Goal: Transaction & Acquisition: Purchase product/service

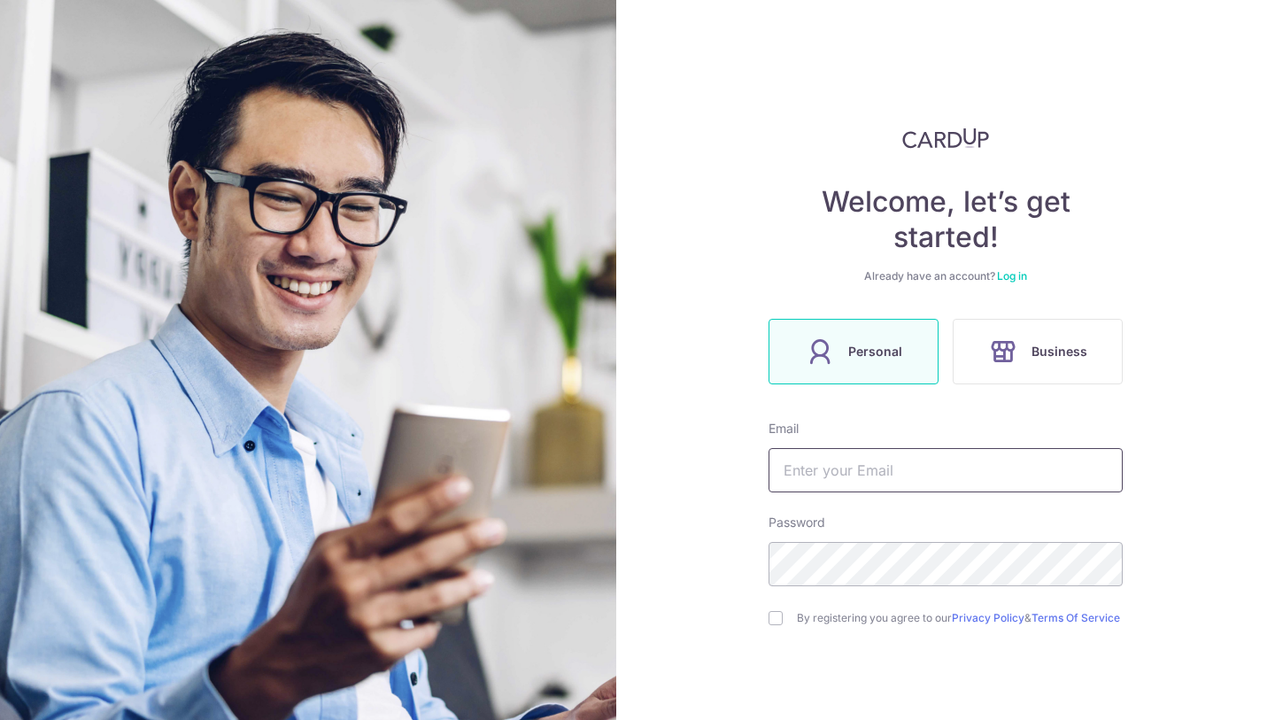
click at [850, 491] on input "text" at bounding box center [946, 470] width 354 height 44
type input "[EMAIL_ADDRESS][DOMAIN_NAME]"
click at [1012, 275] on link "Log in" at bounding box center [1012, 275] width 30 height 13
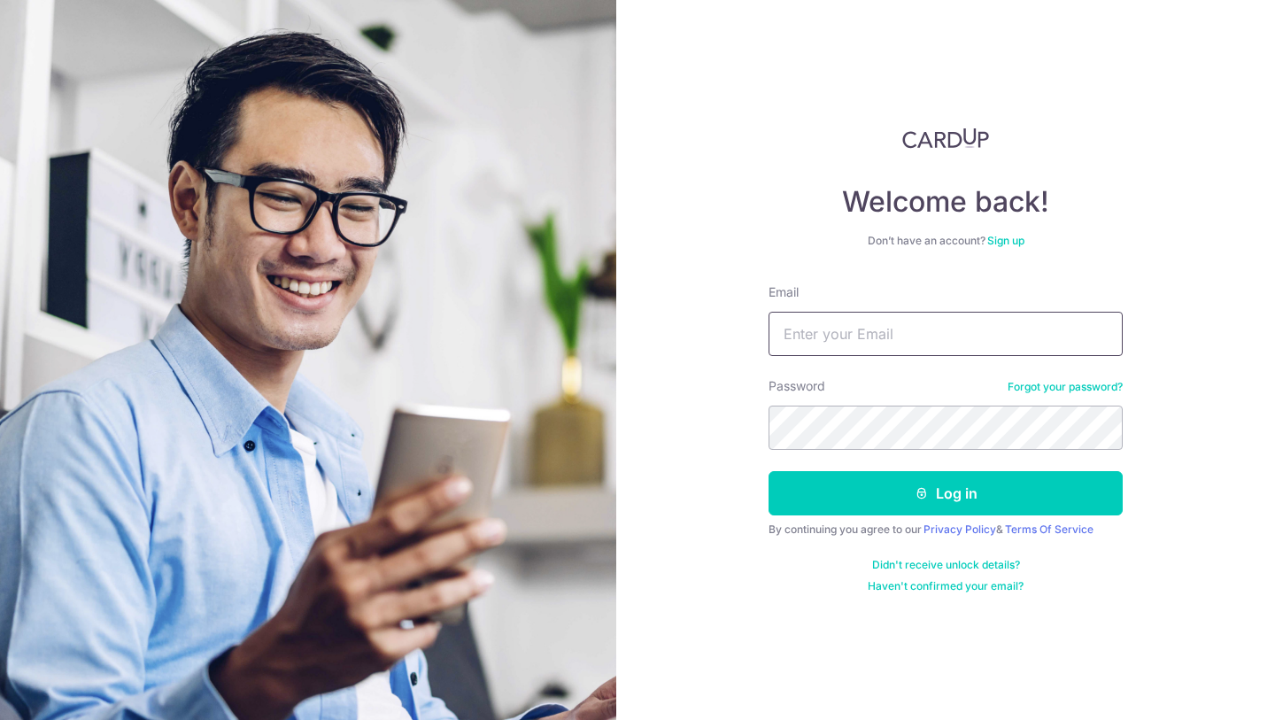
click at [819, 340] on input "Email" at bounding box center [946, 334] width 354 height 44
type input "[EMAIL_ADDRESS][DOMAIN_NAME]"
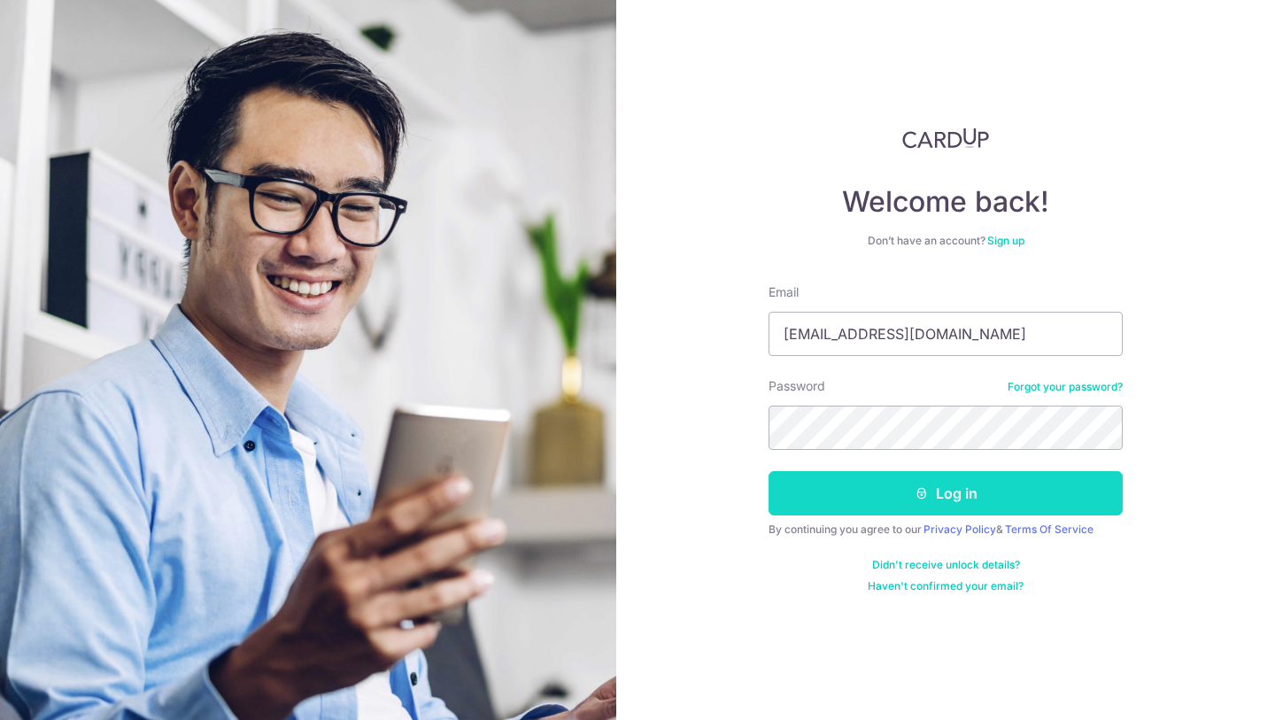
click at [950, 494] on button "Log in" at bounding box center [946, 493] width 354 height 44
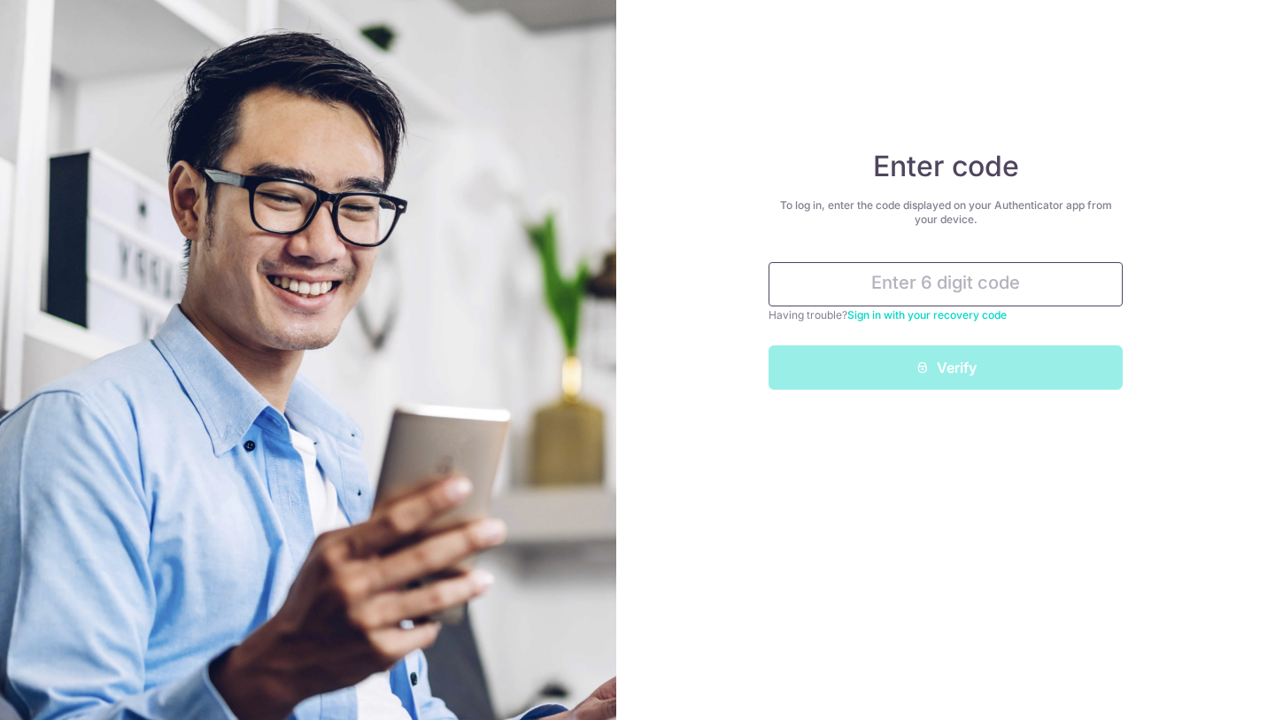
click at [937, 282] on input "text" at bounding box center [946, 284] width 354 height 44
click at [935, 282] on input "text" at bounding box center [946, 284] width 354 height 44
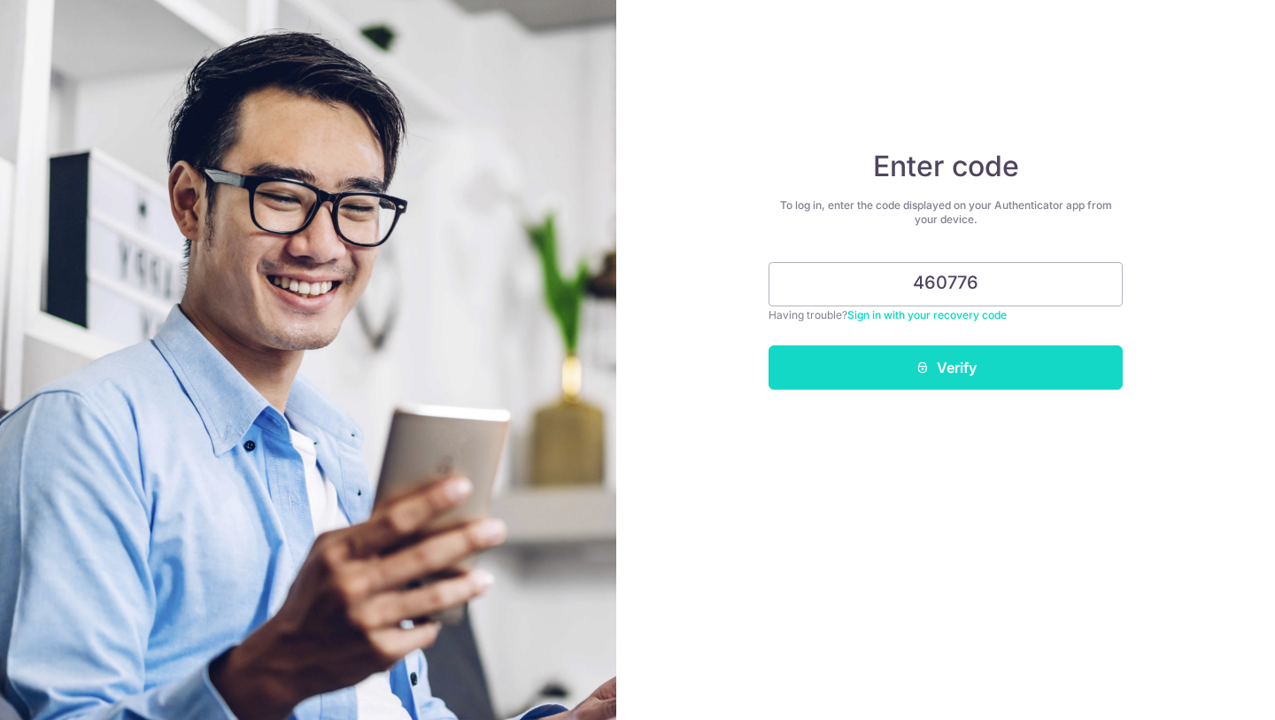
type input "460776"
click at [969, 389] on button "Verify" at bounding box center [946, 367] width 354 height 44
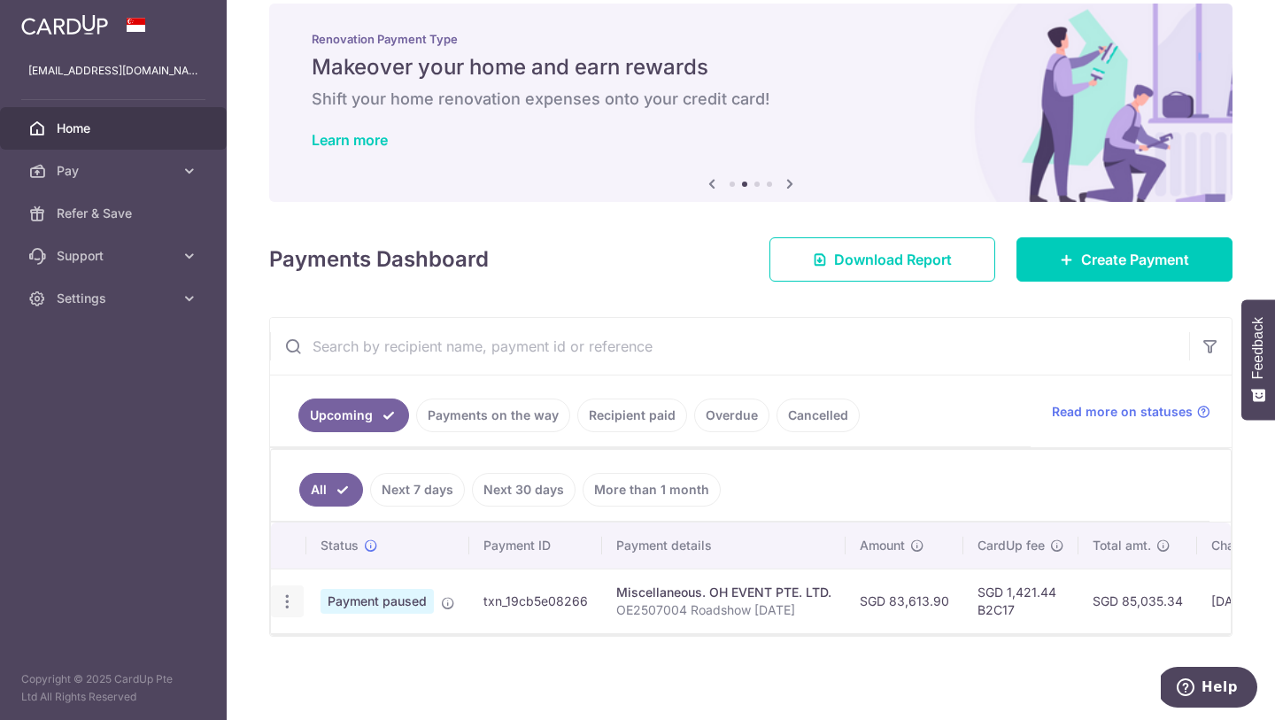
click at [291, 593] on icon "button" at bounding box center [287, 601] width 19 height 19
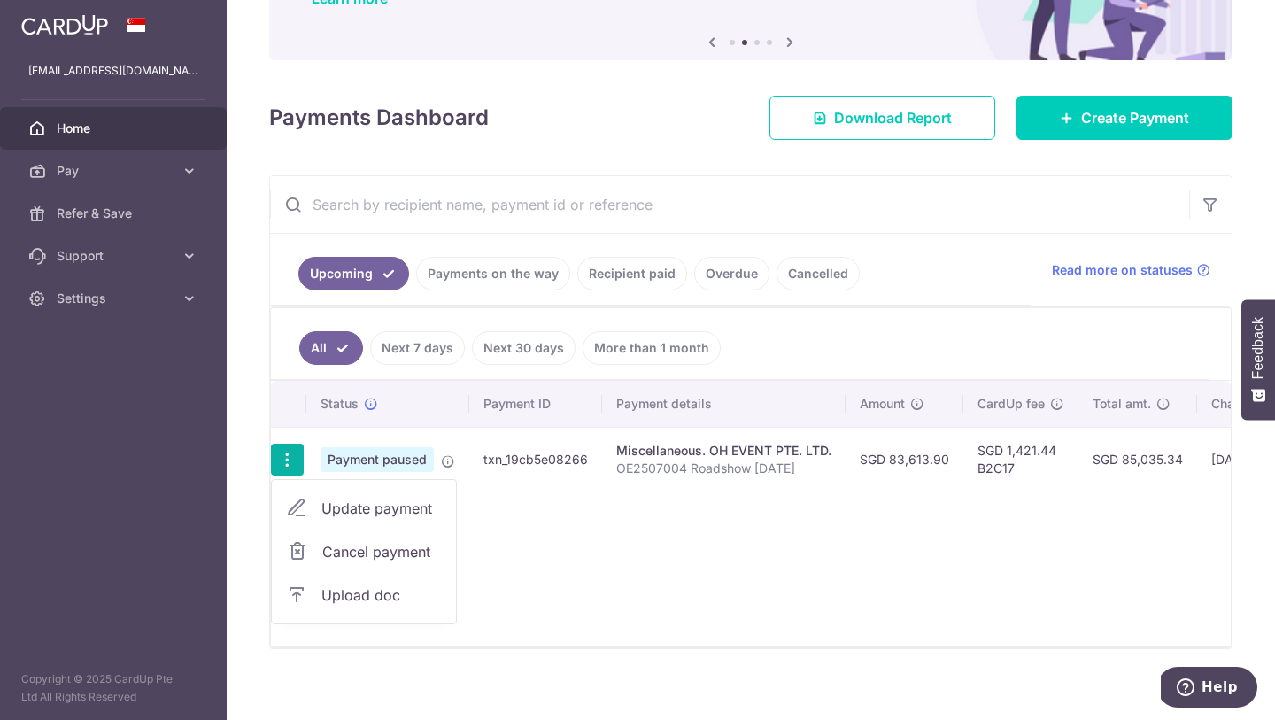
scroll to position [179, 0]
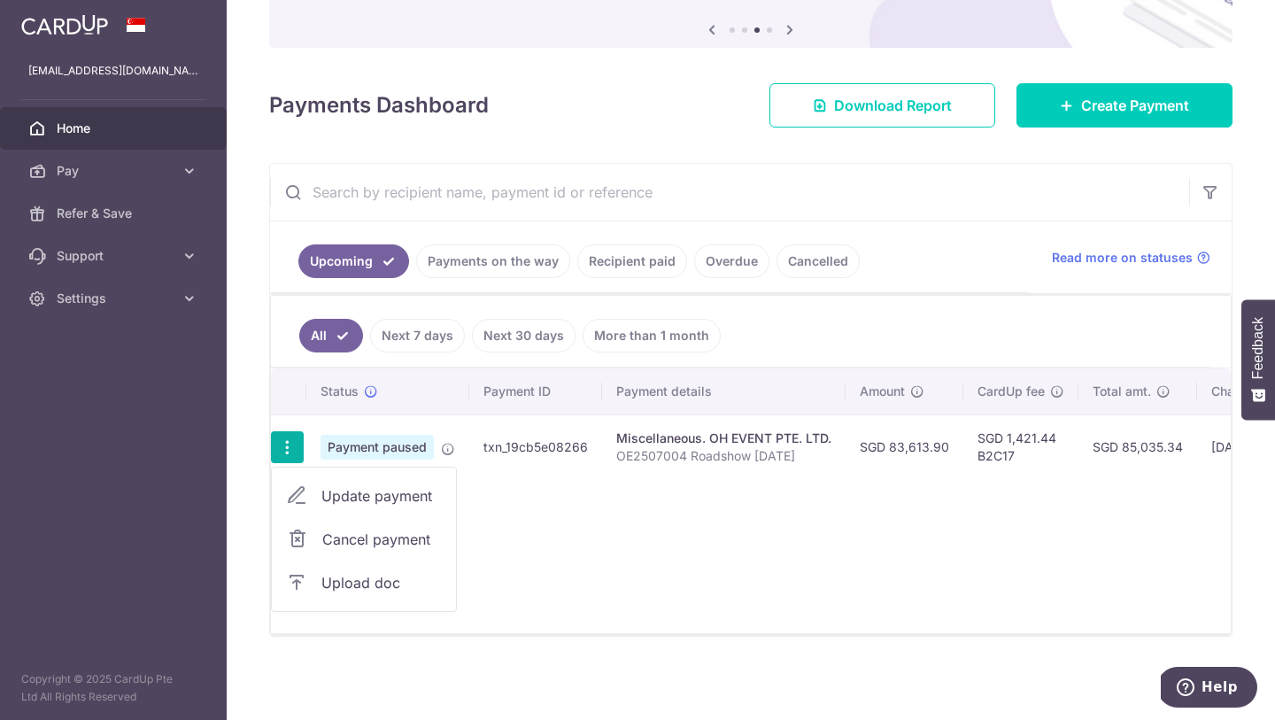
click at [547, 490] on div "Status Payment ID Payment details Amount CardUp fee Total amt. Charge date Due …" at bounding box center [751, 500] width 960 height 265
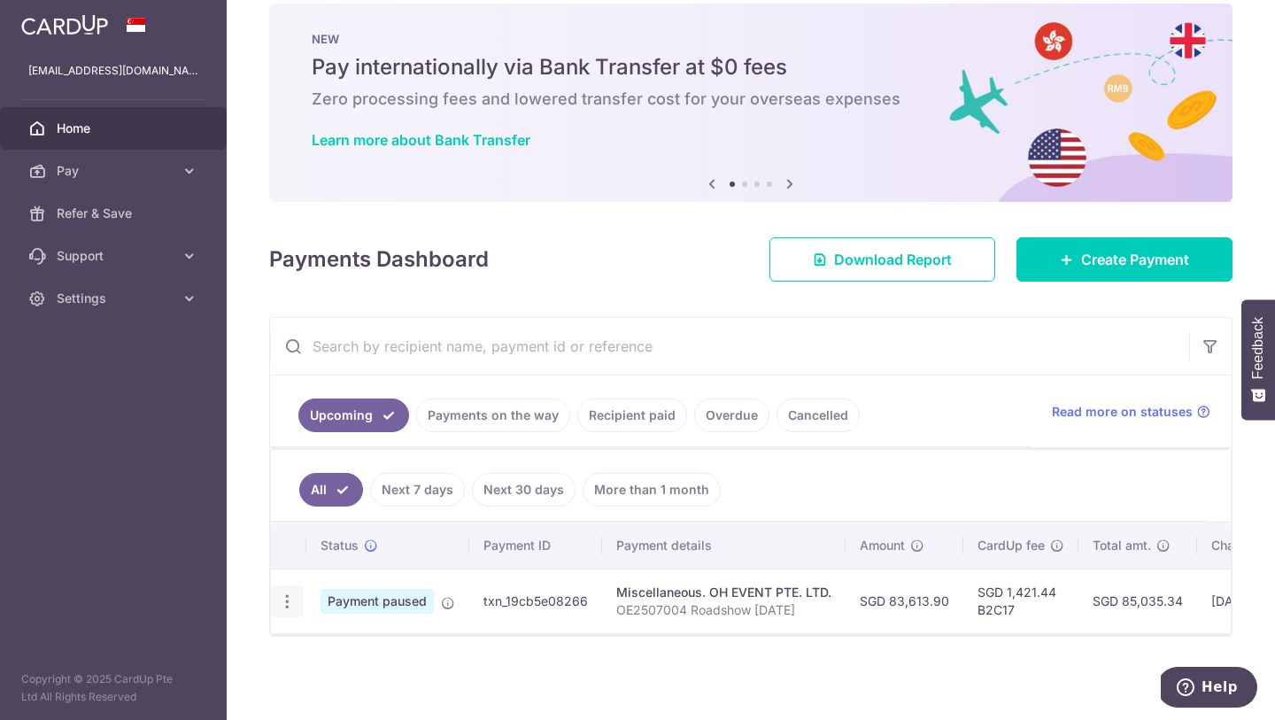
click at [286, 602] on icon "button" at bounding box center [287, 601] width 19 height 19
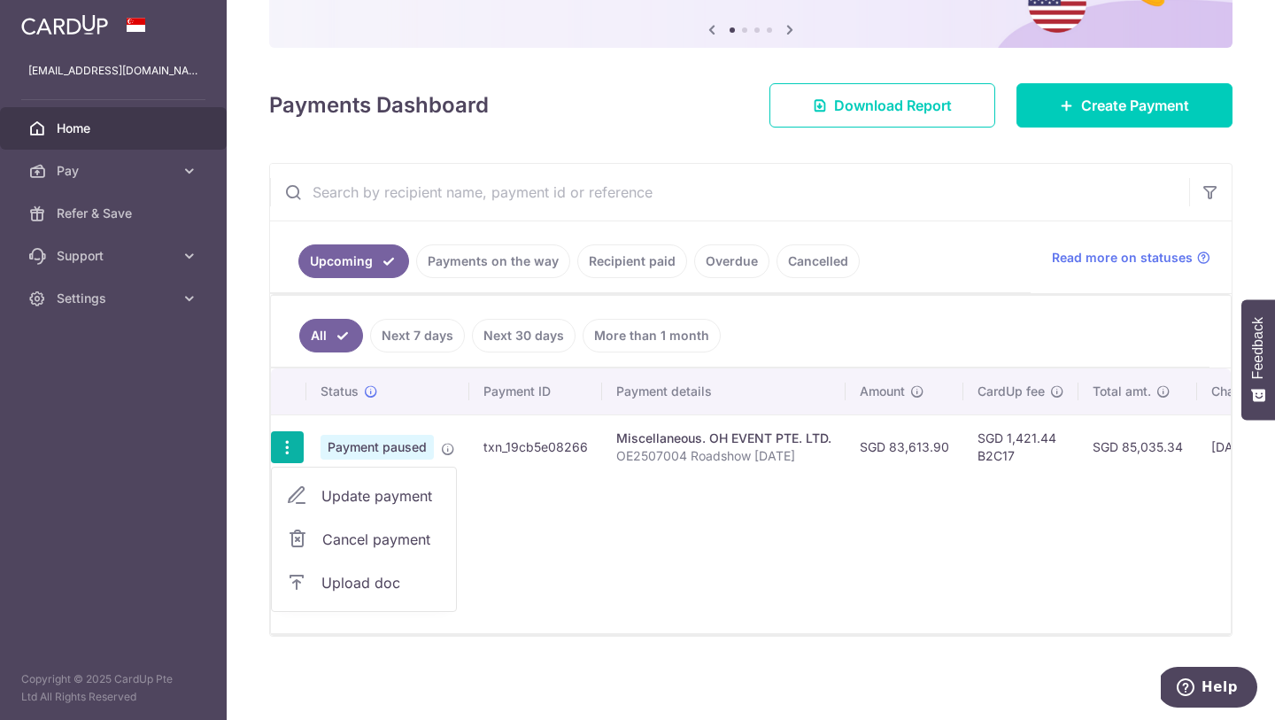
scroll to position [179, 0]
click at [404, 505] on span "Update payment" at bounding box center [381, 495] width 120 height 21
radio input "true"
type input "83,613.90"
type input "[DATE]"
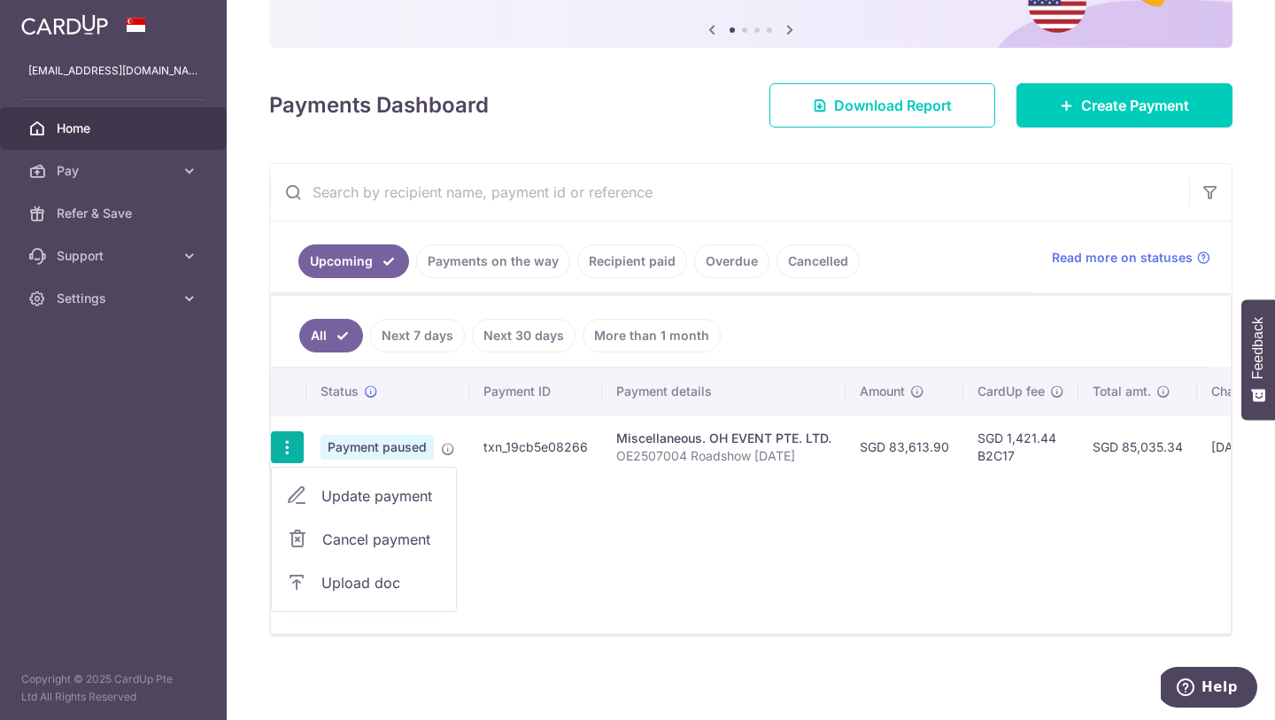
type input "OE2507004 Roadshow [DATE]"
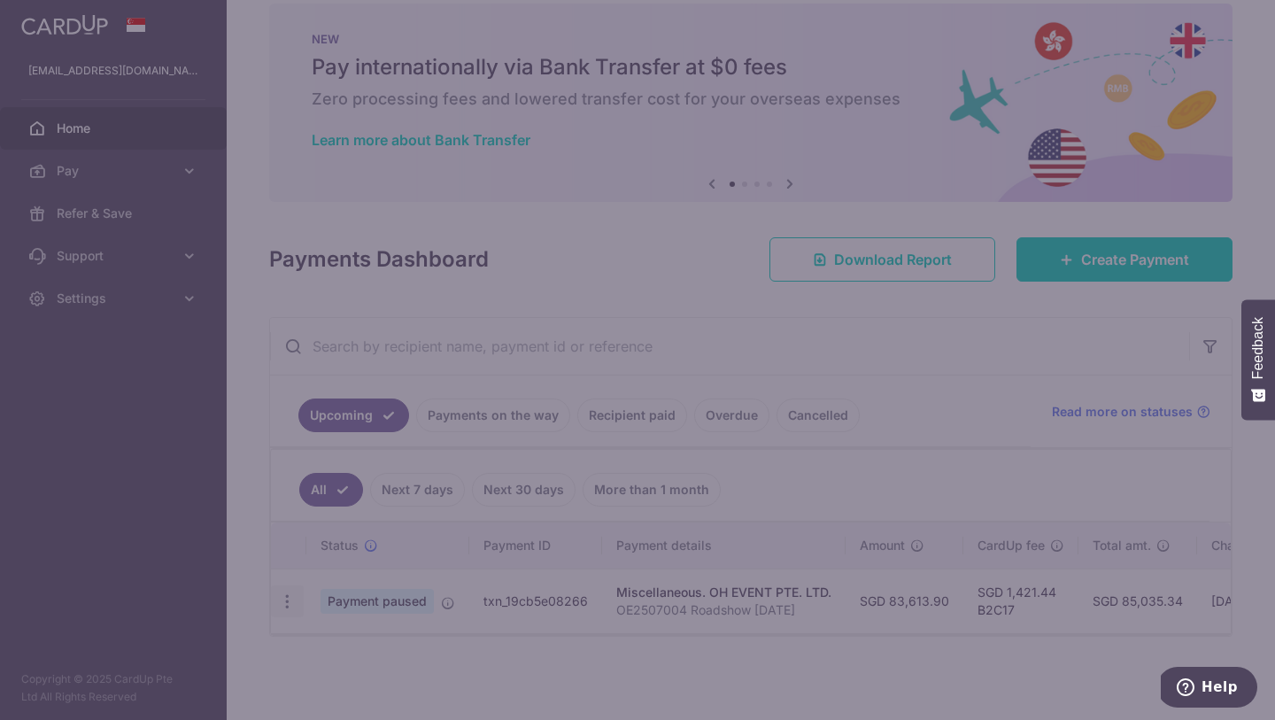
type input "B2C17"
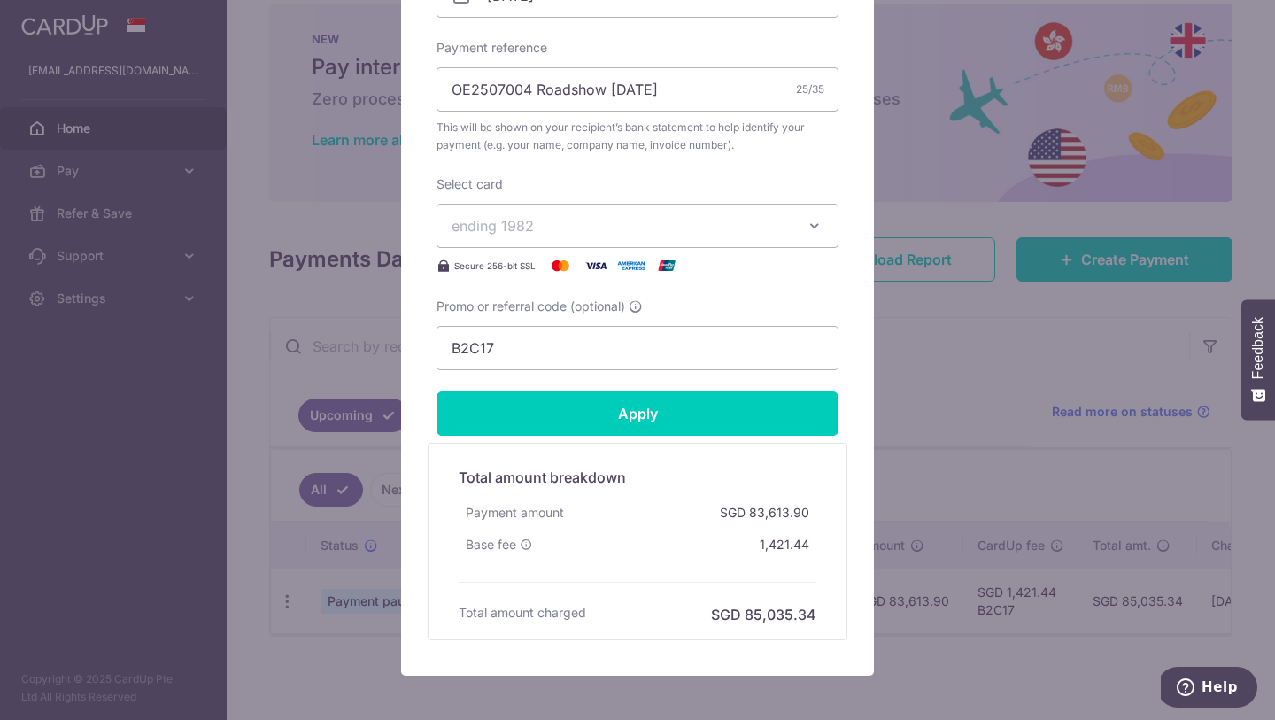
scroll to position [715, 0]
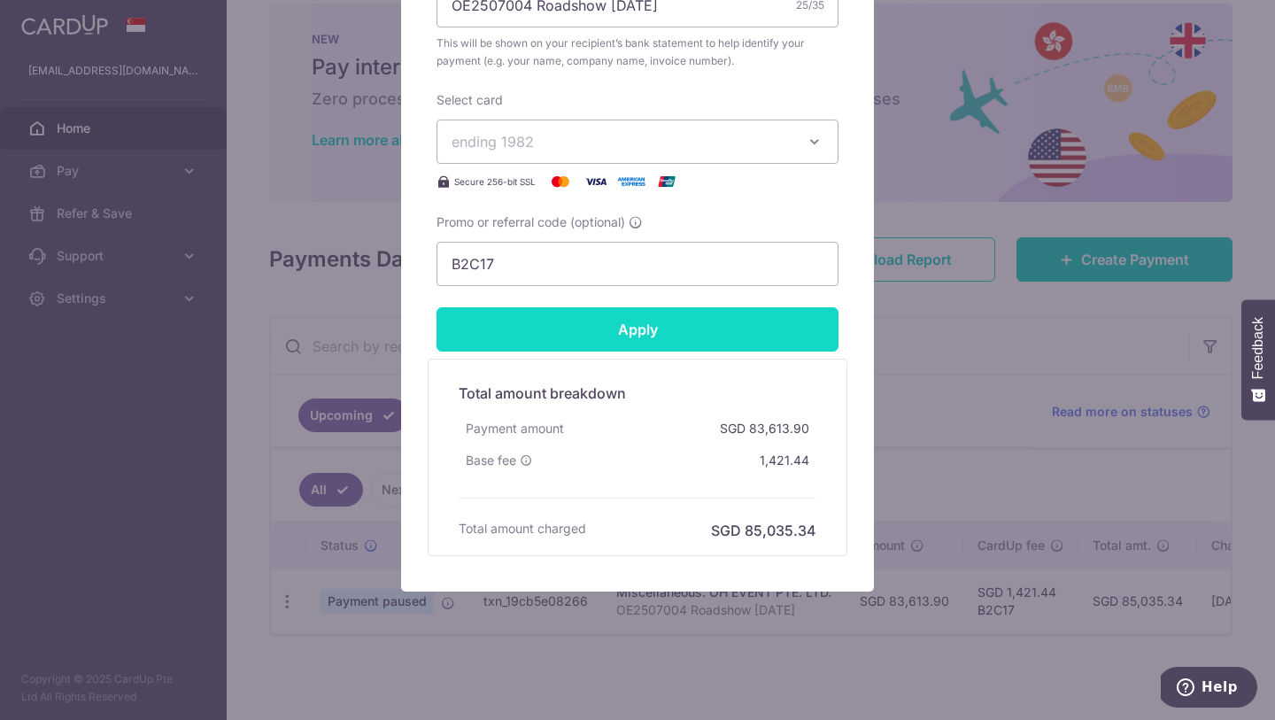
click at [692, 335] on input "Apply" at bounding box center [638, 329] width 402 height 44
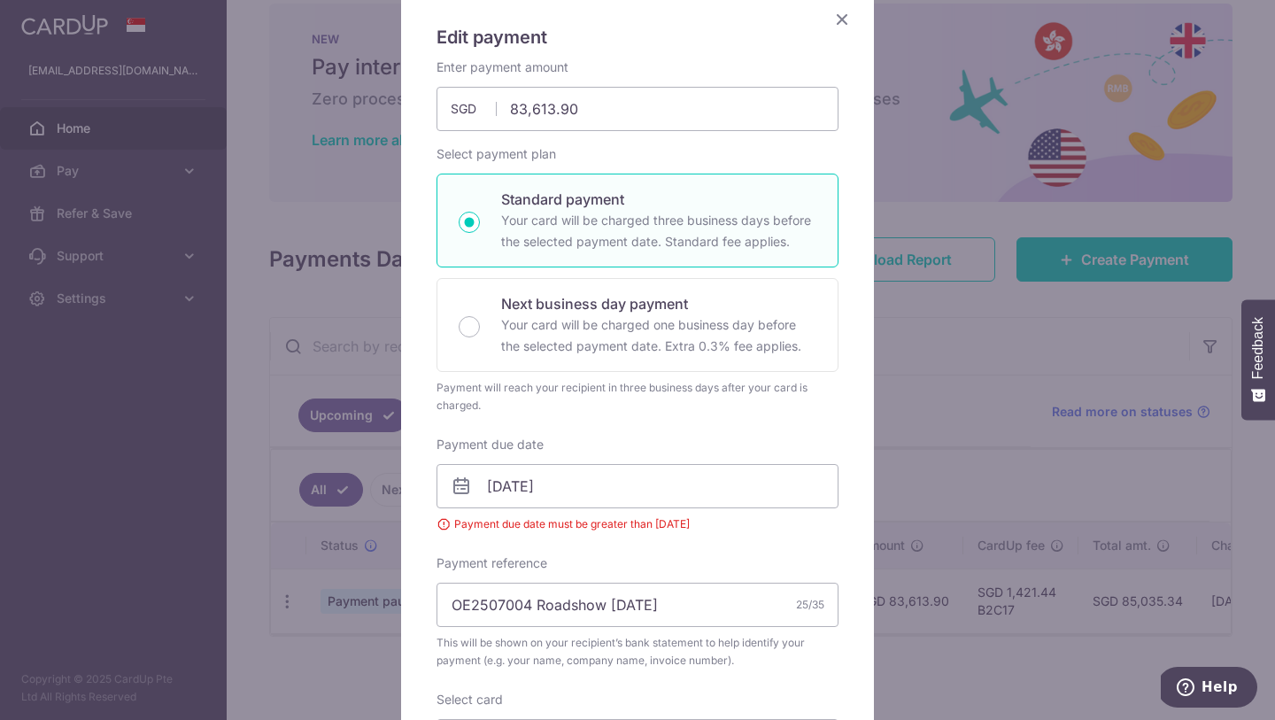
scroll to position [202, 0]
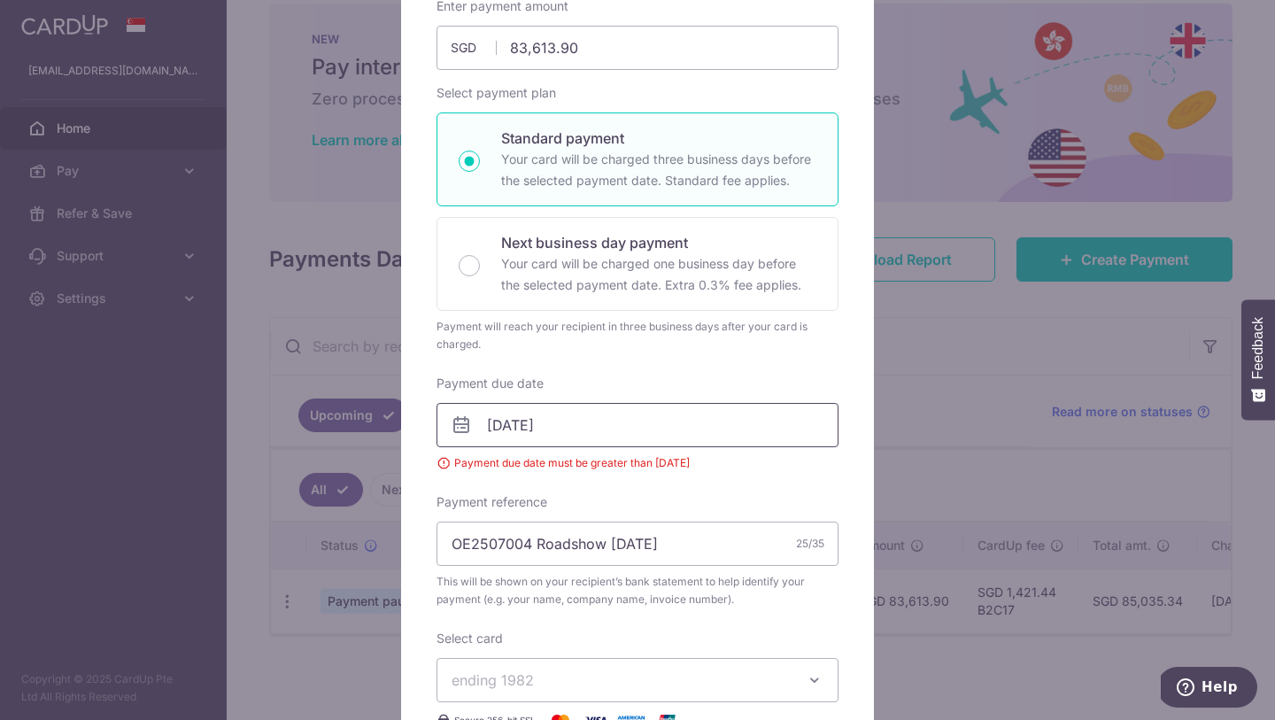
click at [584, 418] on input "[DATE]" at bounding box center [638, 425] width 402 height 44
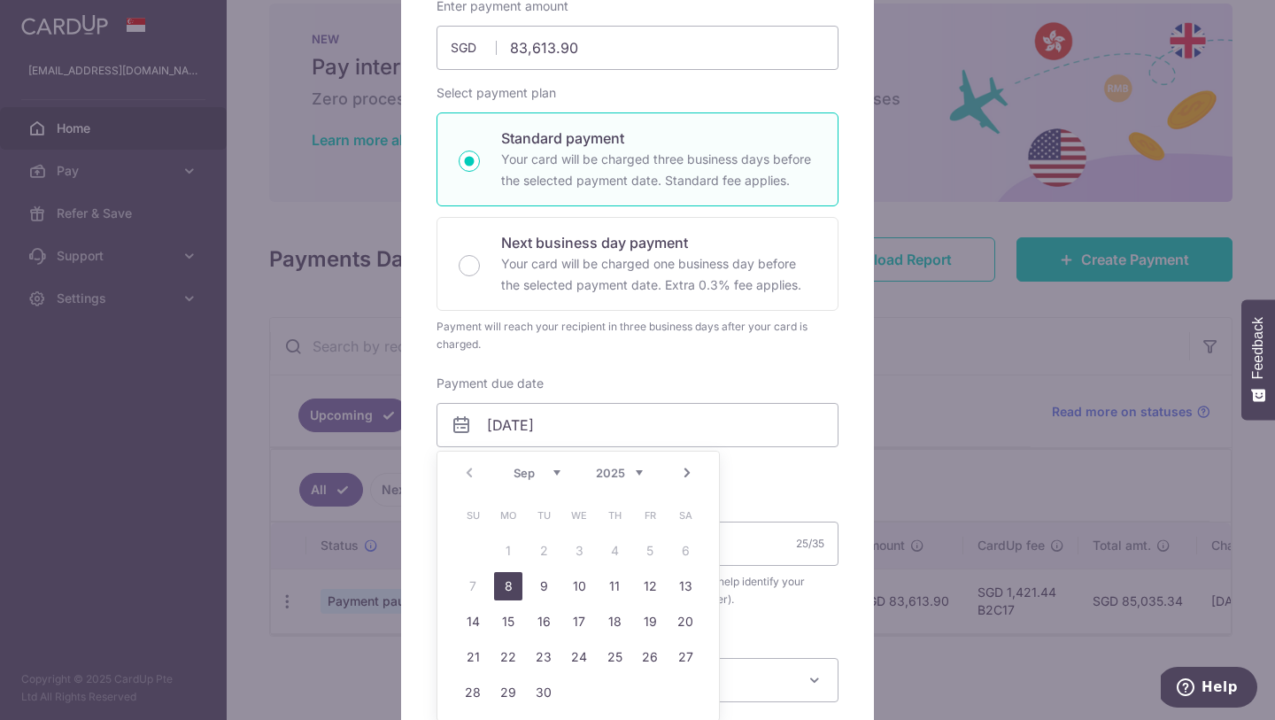
click at [513, 581] on link "8" at bounding box center [508, 586] width 28 height 28
type input "08/09/2025"
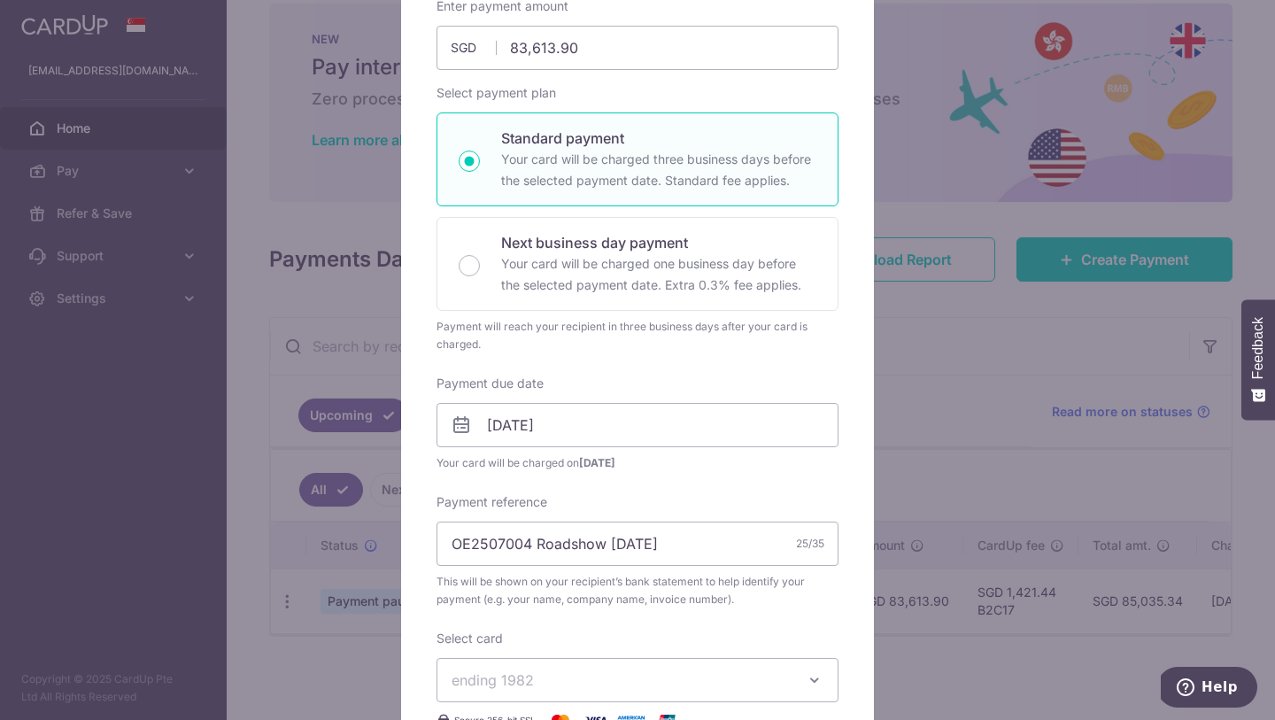
scroll to position [740, 0]
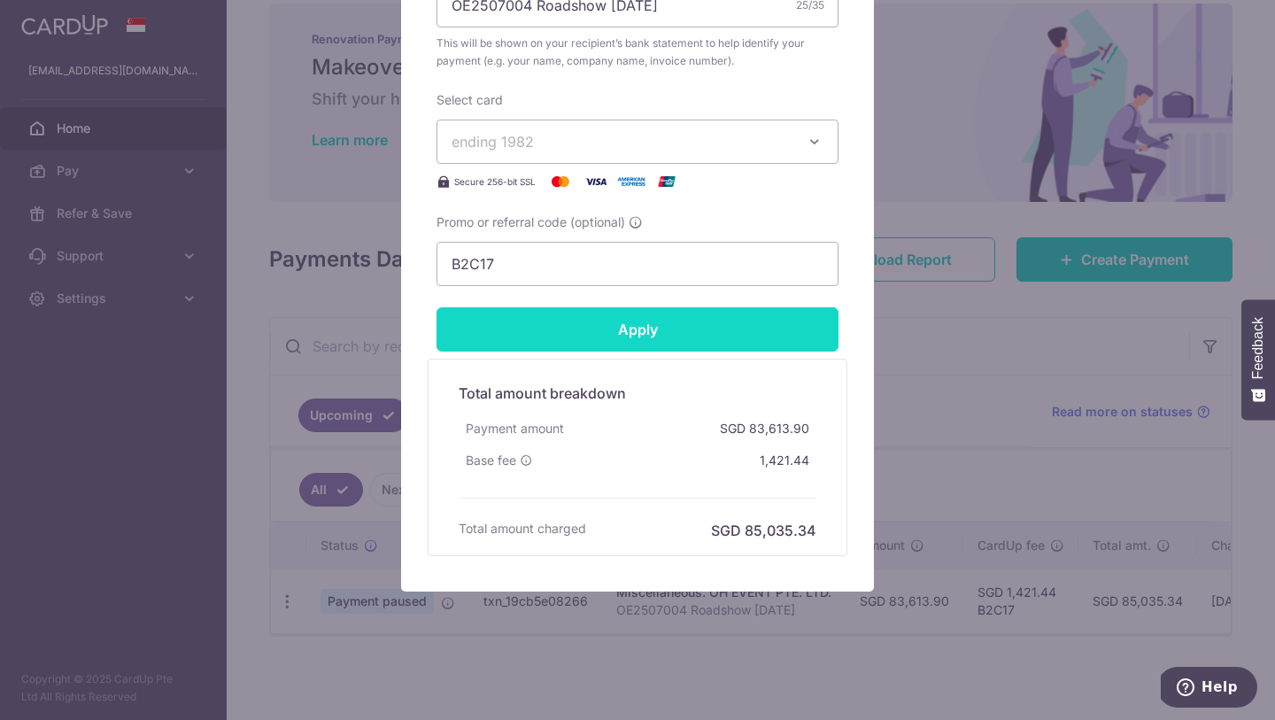
click at [653, 345] on input "Apply" at bounding box center [638, 329] width 402 height 44
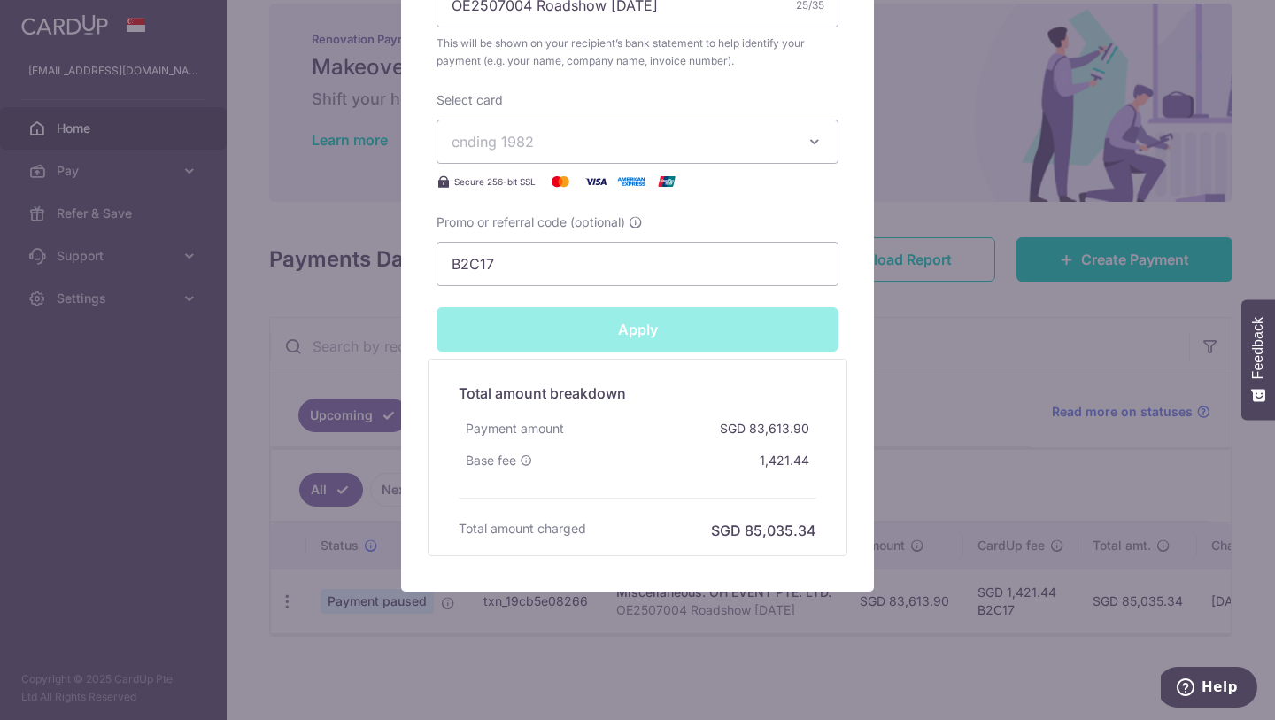
type input "Successfully Applied"
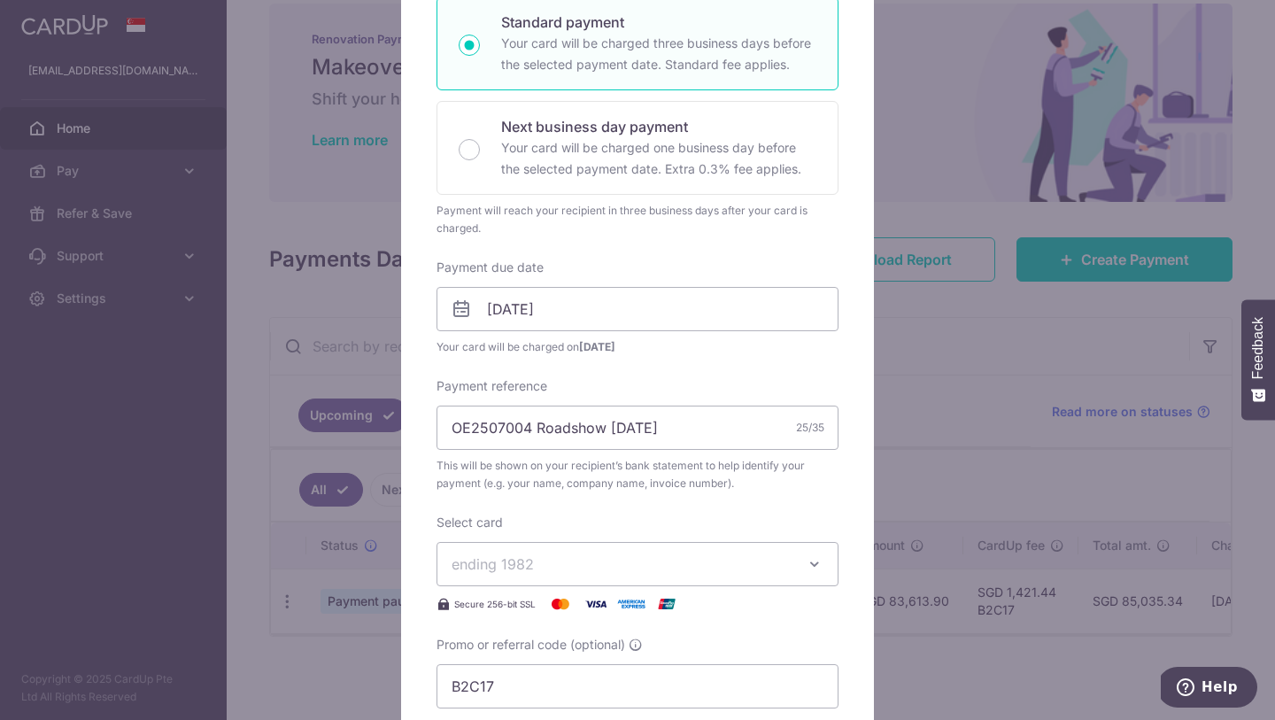
scroll to position [0, 0]
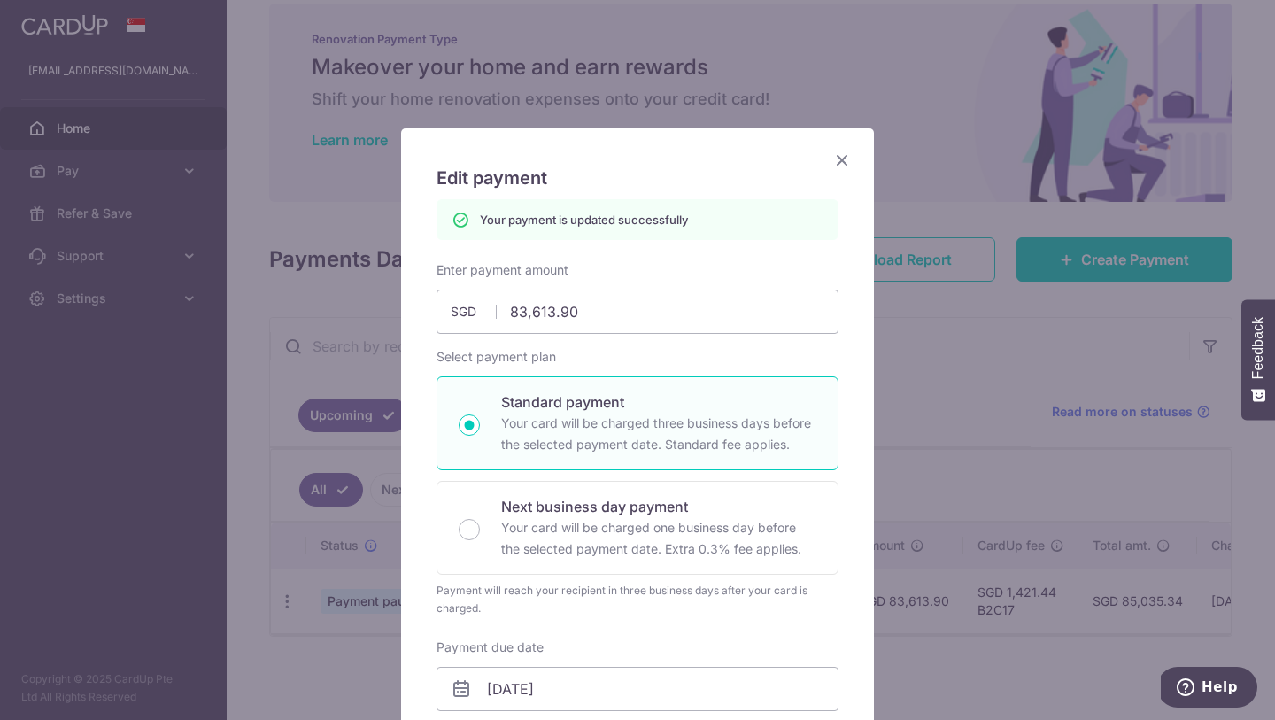
click at [837, 155] on icon "Close" at bounding box center [841, 160] width 21 height 22
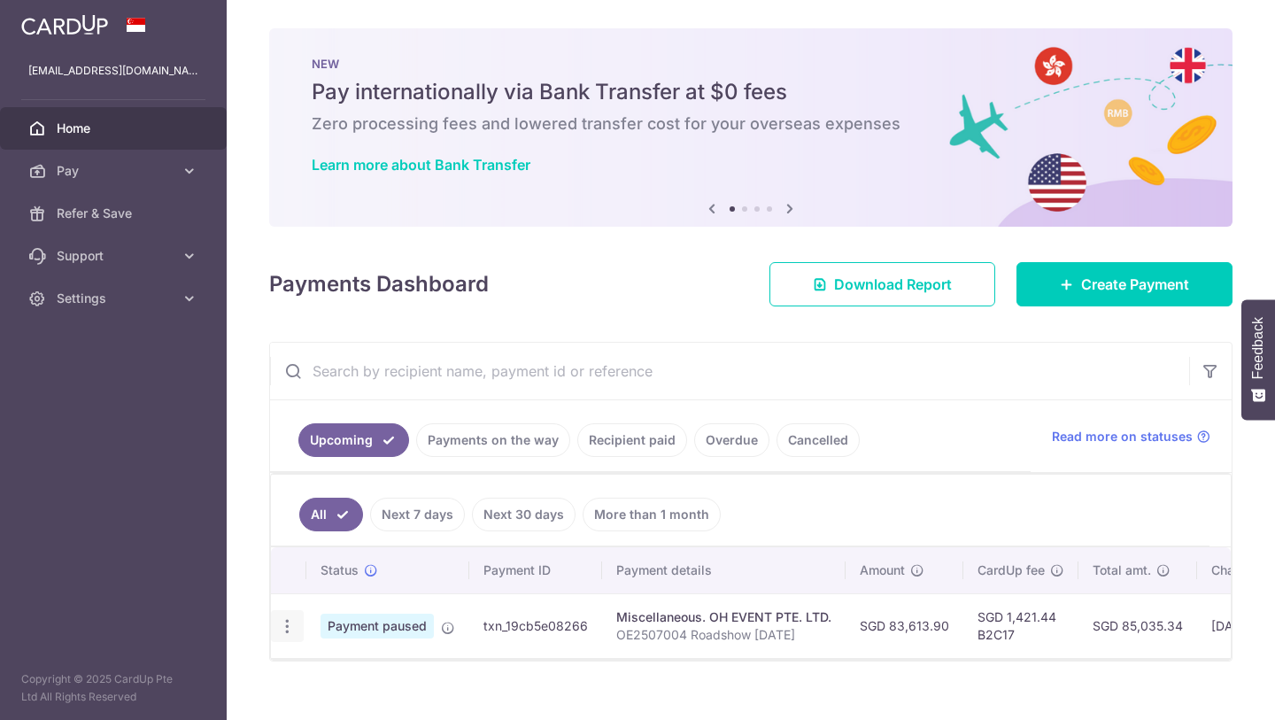
click at [293, 620] on icon "button" at bounding box center [287, 626] width 19 height 19
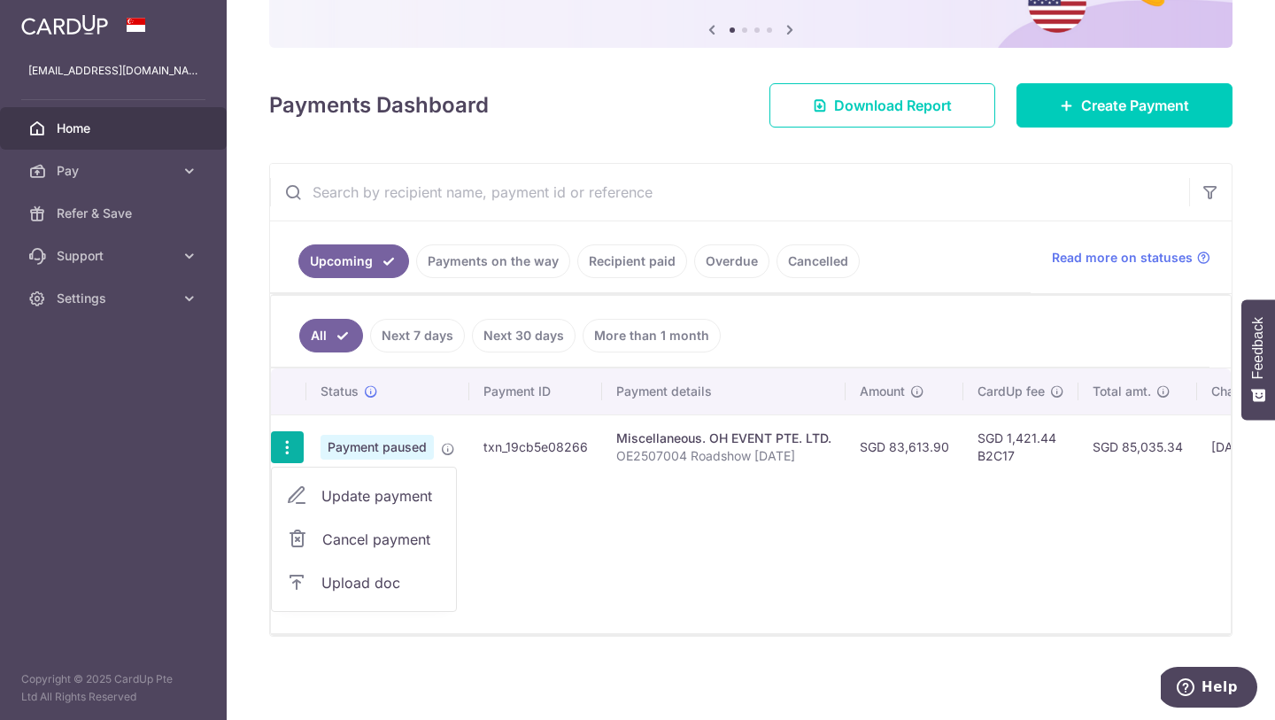
click at [354, 490] on span "Update payment" at bounding box center [381, 495] width 120 height 21
radio input "true"
type input "83,613.90"
type input "[DATE]"
type input "OE2507004 Roadshow [DATE]"
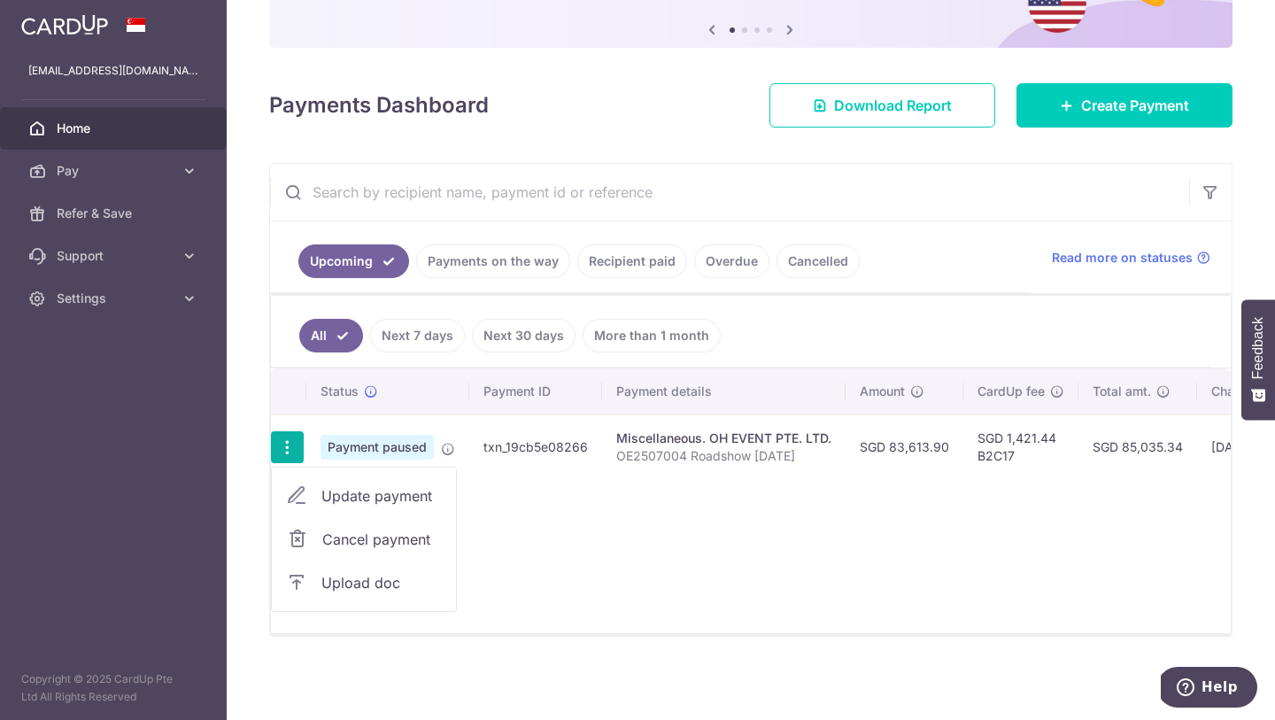
type input "B2C17"
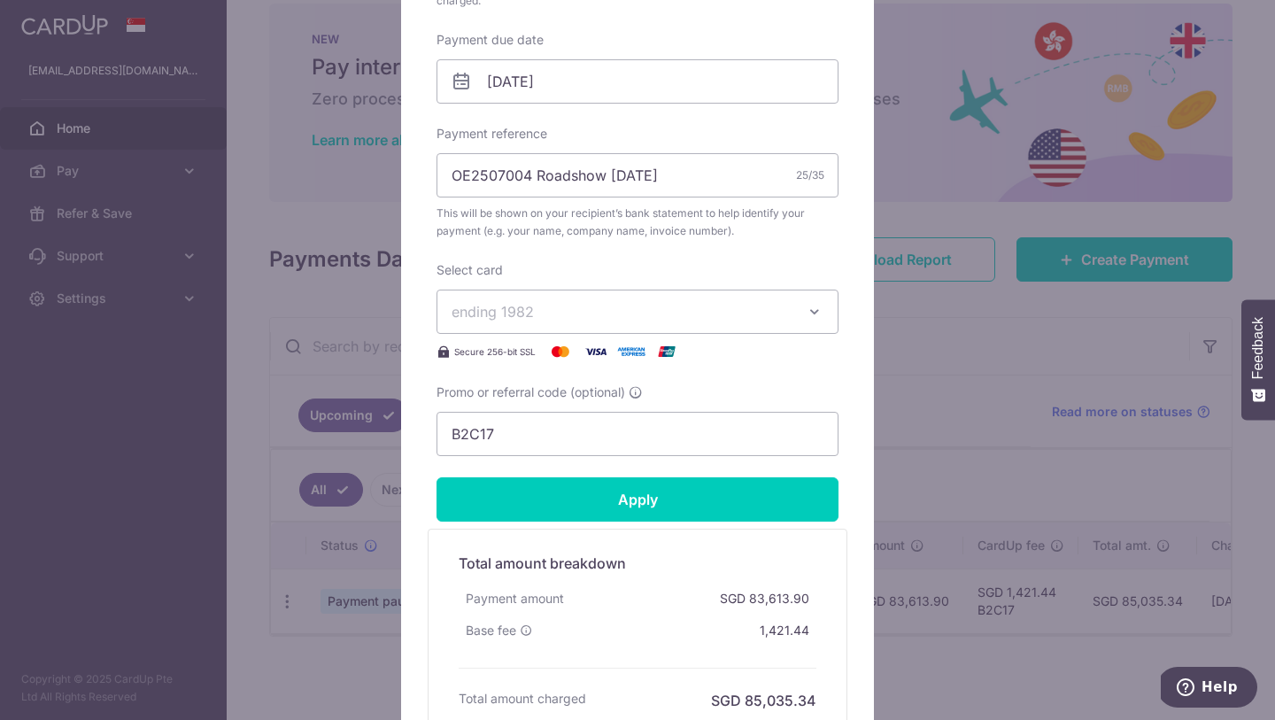
scroll to position [469, 0]
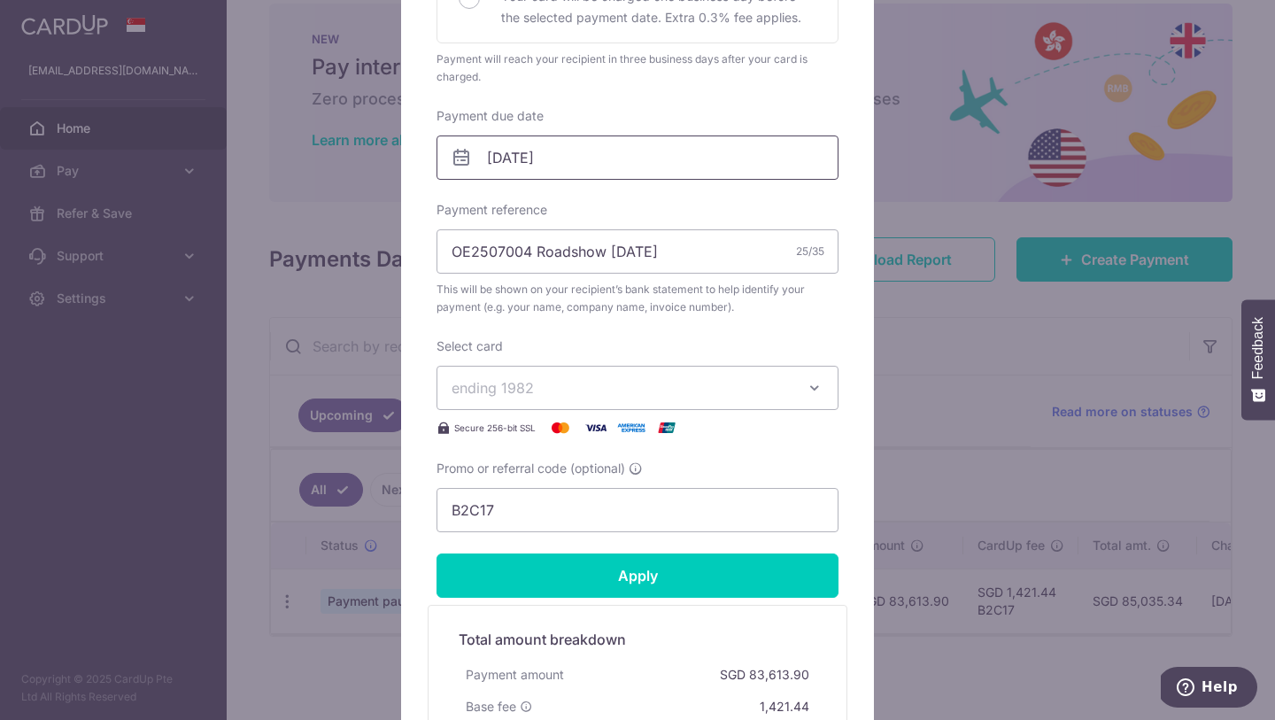
click at [658, 173] on input "08/09/2025" at bounding box center [638, 157] width 402 height 44
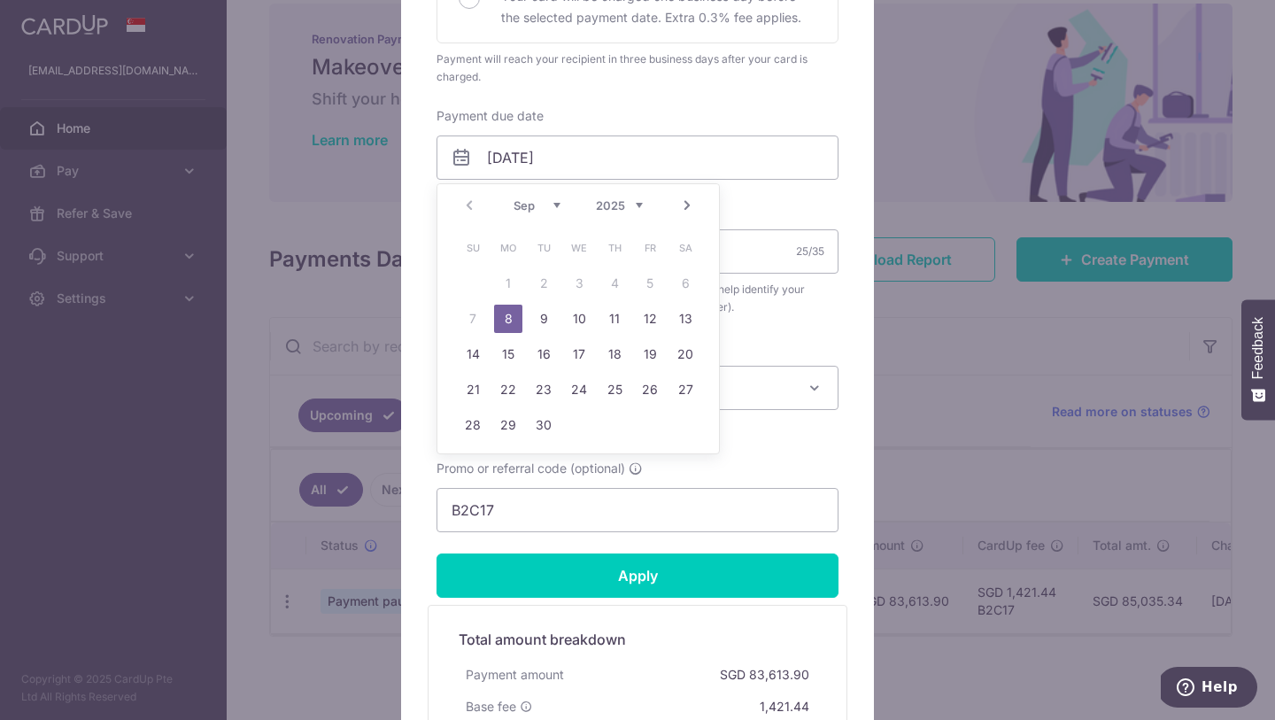
click at [499, 321] on link "8" at bounding box center [508, 319] width 28 height 28
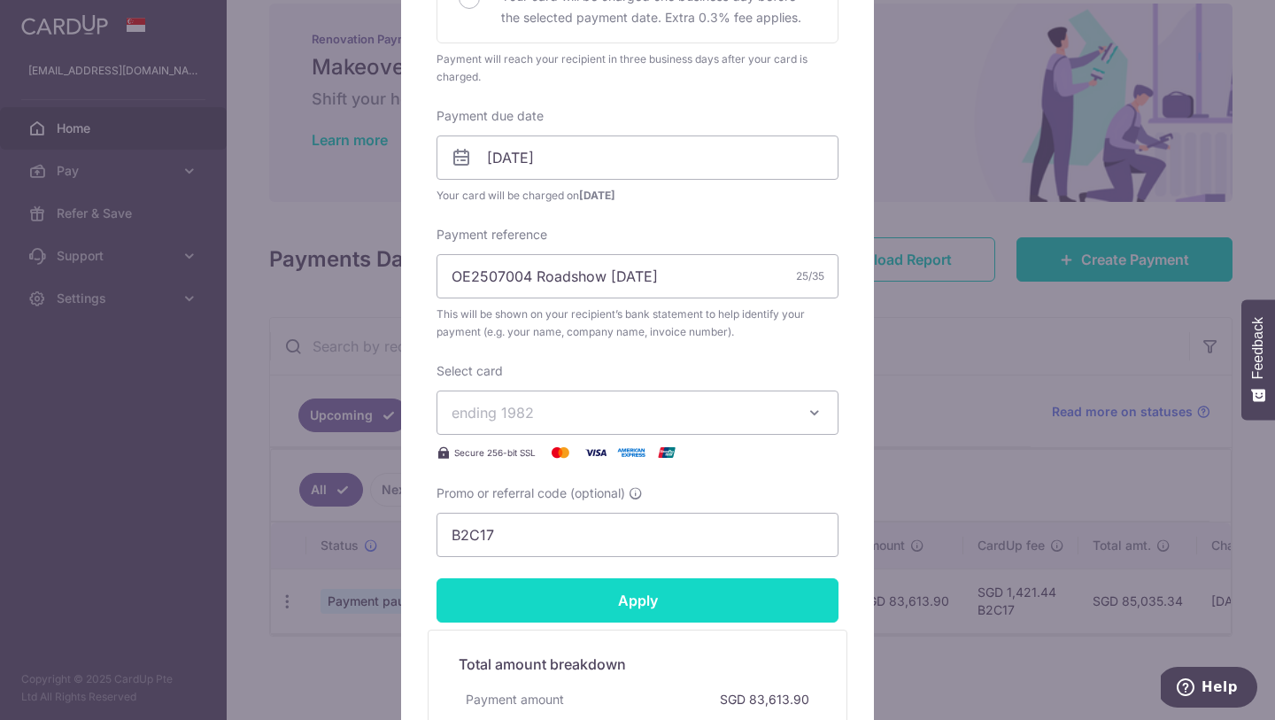
click at [545, 589] on input "Apply" at bounding box center [638, 600] width 402 height 44
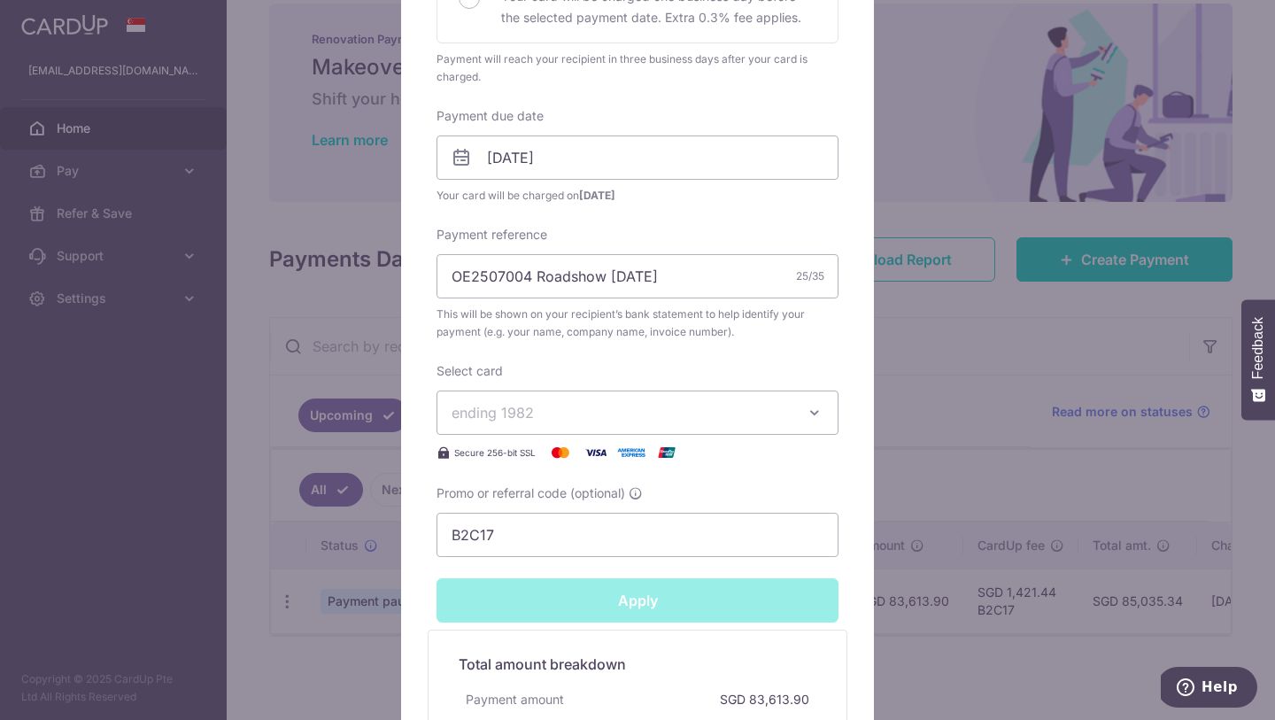
type input "Successfully Applied"
click at [903, 615] on div "Edit payment By clicking apply, you will make changes to all payments to OH EVE…" at bounding box center [637, 360] width 1275 height 720
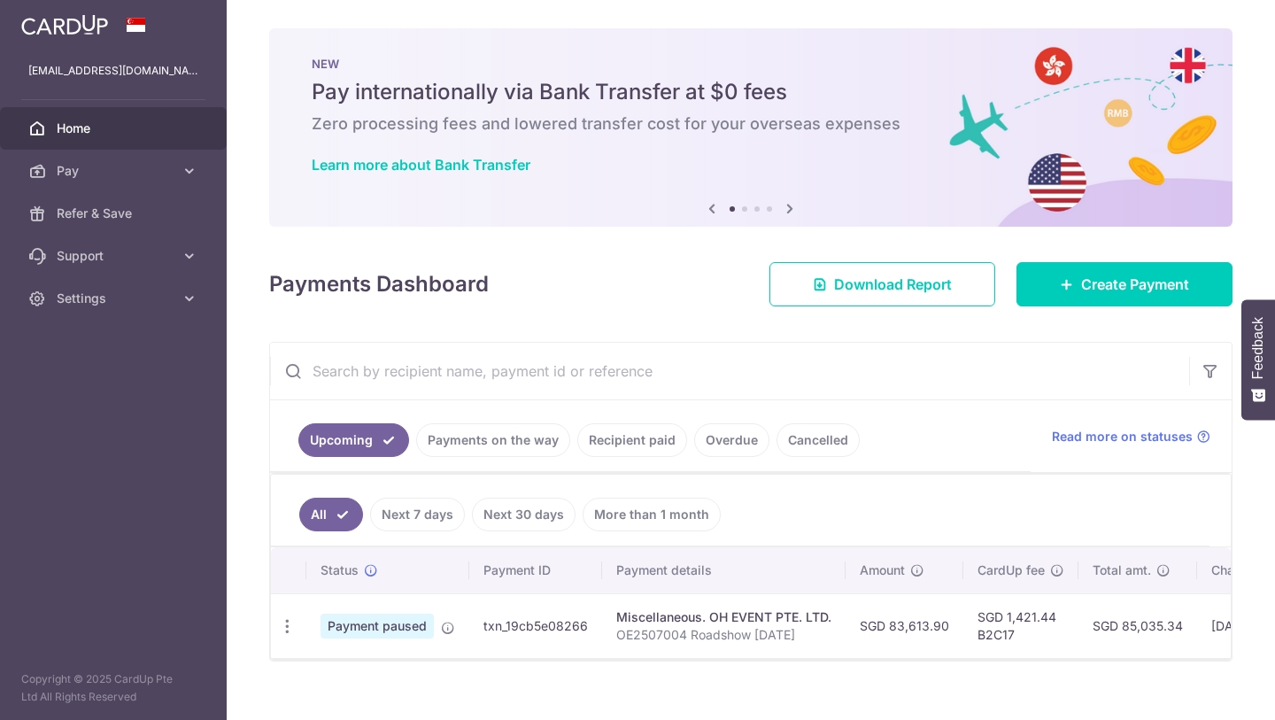
click at [442, 628] on icon at bounding box center [448, 628] width 14 height 14
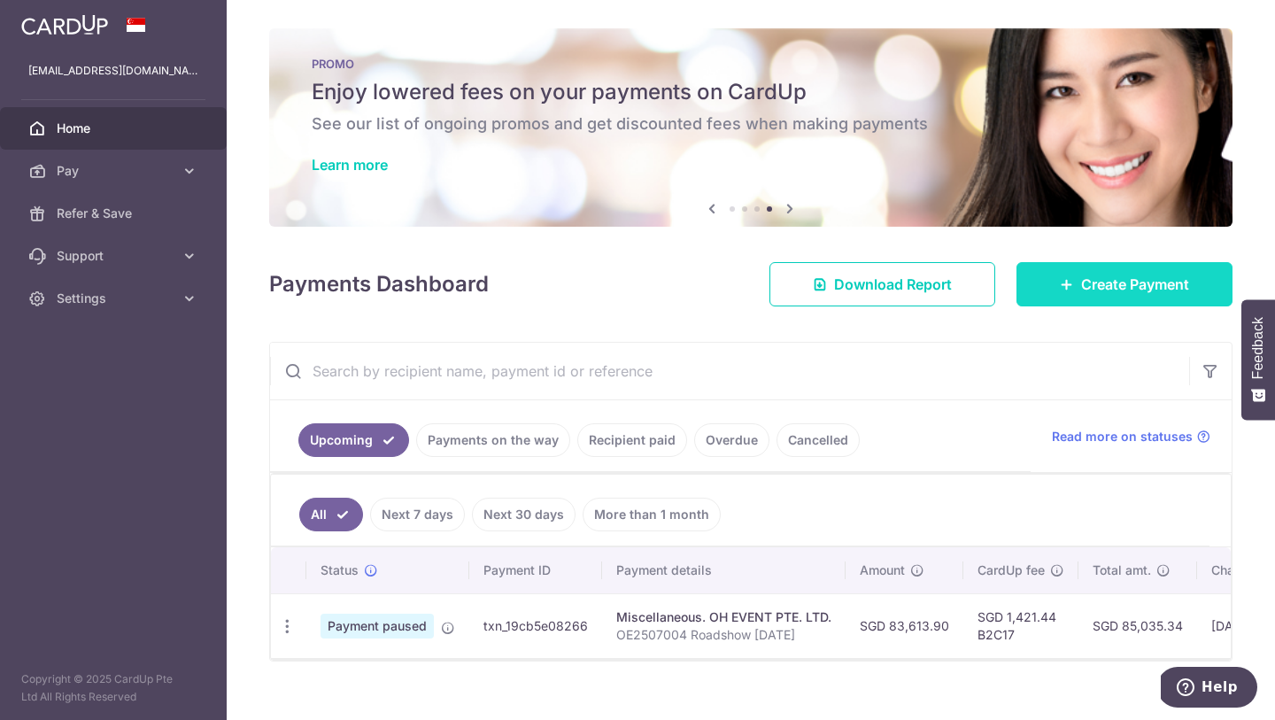
click at [1072, 286] on link "Create Payment" at bounding box center [1125, 284] width 216 height 44
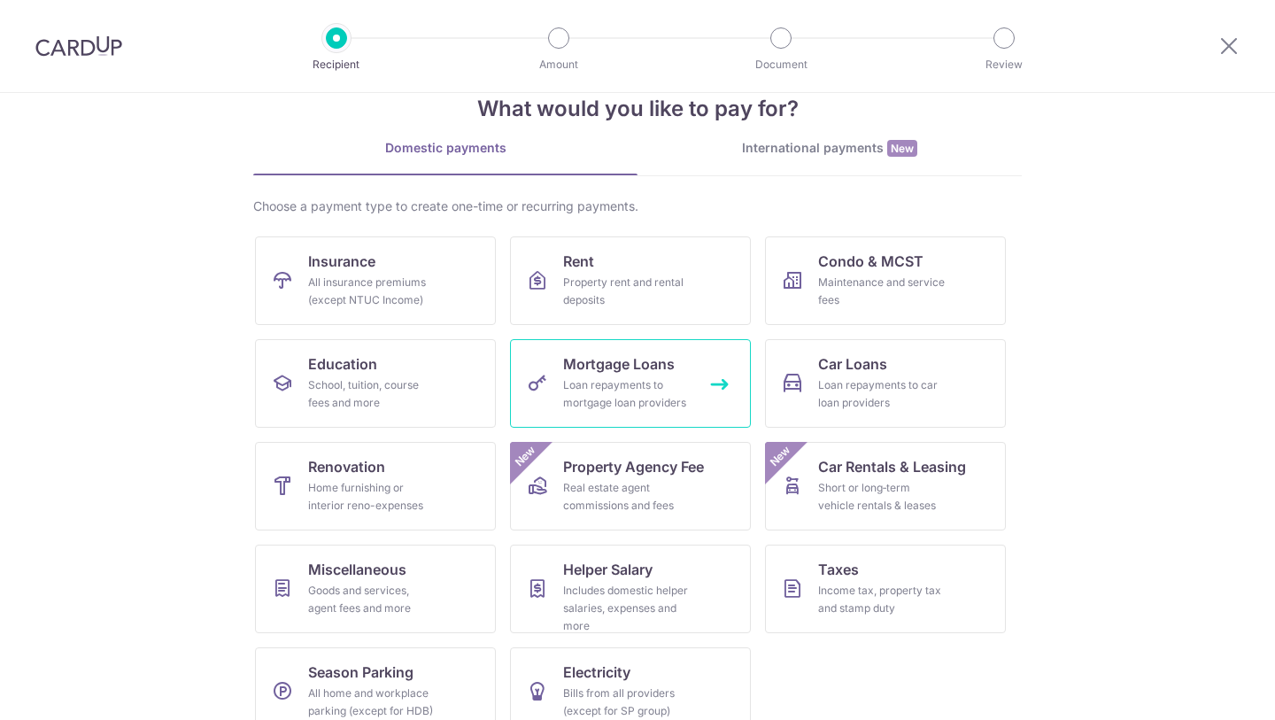
scroll to position [73, 0]
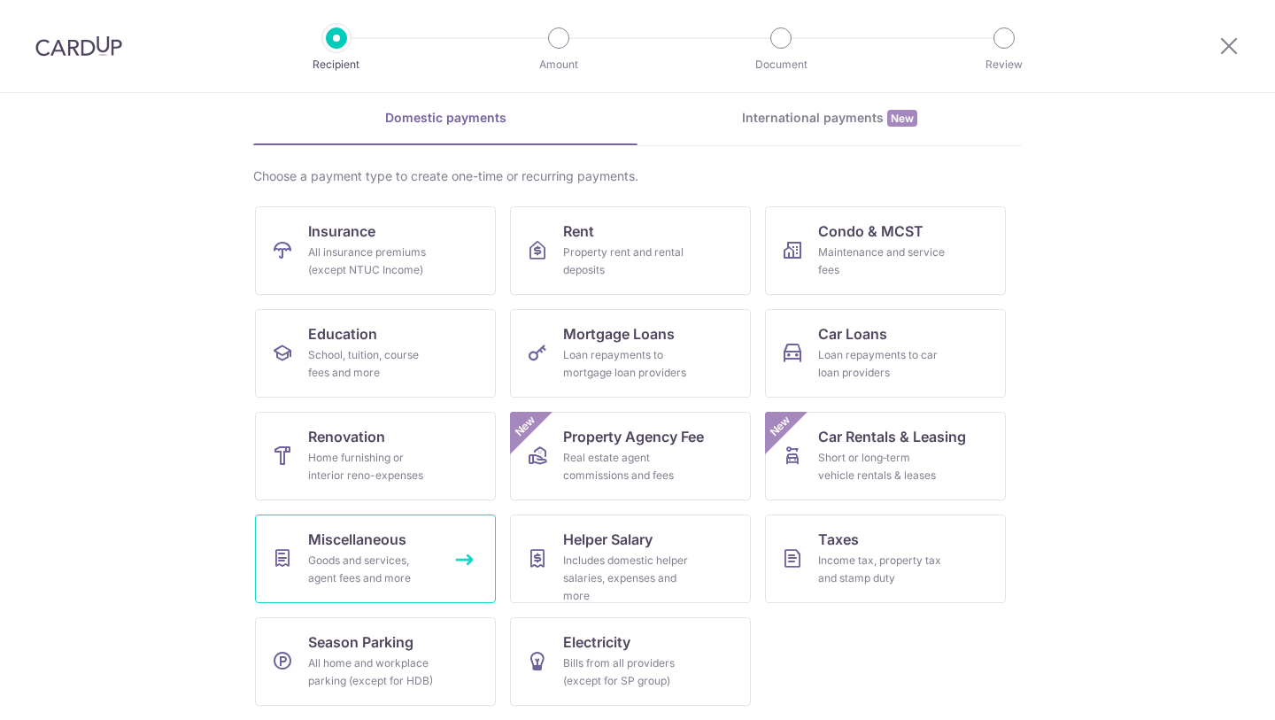
click at [377, 529] on span "Miscellaneous" at bounding box center [357, 539] width 98 height 21
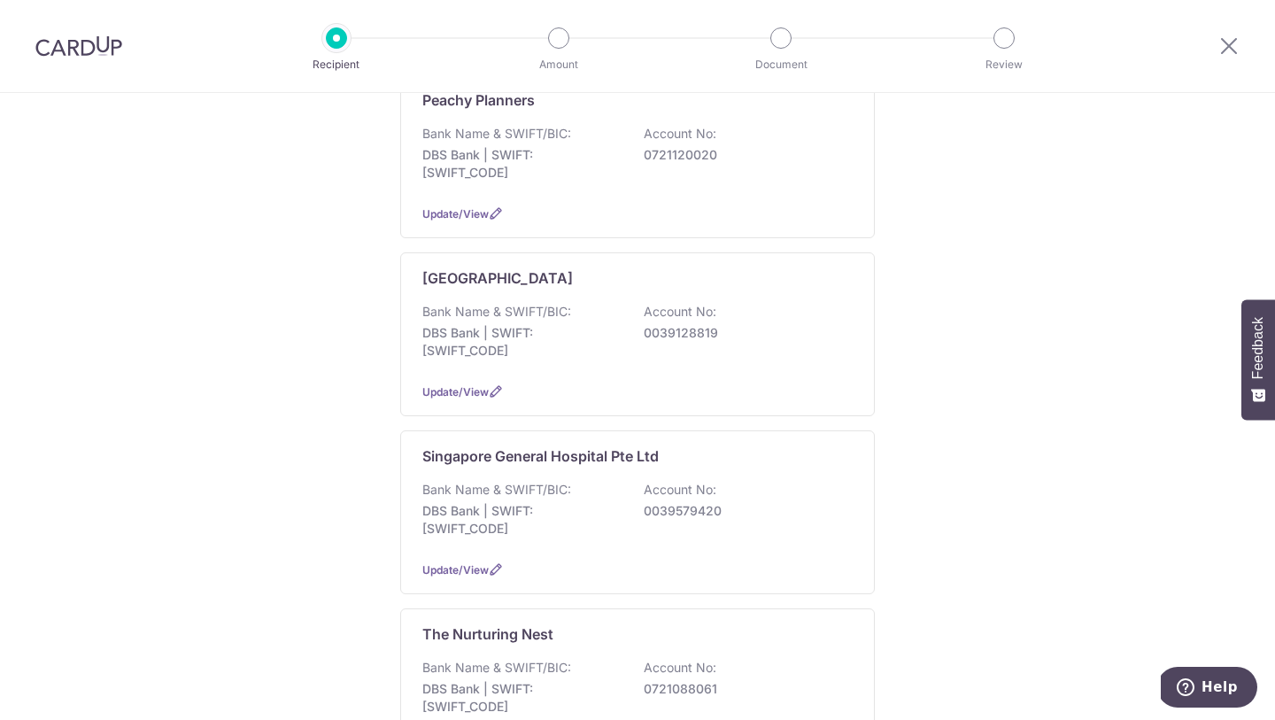
scroll to position [1395, 0]
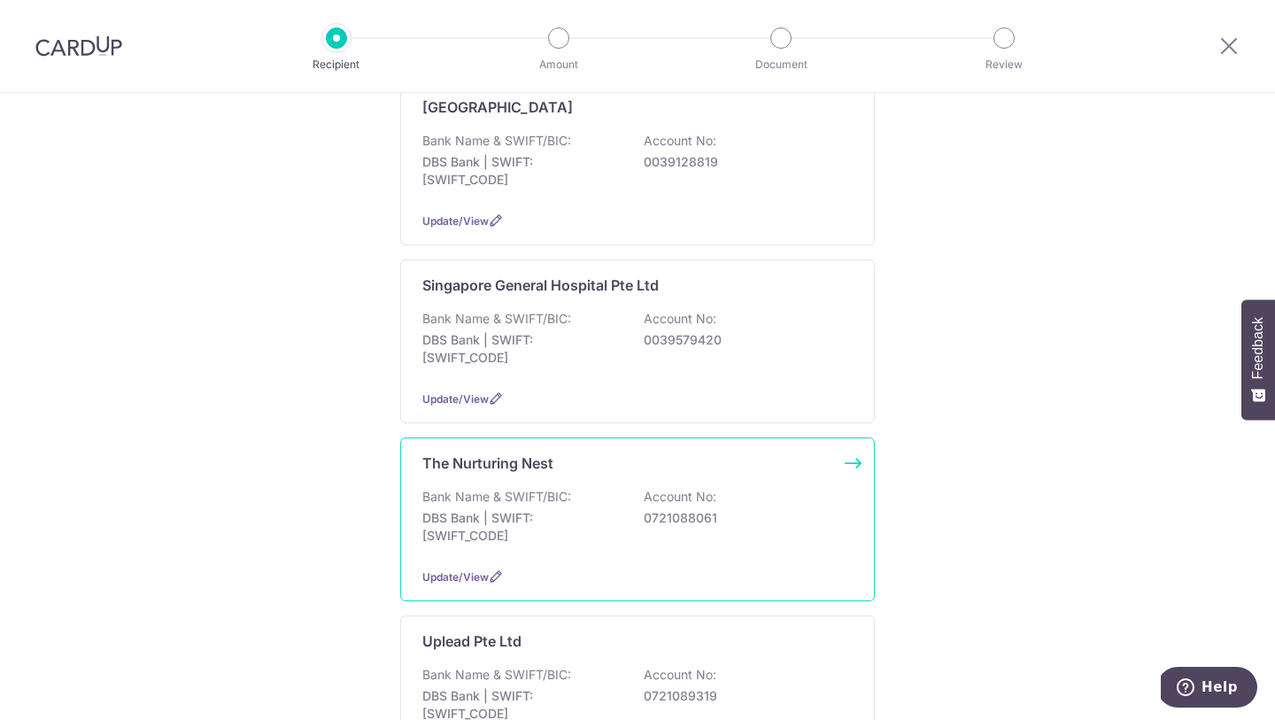
click at [646, 525] on div "Bank Name & SWIFT/BIC: DBS Bank | SWIFT: DBSSSGSGXXX Account No: 0721088061" at bounding box center [637, 521] width 430 height 66
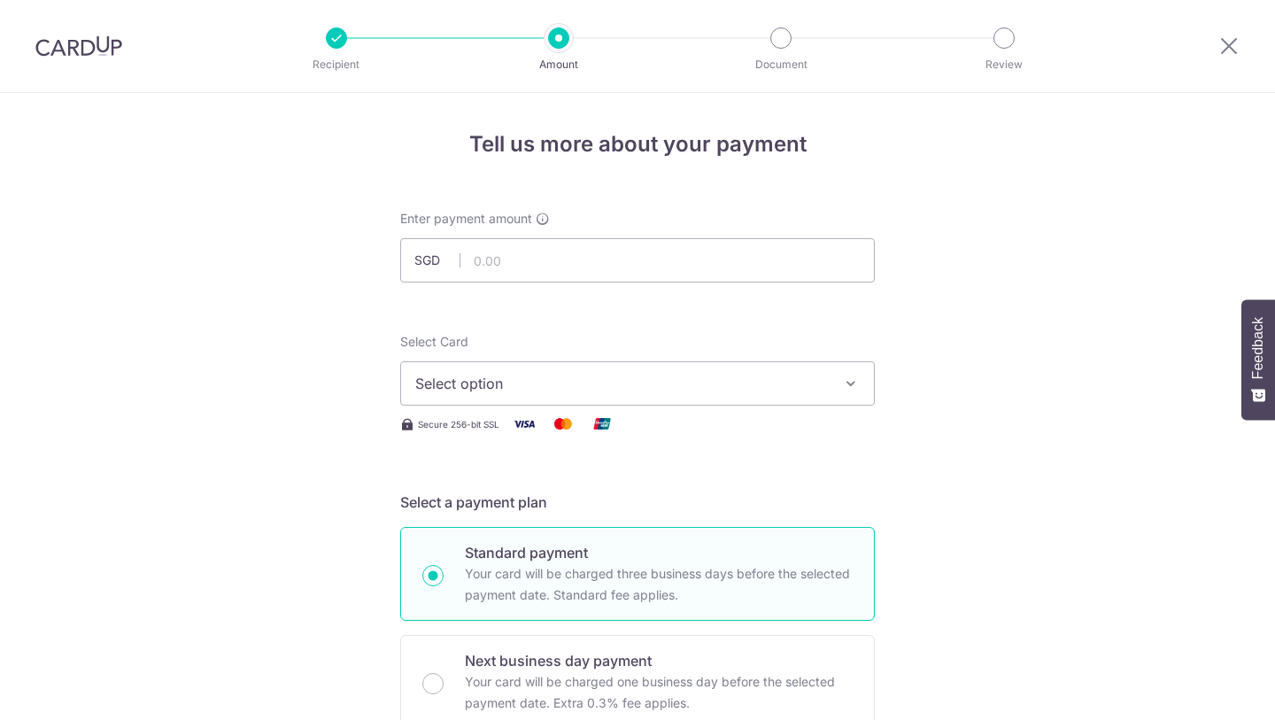
click at [736, 231] on div "Enter payment amount SGD" at bounding box center [637, 246] width 475 height 73
click at [641, 254] on input "text" at bounding box center [637, 260] width 475 height 44
type input "25,077.94"
click at [556, 383] on span "Select option" at bounding box center [621, 383] width 413 height 21
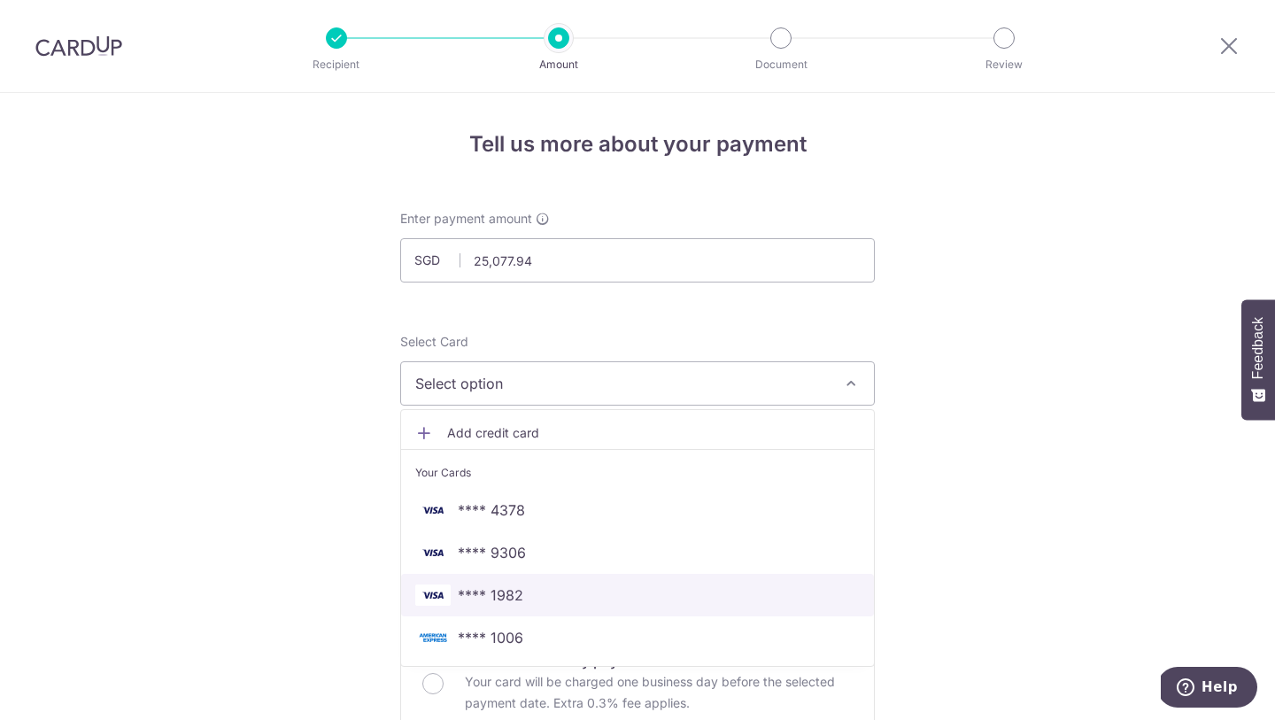
click at [514, 582] on link "**** 1982" at bounding box center [637, 595] width 473 height 43
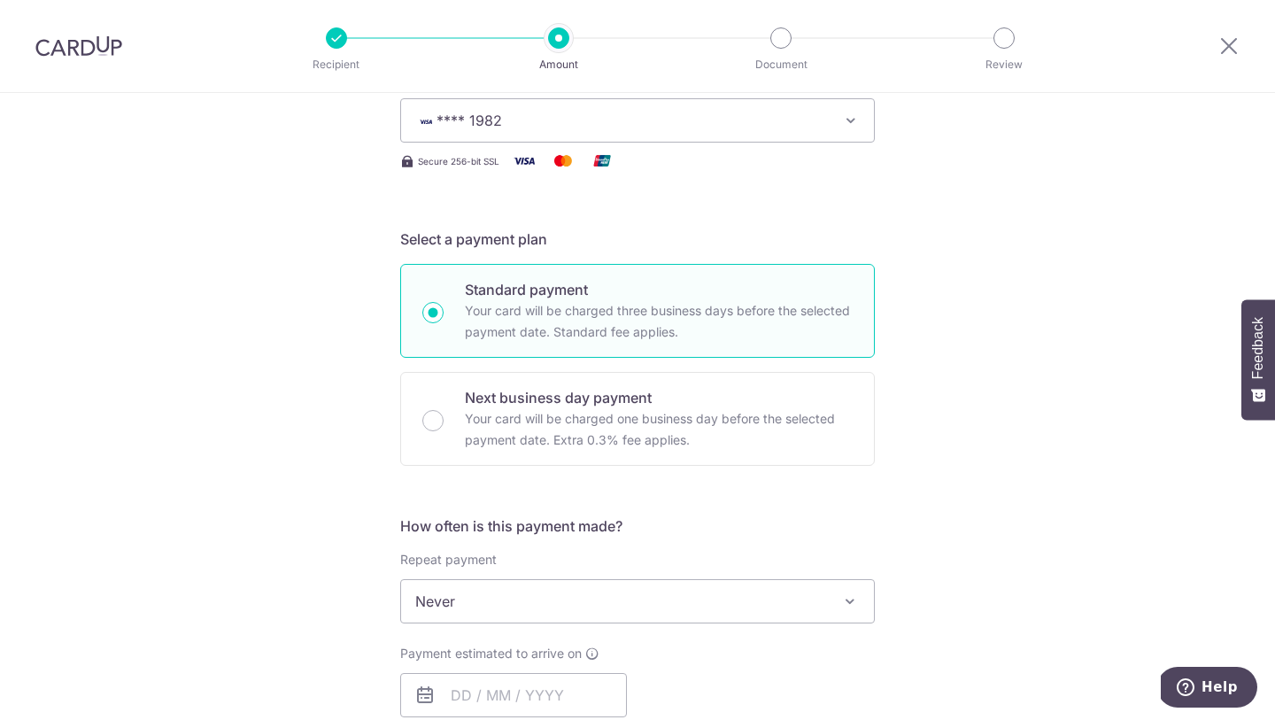
scroll to position [430, 0]
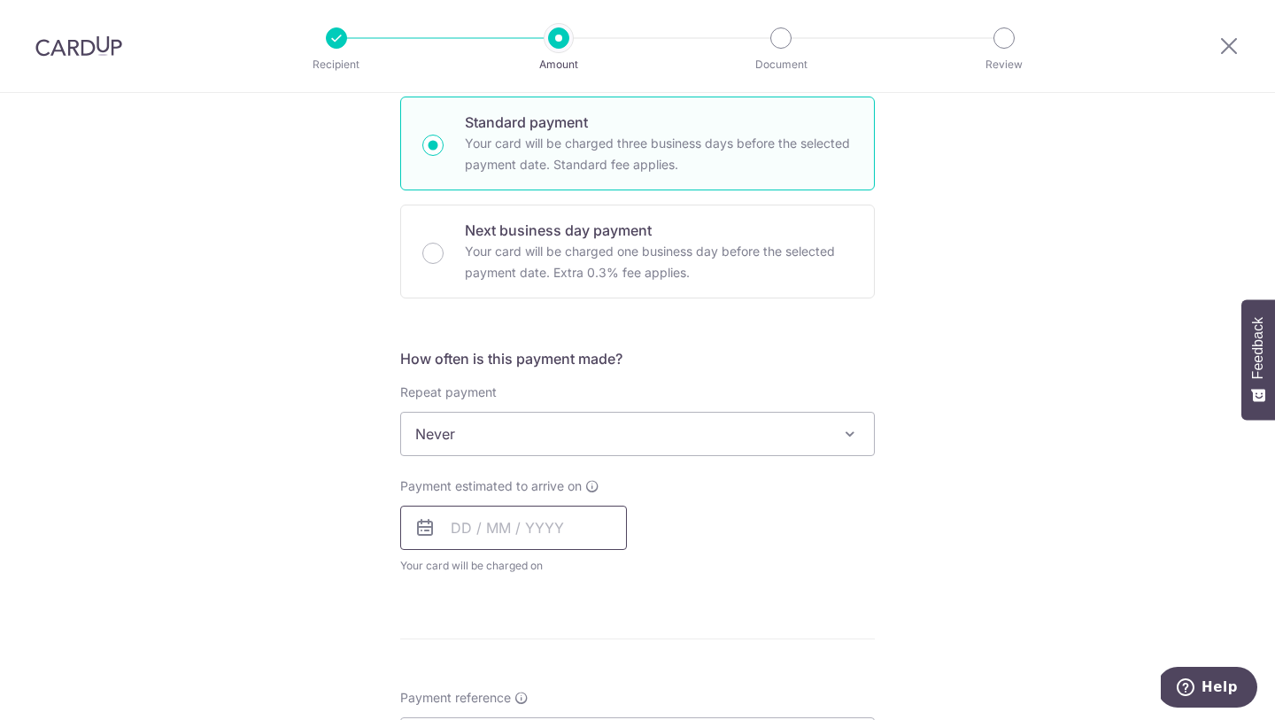
click at [507, 537] on input "text" at bounding box center [513, 528] width 227 height 44
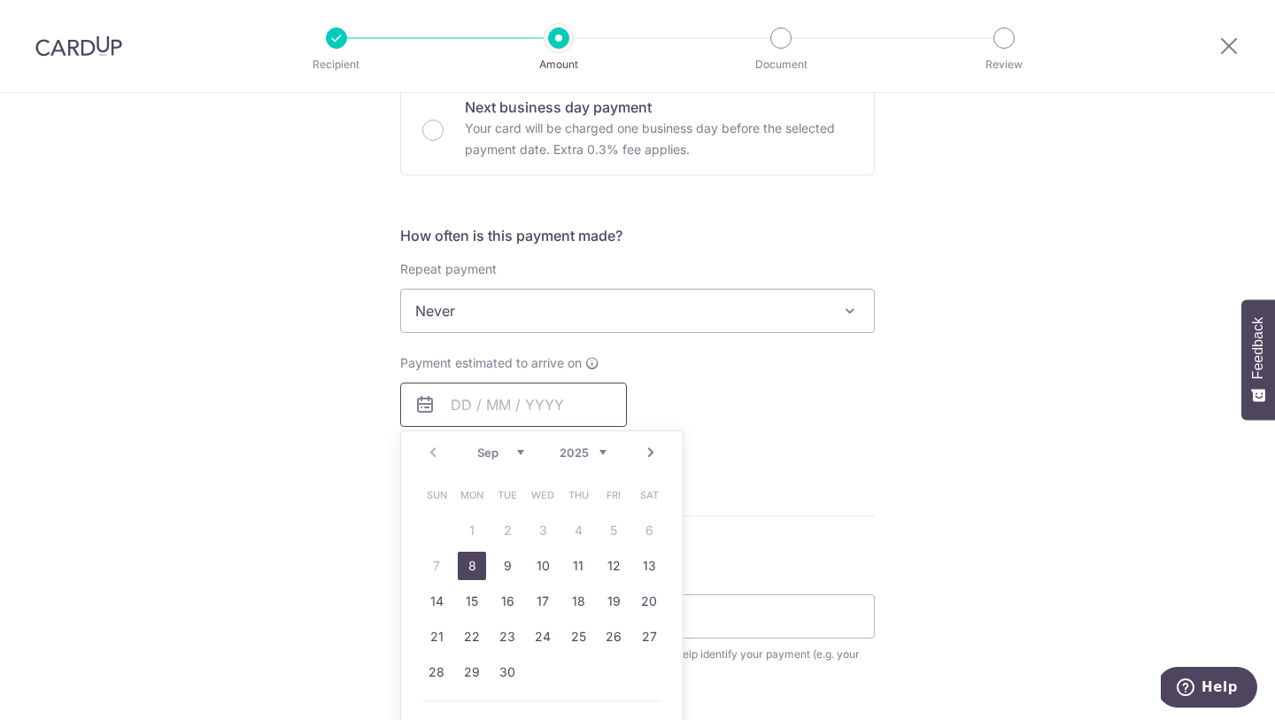
scroll to position [591, 0]
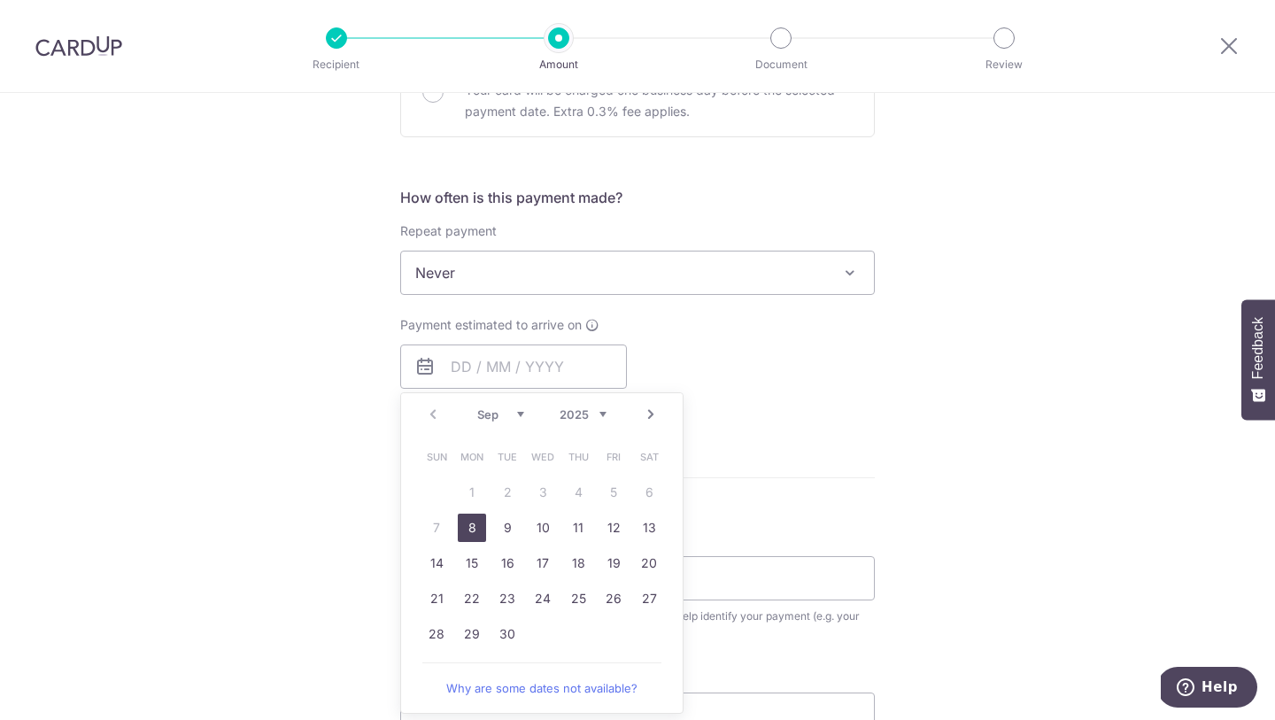
click at [465, 531] on link "8" at bounding box center [472, 528] width 28 height 28
type input "[DATE]"
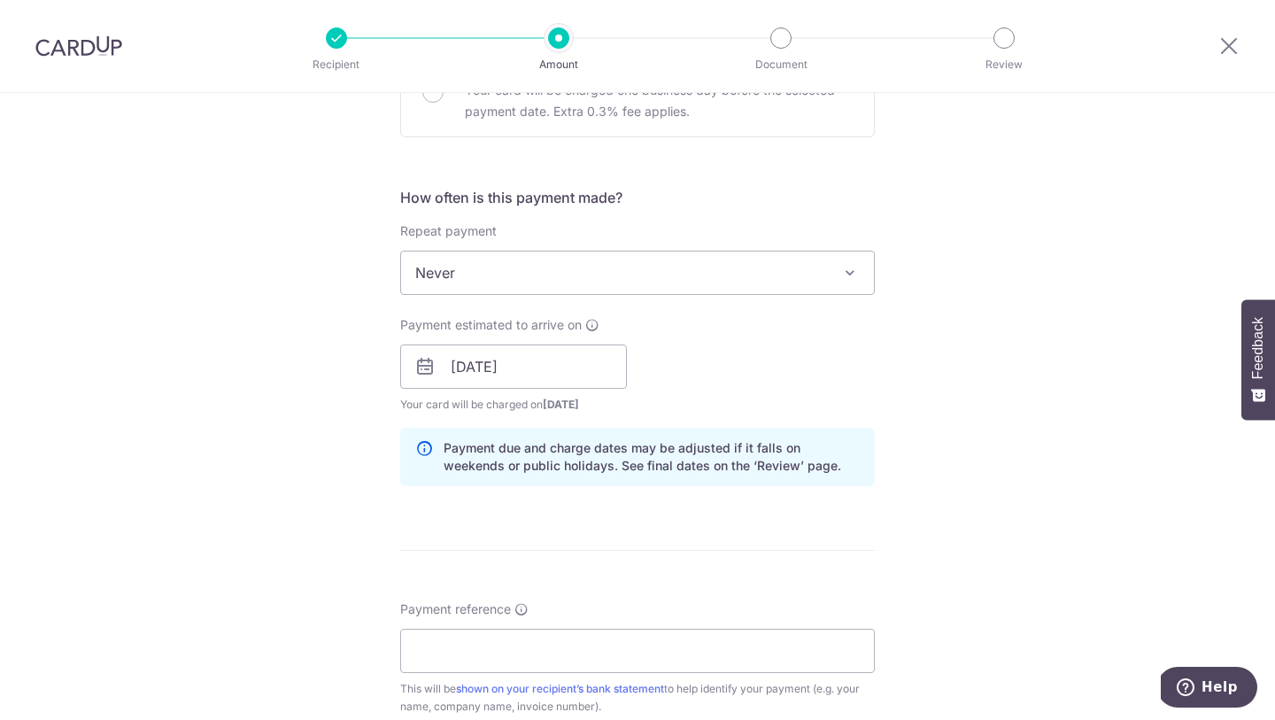
click at [777, 351] on div "Payment estimated to arrive on 08/09/2025 Prev Next Sep Oct Nov Dec 2025 2026 2…" at bounding box center [638, 364] width 496 height 97
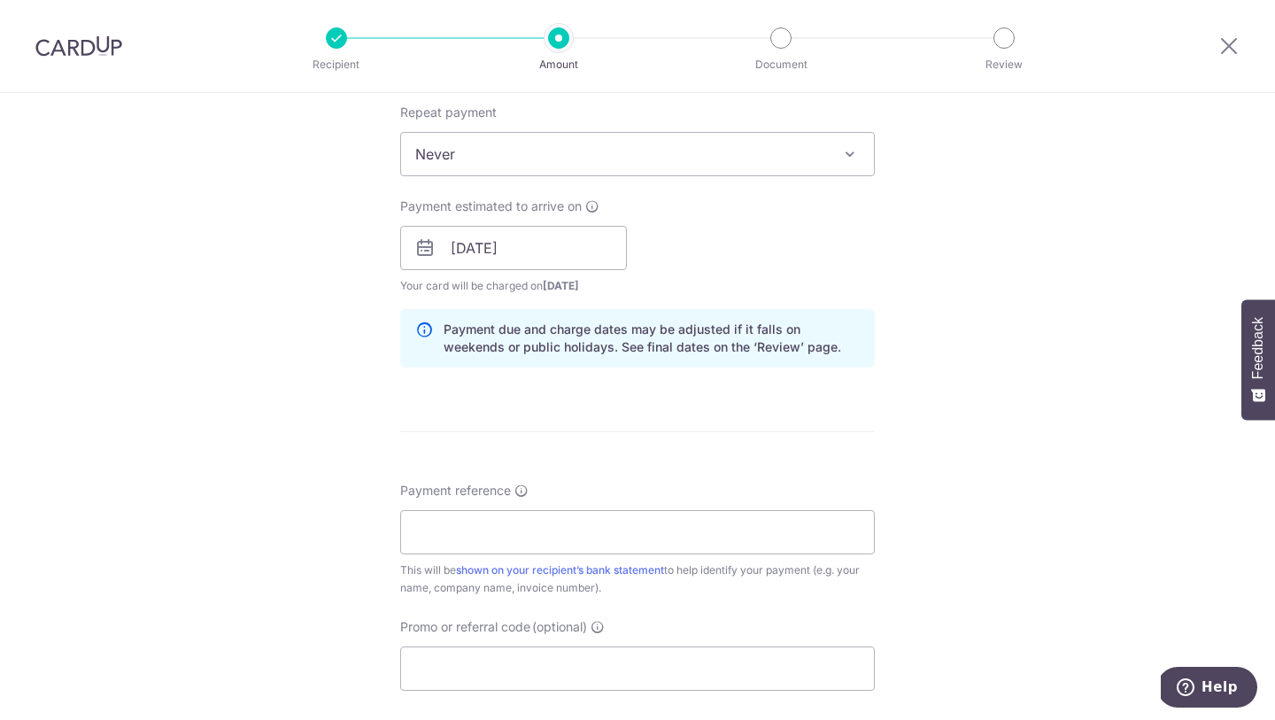
scroll to position [848, 0]
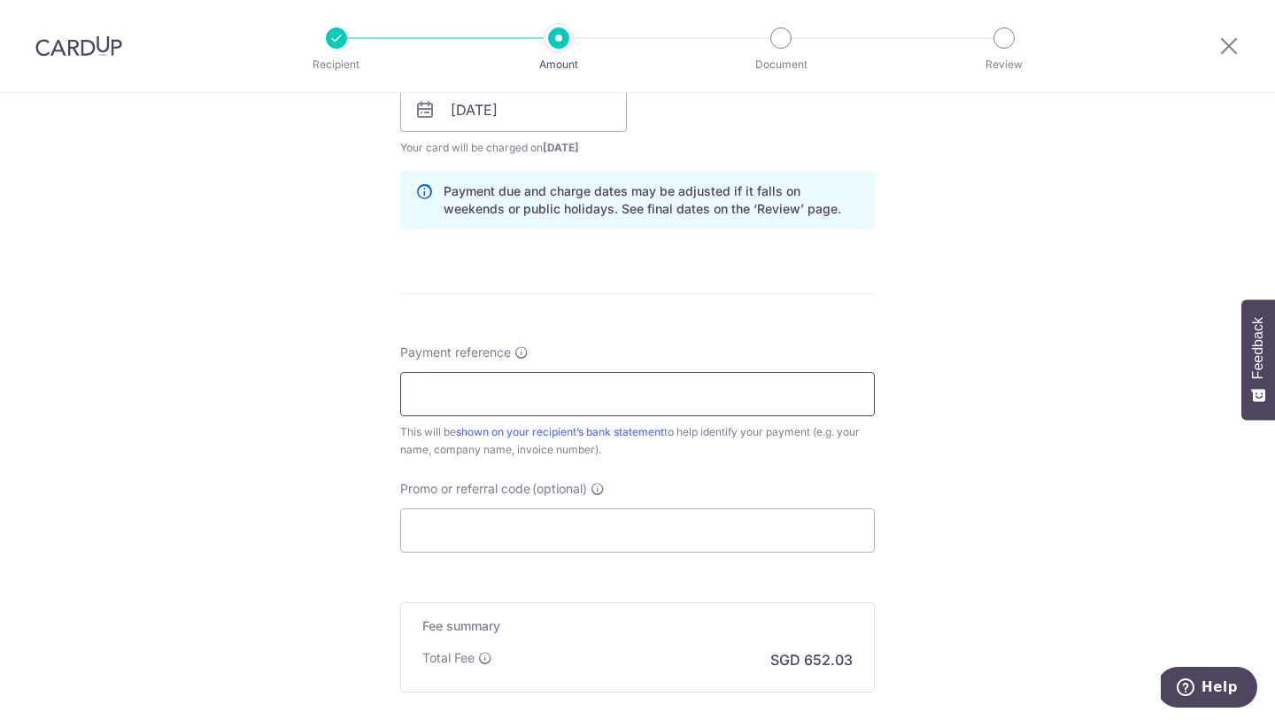
click at [510, 390] on input "Payment reference" at bounding box center [637, 394] width 475 height 44
paste input "TN2505-03&09 TN2506-03&09"
click at [504, 395] on input "TN2505-03&09 TN2506-03&09" at bounding box center [637, 394] width 475 height 44
click at [603, 396] on input "TN2505-03 09 TN2506-03&09" at bounding box center [637, 394] width 475 height 44
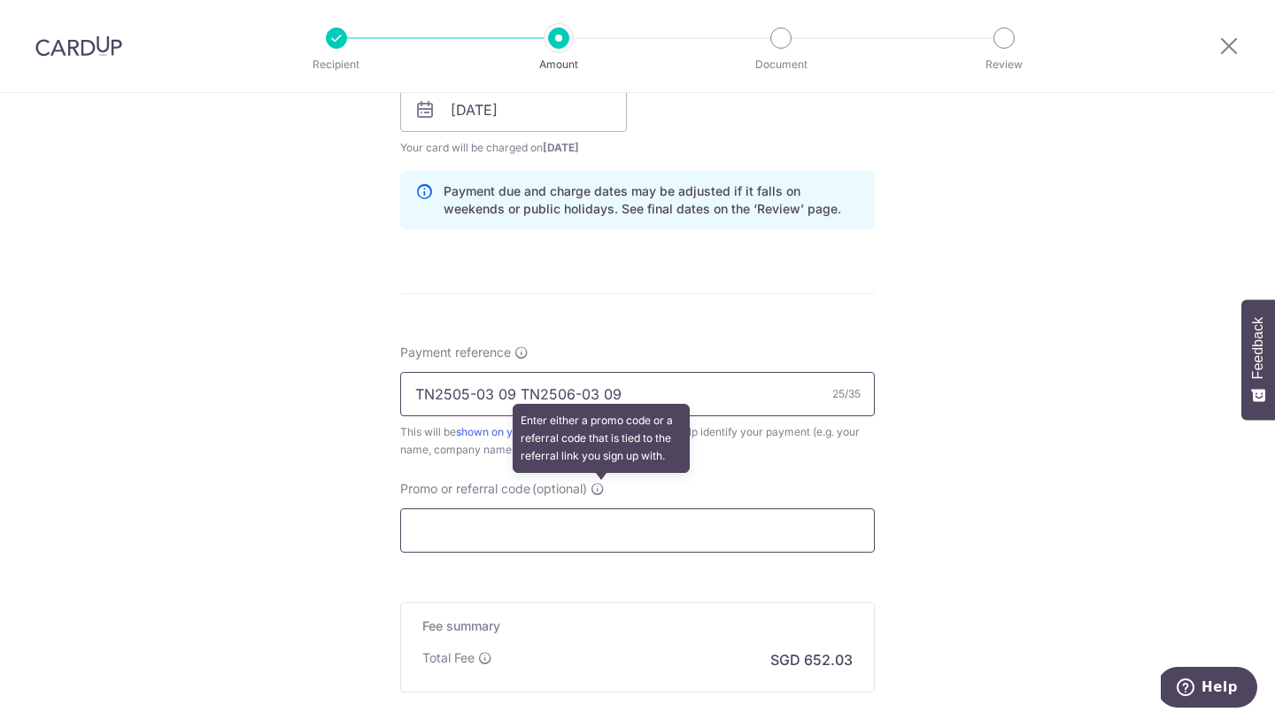
type input "TN2505-03 09 TN2506-03 09"
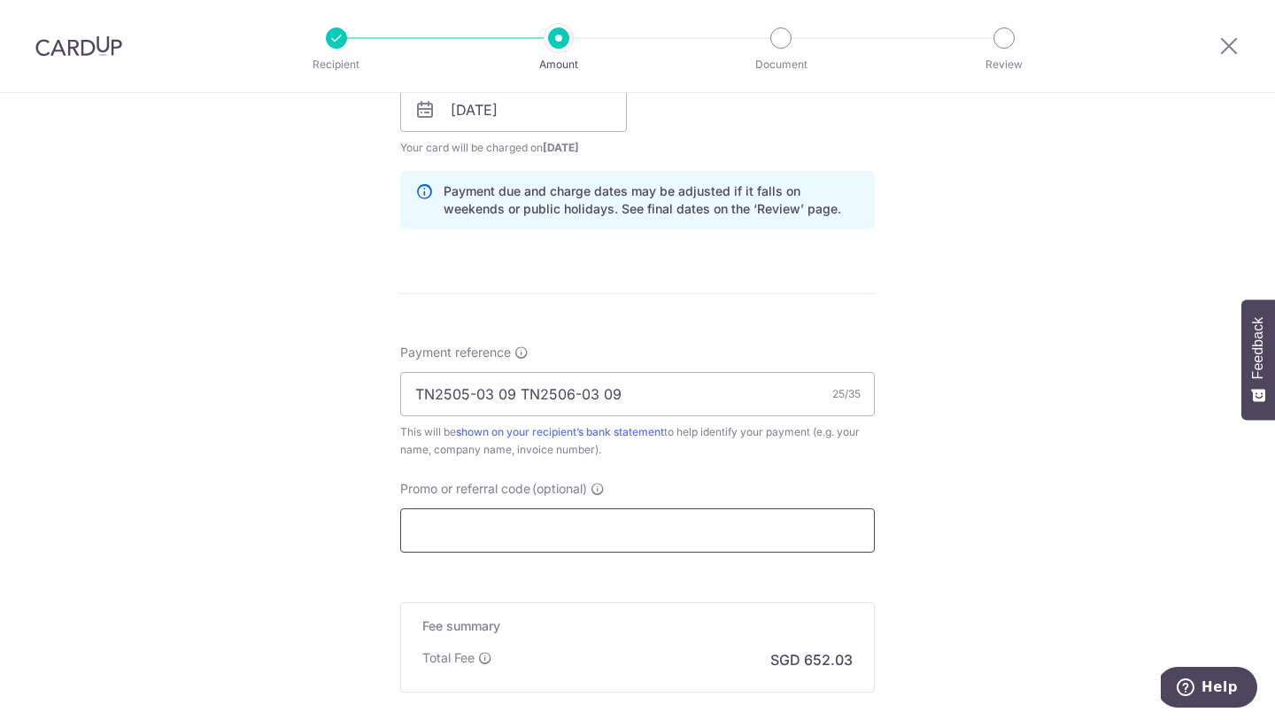
click at [543, 523] on input "Promo or referral code (optional)" at bounding box center [637, 530] width 475 height 44
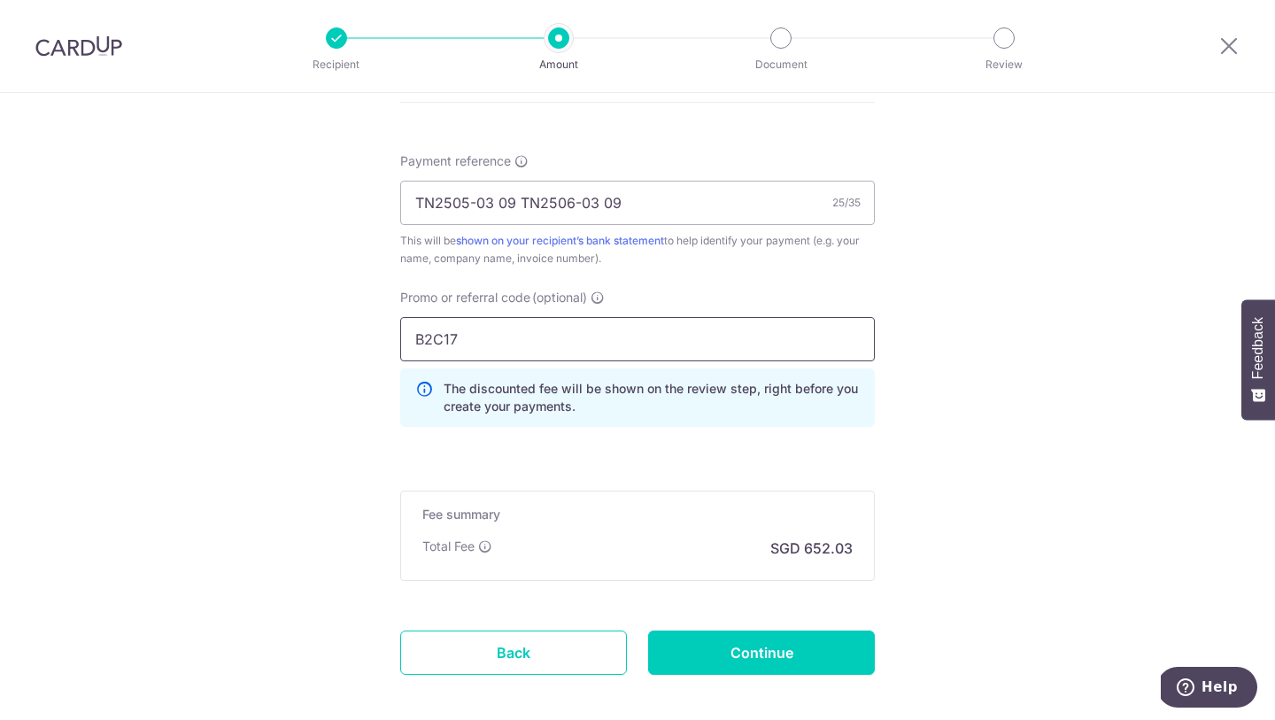
scroll to position [1127, 0]
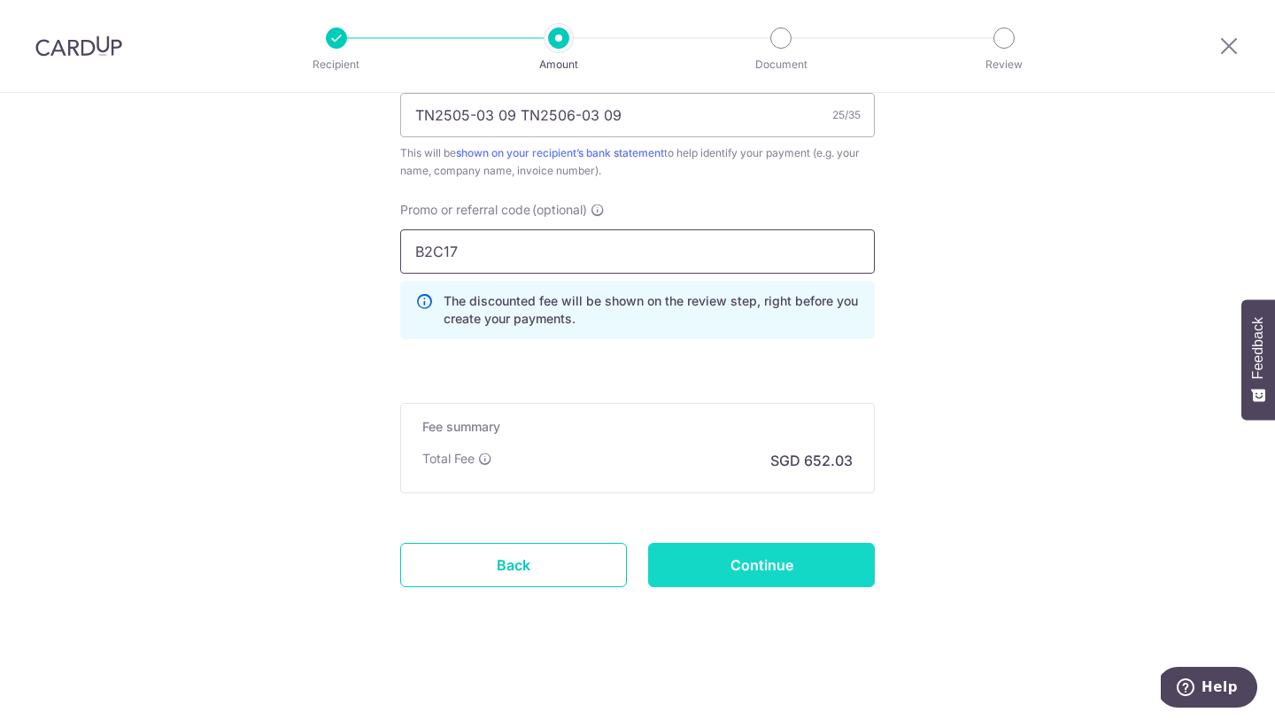
type input "B2C17"
click at [723, 564] on input "Continue" at bounding box center [761, 565] width 227 height 44
type input "Create Schedule"
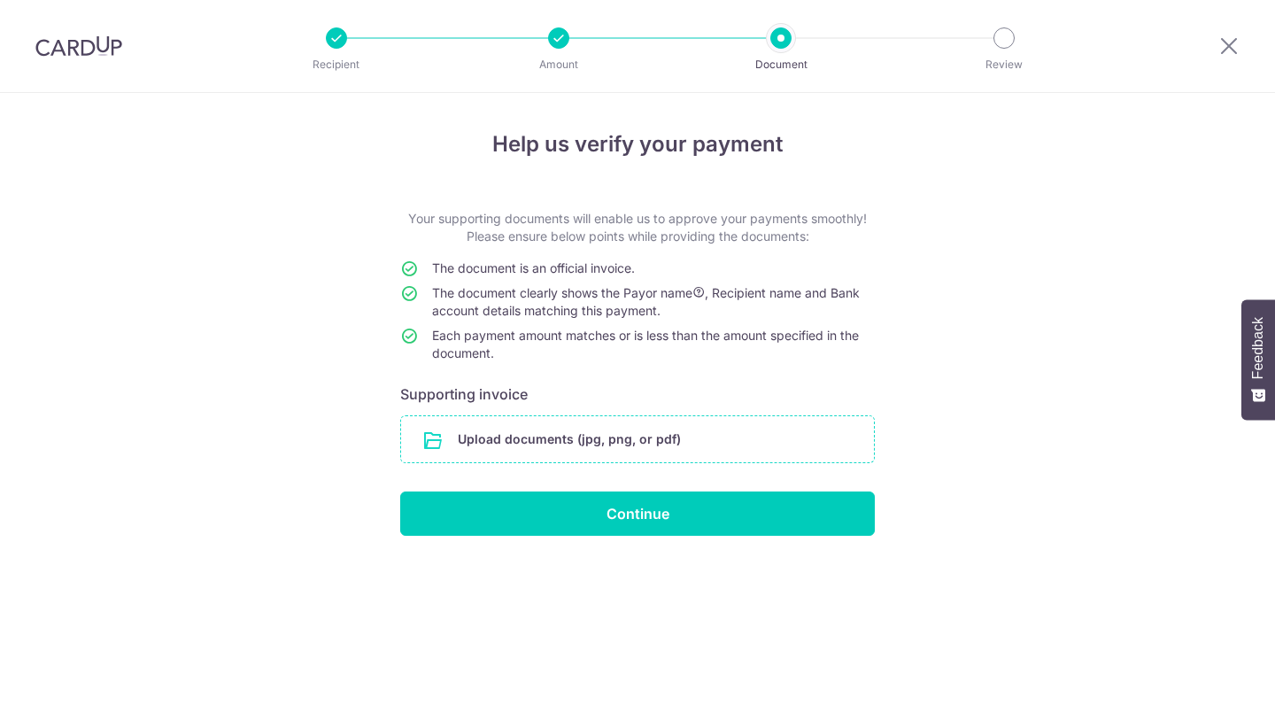
click at [643, 448] on input "file" at bounding box center [637, 439] width 473 height 46
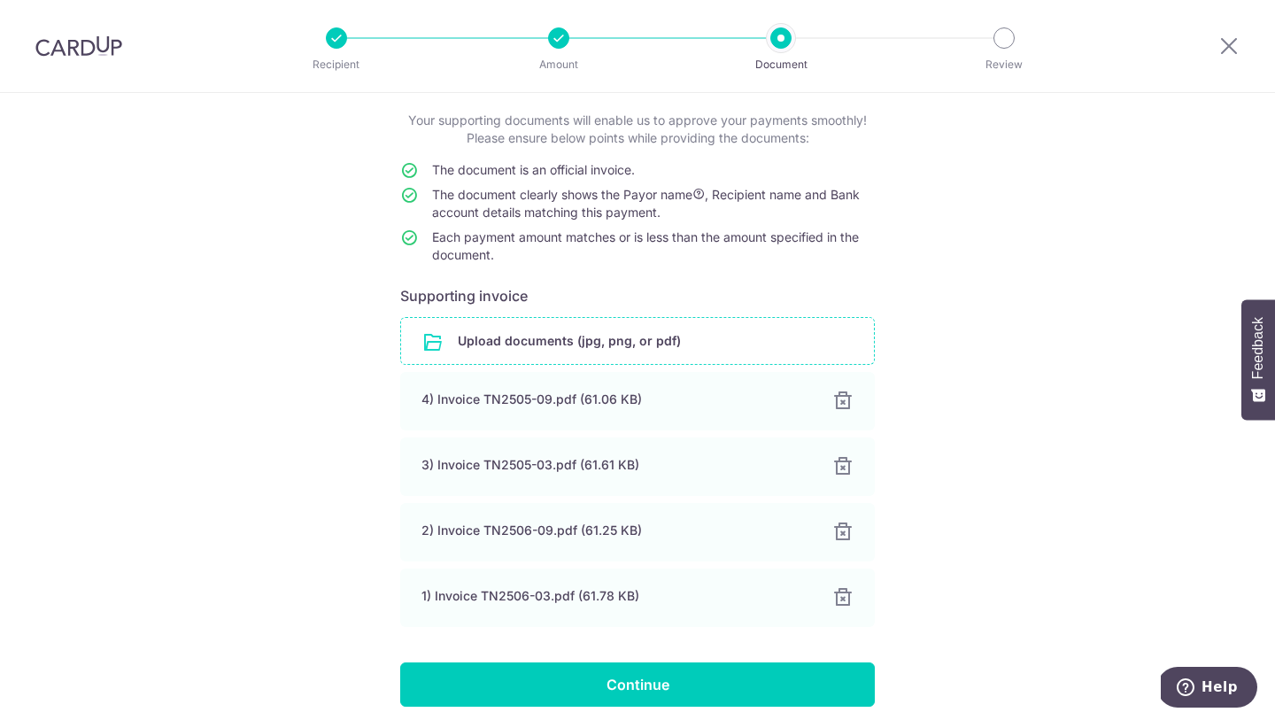
scroll to position [168, 0]
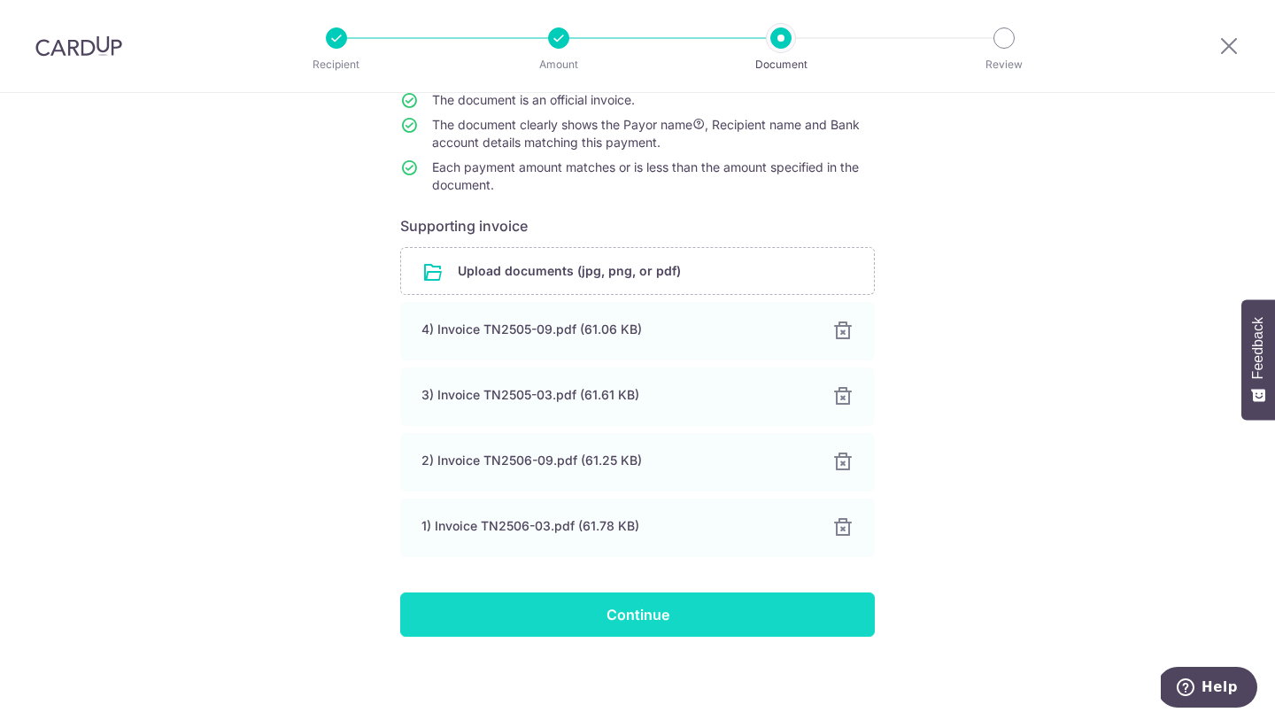
click at [691, 621] on input "Continue" at bounding box center [637, 614] width 475 height 44
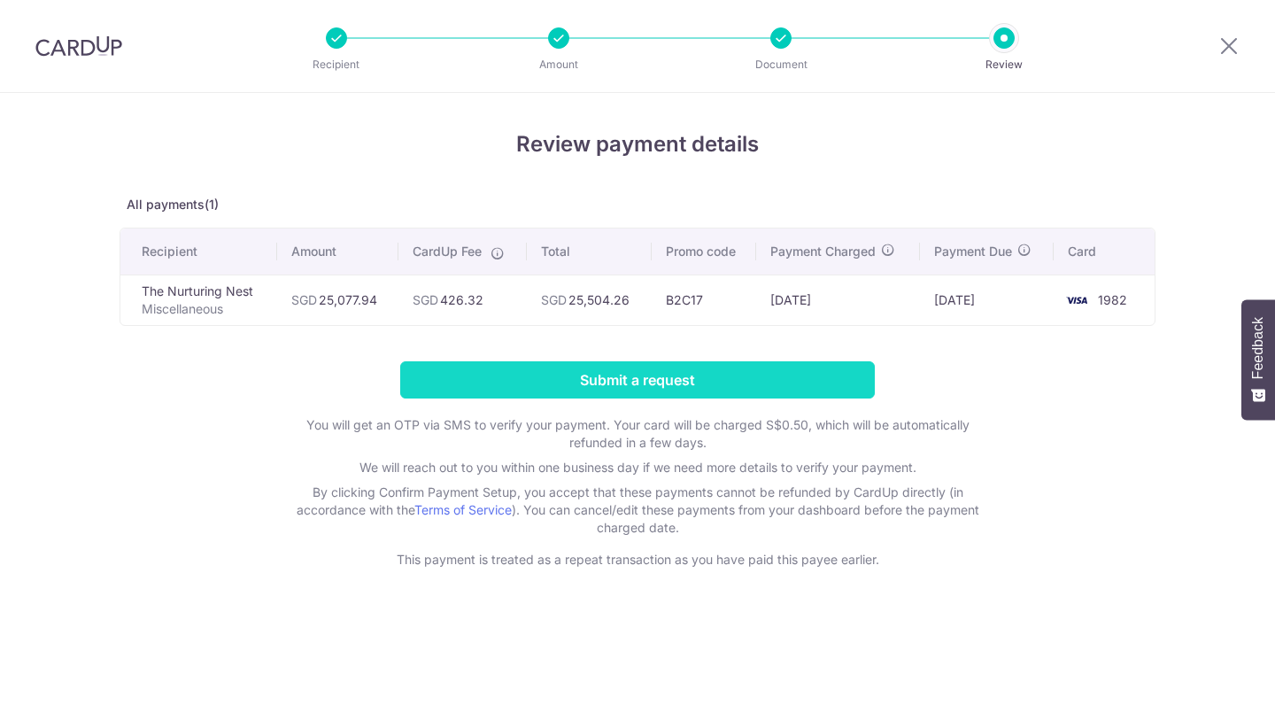
click at [659, 377] on input "Submit a request" at bounding box center [637, 379] width 475 height 37
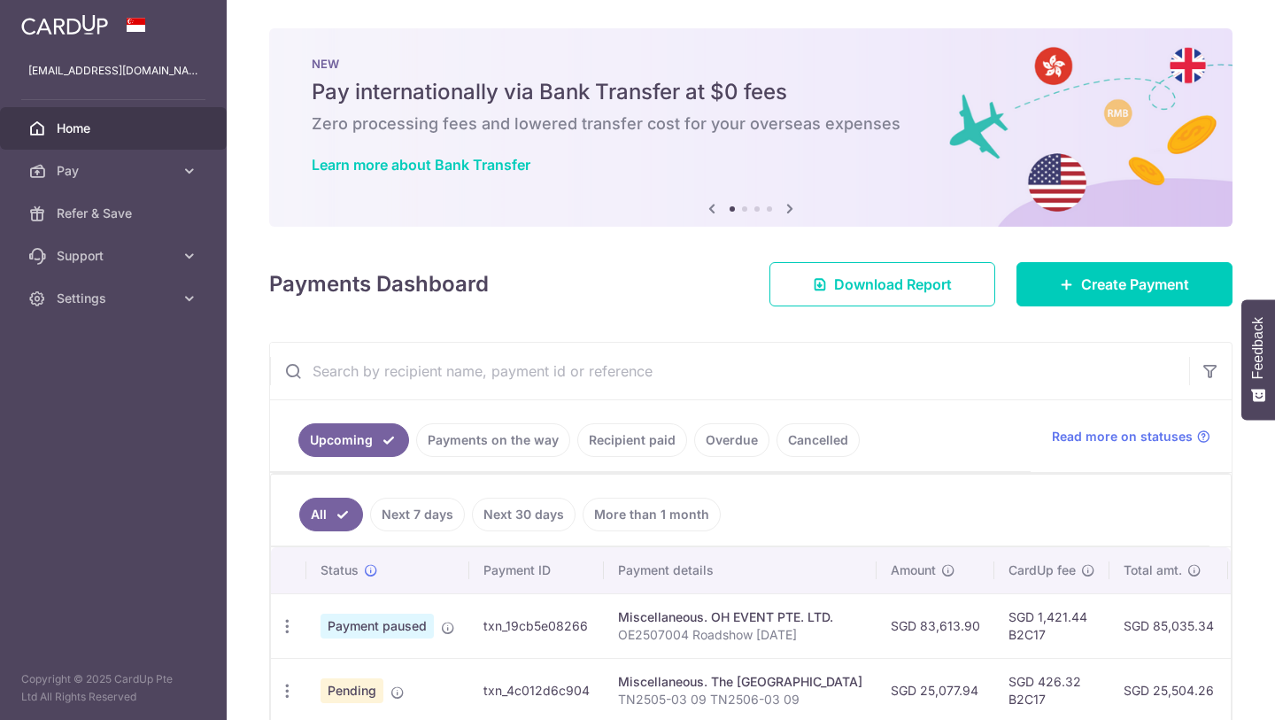
scroll to position [89, 0]
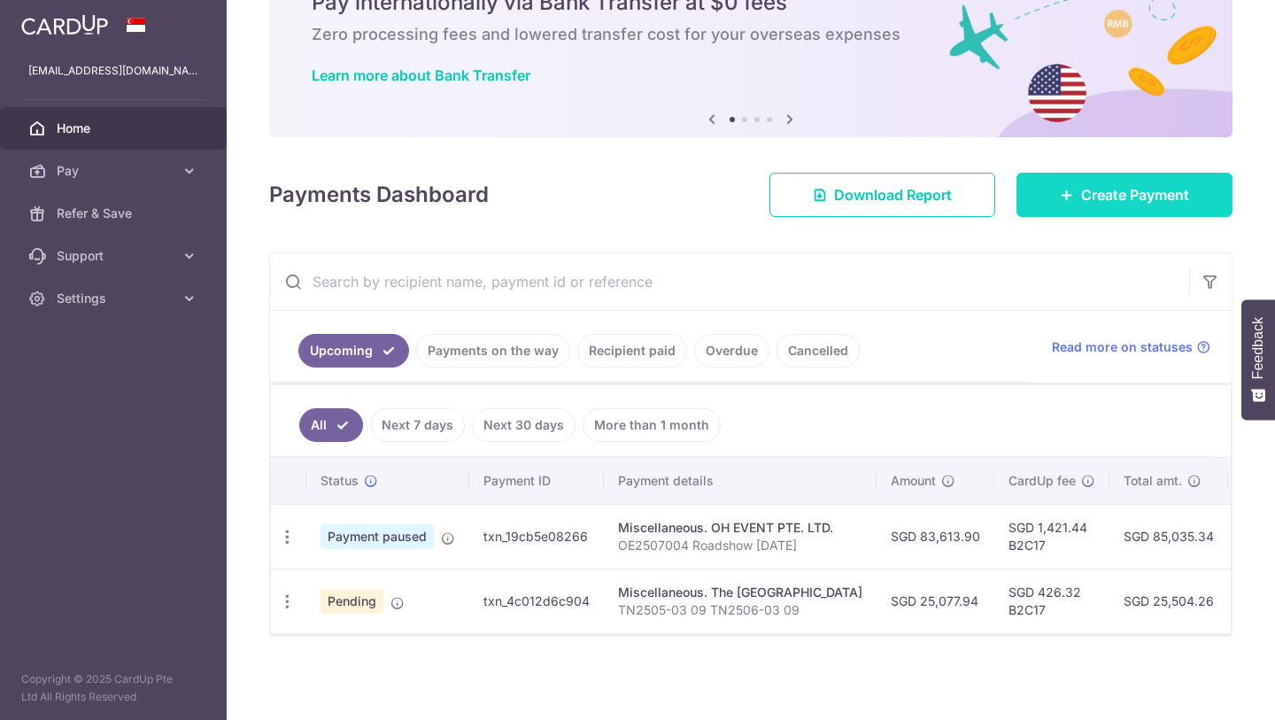
click at [1081, 202] on span "Create Payment" at bounding box center [1135, 194] width 108 height 21
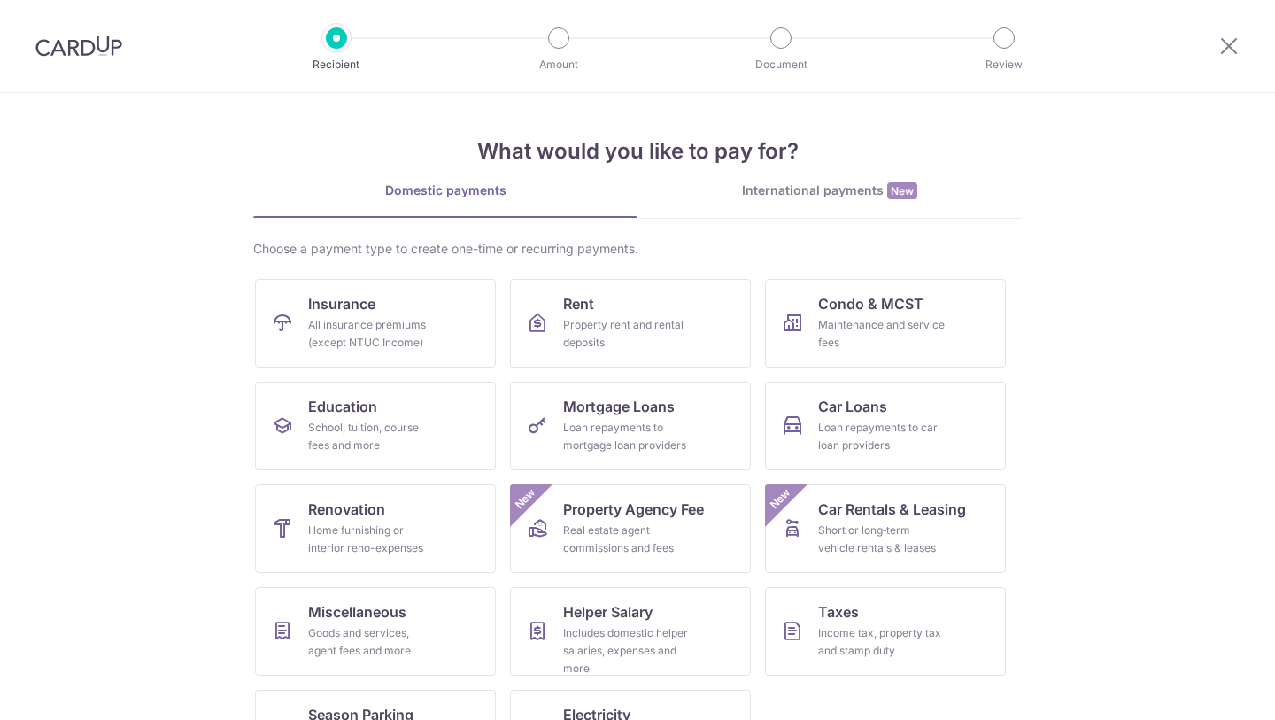
scroll to position [73, 0]
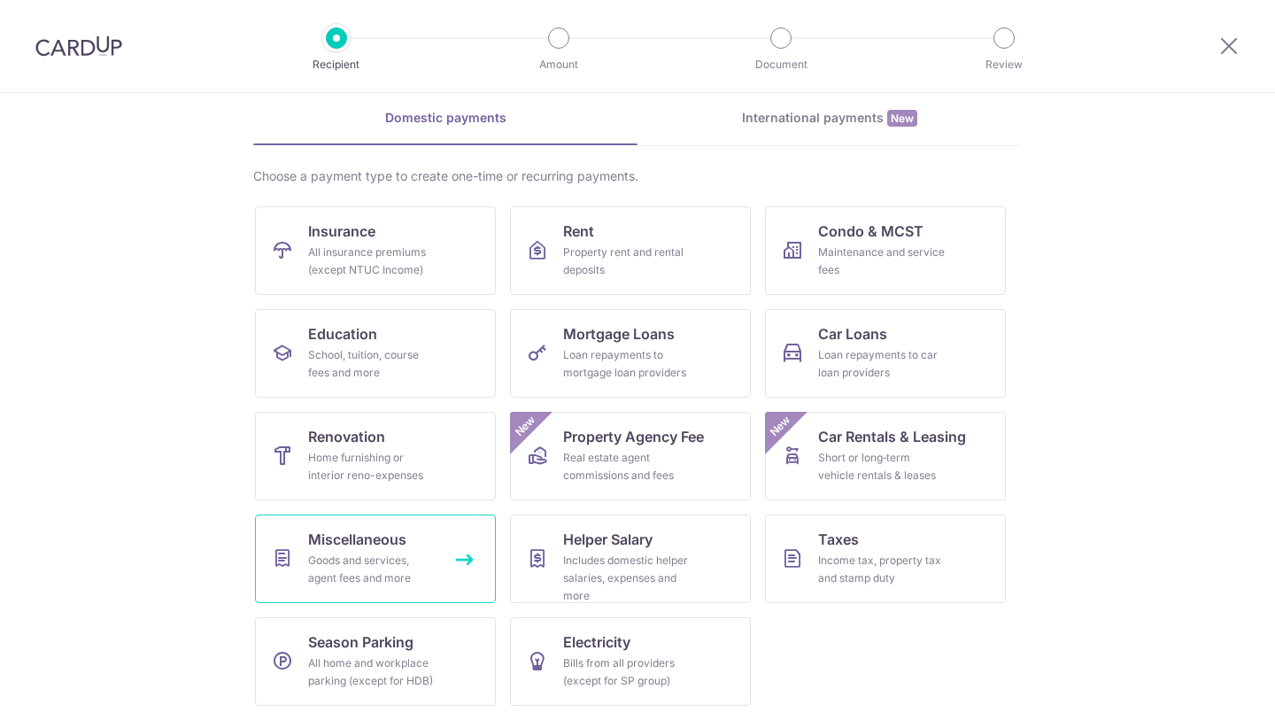
click at [350, 530] on span "Miscellaneous" at bounding box center [357, 539] width 98 height 21
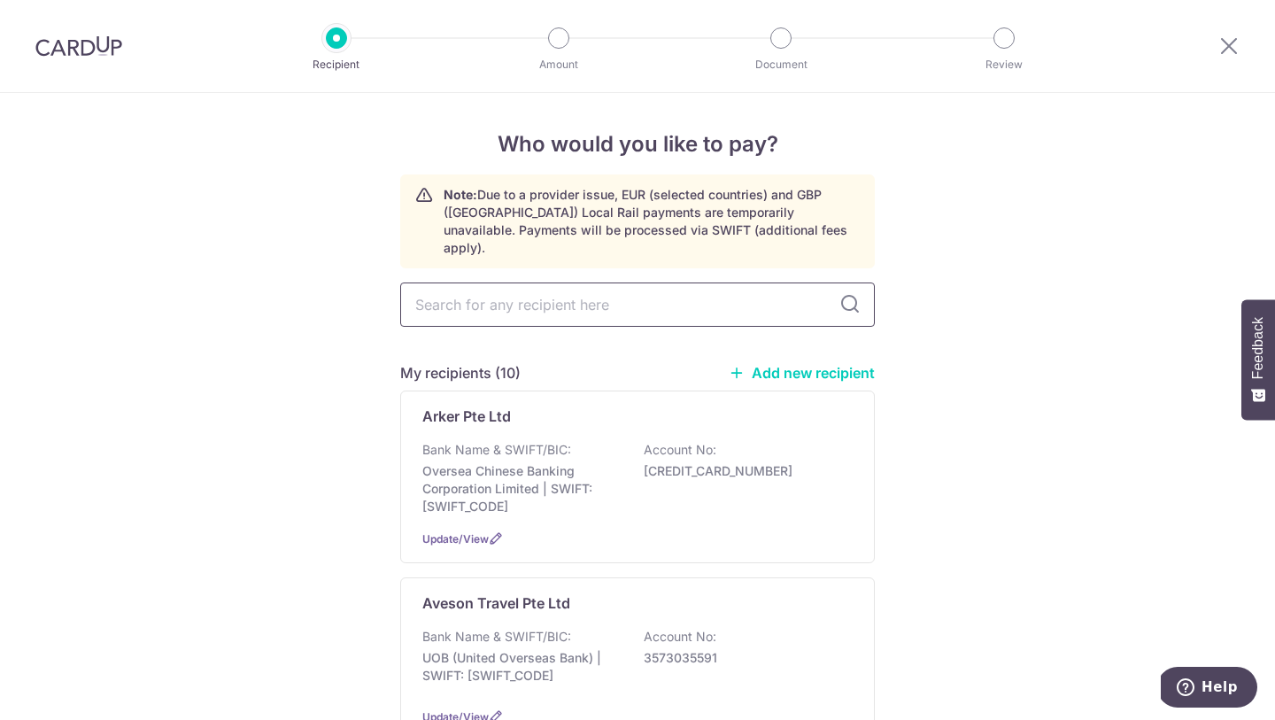
click at [531, 283] on input "text" at bounding box center [637, 304] width 475 height 44
type input "good"
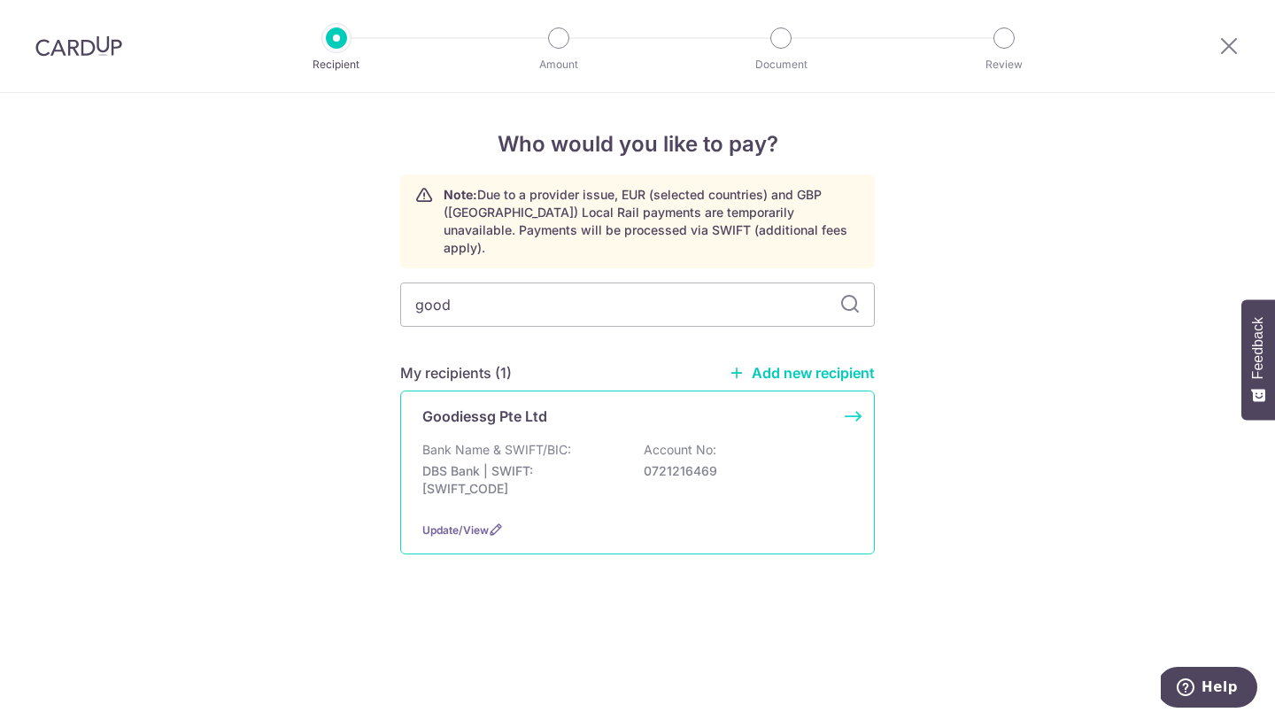
click at [558, 462] on p "DBS Bank | SWIFT: DBSSSGSGXXX" at bounding box center [521, 479] width 198 height 35
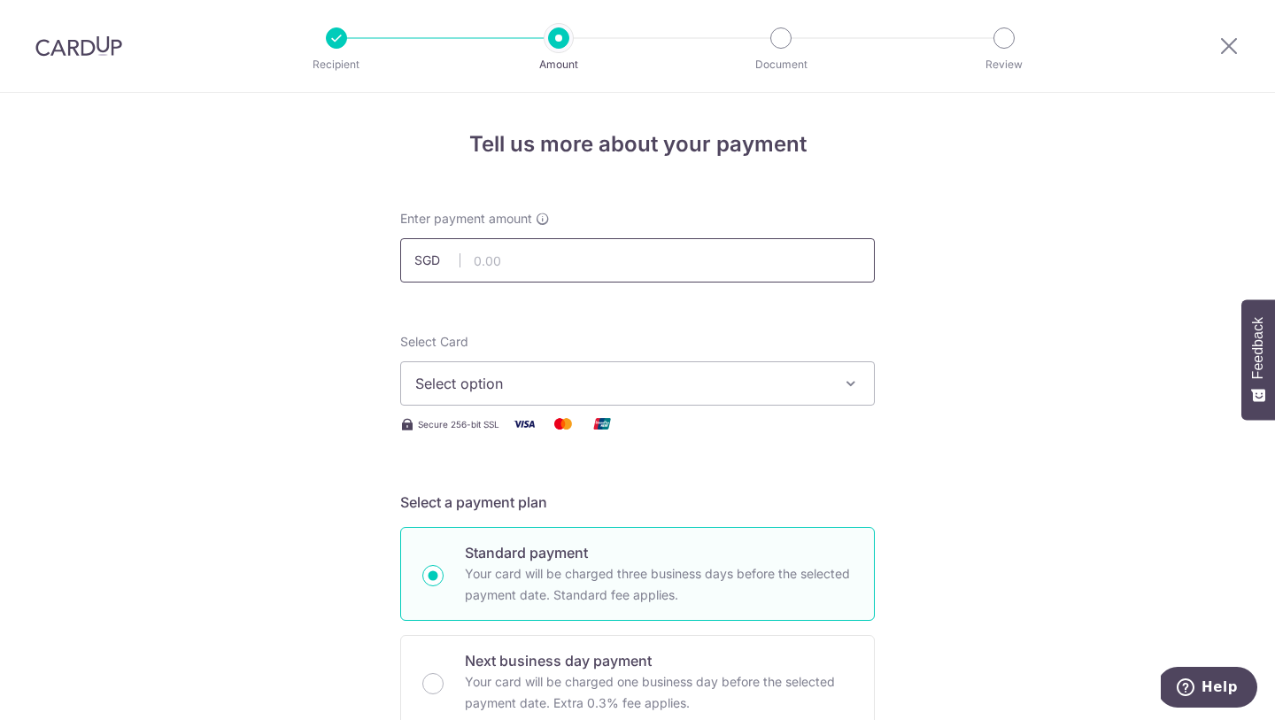
click at [557, 254] on input "text" at bounding box center [637, 260] width 475 height 44
type input "7,463.00"
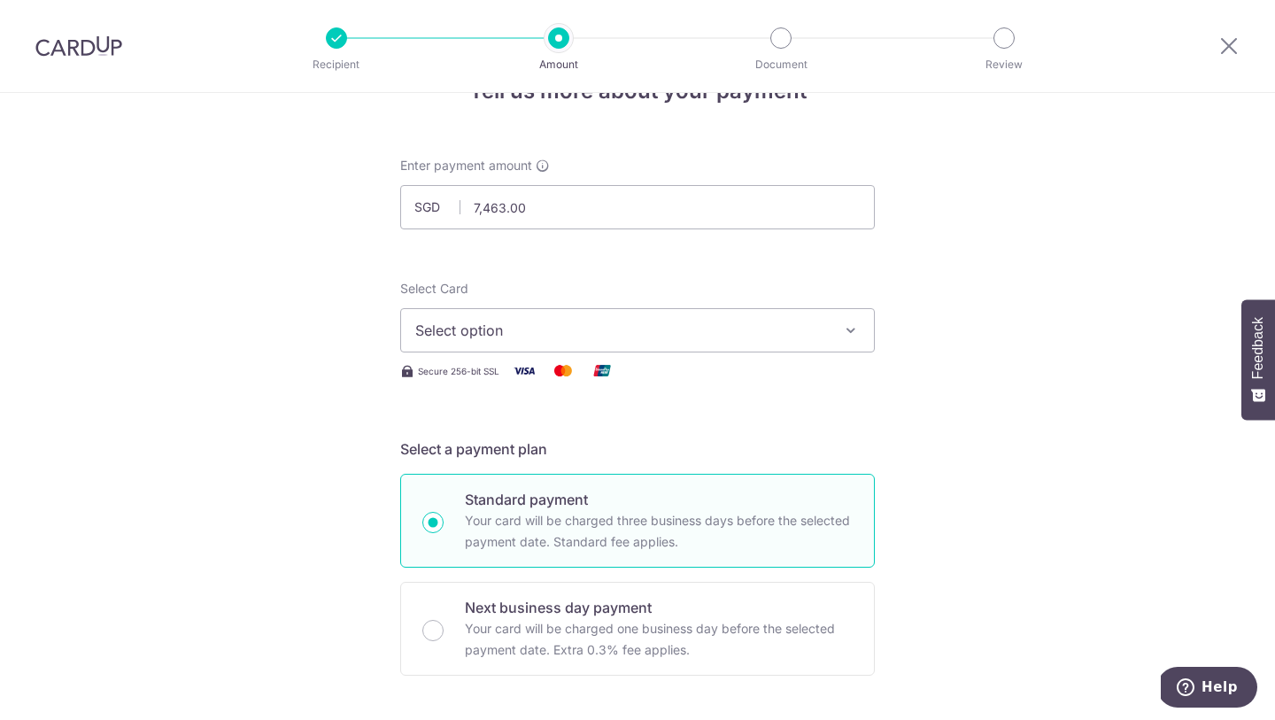
scroll to position [80, 0]
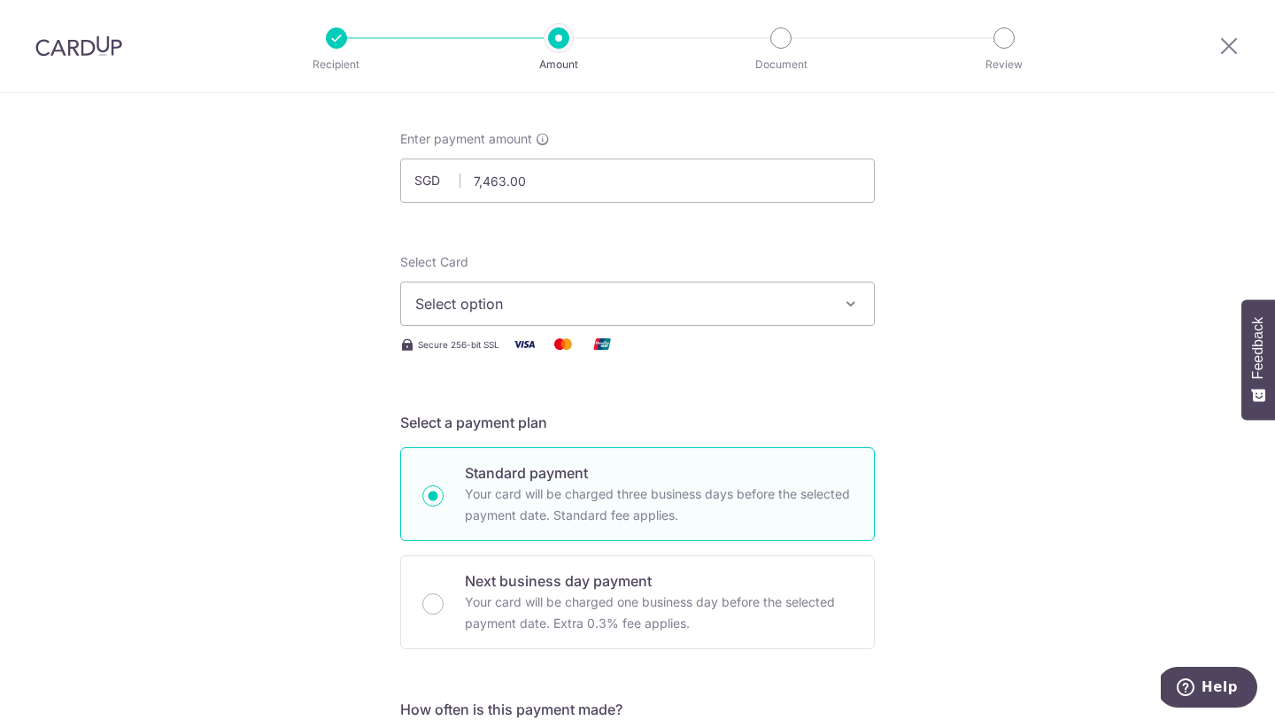
click at [772, 317] on button "Select option" at bounding box center [637, 304] width 475 height 44
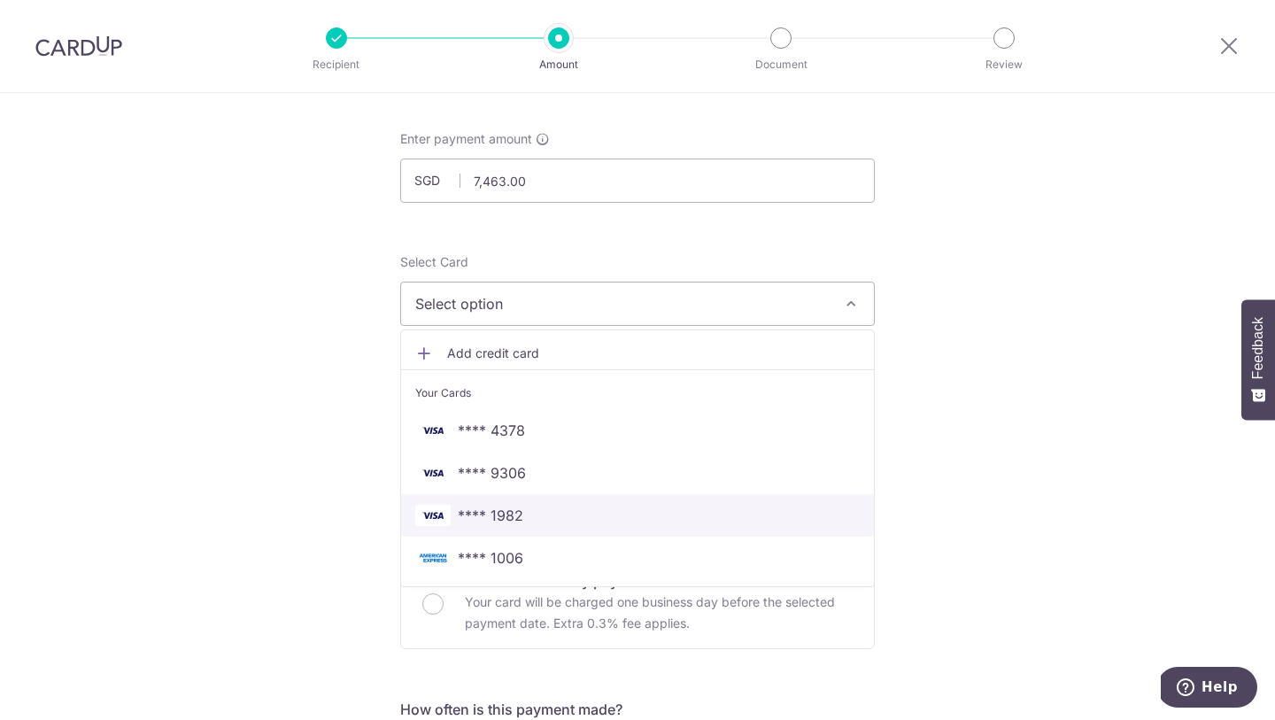
click at [643, 524] on span "**** 1982" at bounding box center [637, 515] width 445 height 21
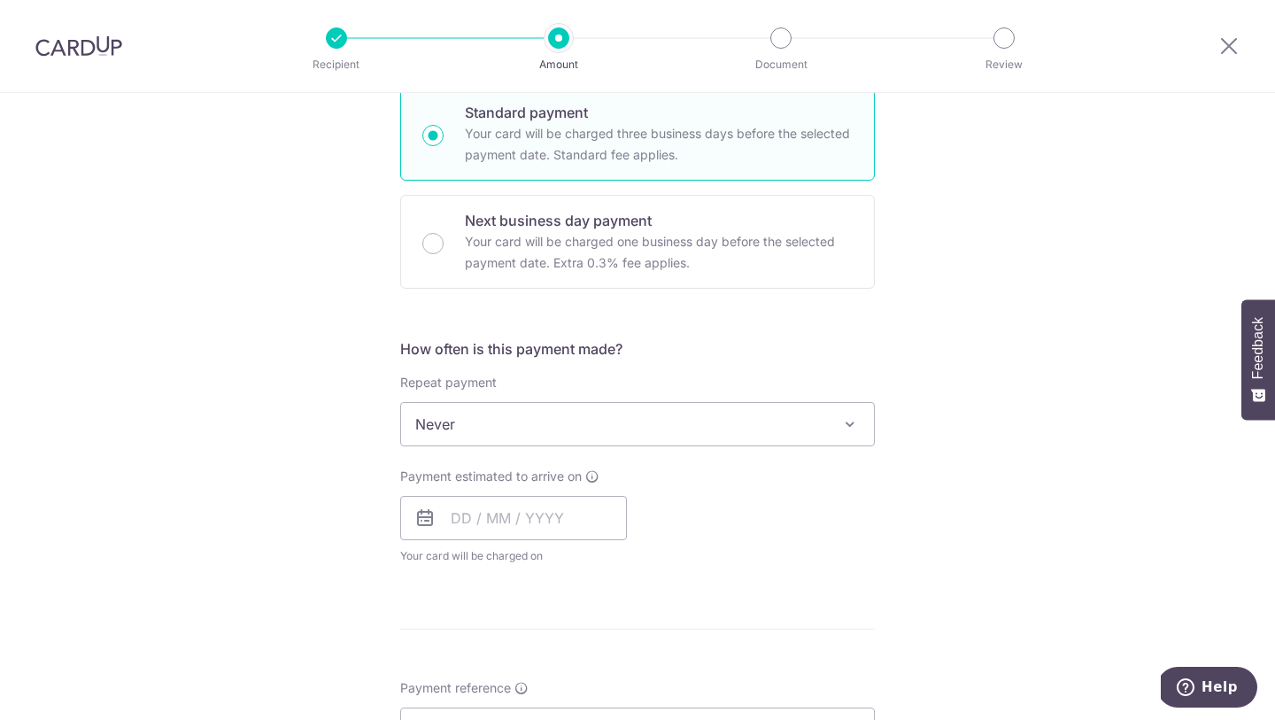
scroll to position [669, 0]
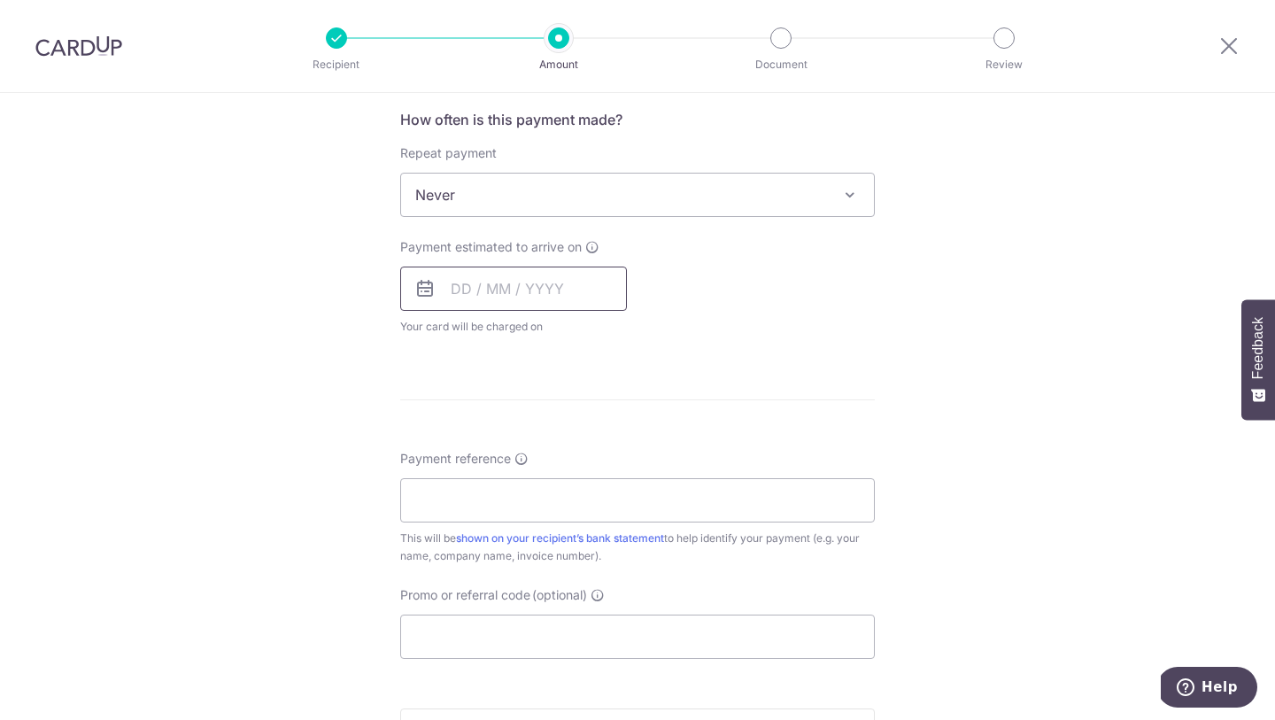
click at [564, 286] on input "text" at bounding box center [513, 289] width 227 height 44
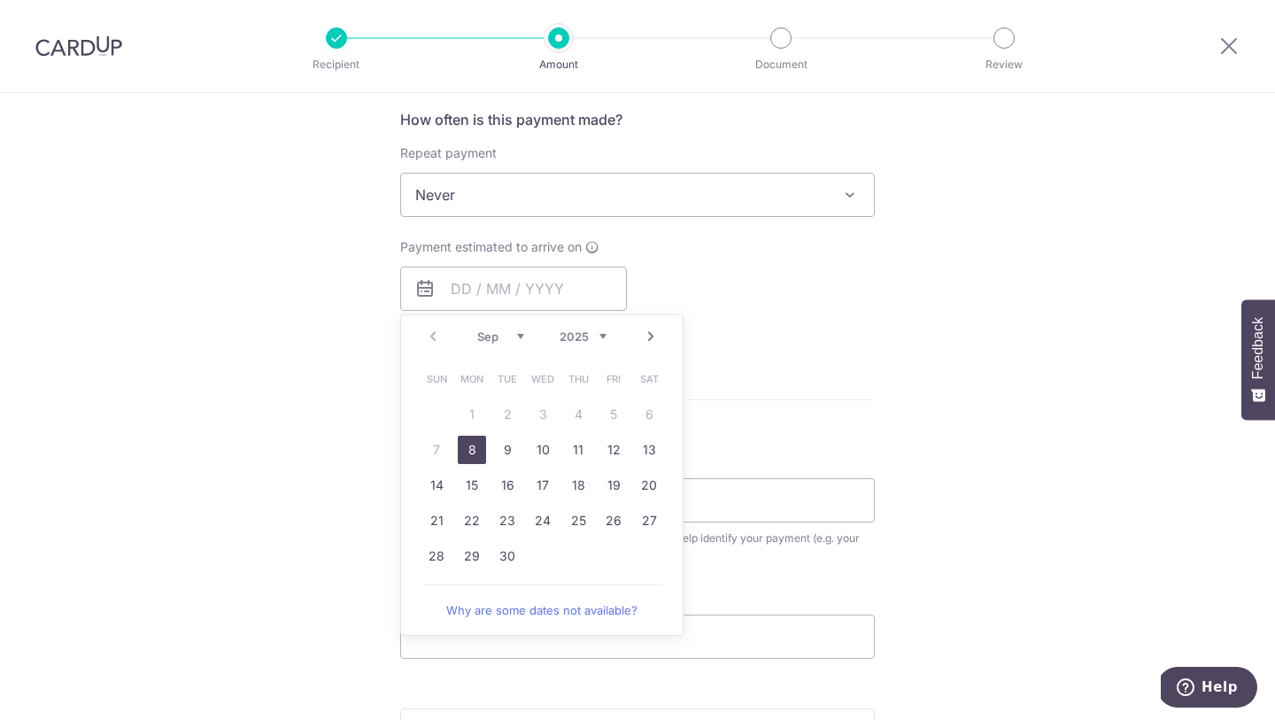
click at [460, 453] on link "8" at bounding box center [472, 450] width 28 height 28
type input "[DATE]"
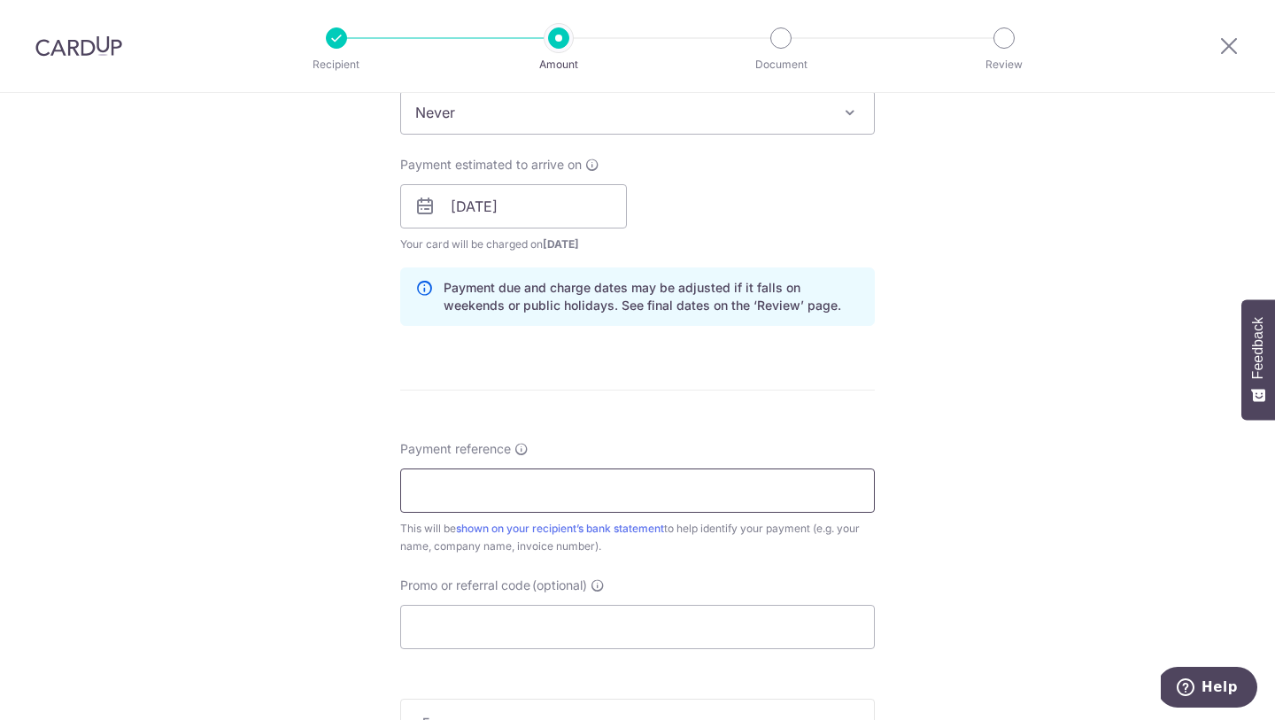
scroll to position [835, 0]
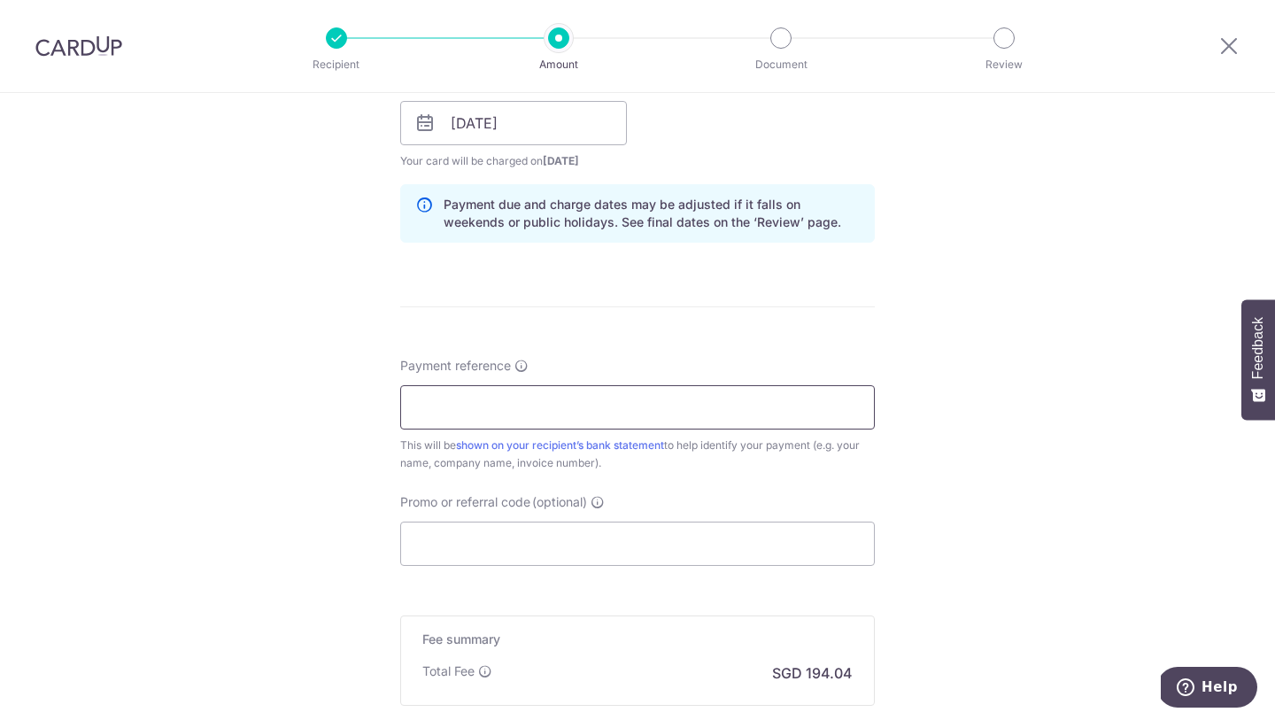
click at [563, 391] on input "Payment reference" at bounding box center [637, 407] width 475 height 44
paste input "GD2505-03 GD2506-03"
type input "GD2505-03 GD2506-03"
click at [522, 542] on input "Promo or referral code (optional)" at bounding box center [637, 544] width 475 height 44
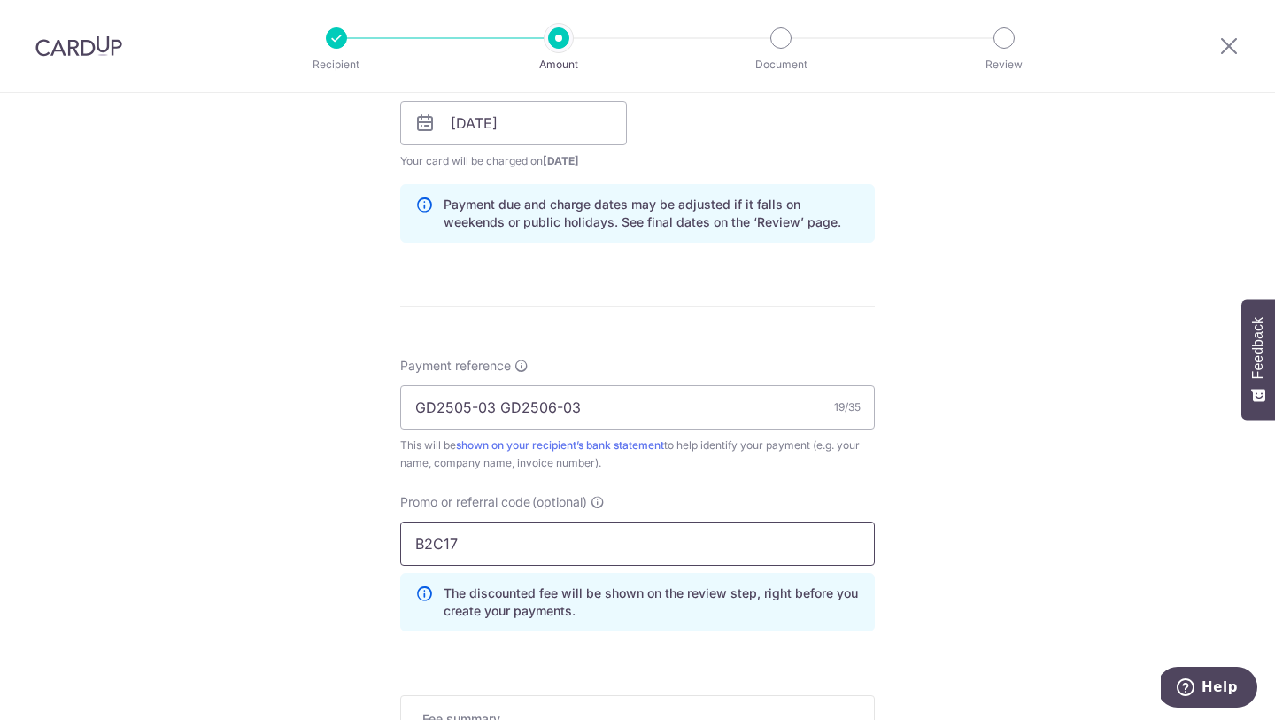
type input "B2C17"
click at [1056, 521] on div "Tell us more about your payment Enter payment amount SGD 7,463.00 7463.00 Selec…" at bounding box center [637, 135] width 1275 height 1754
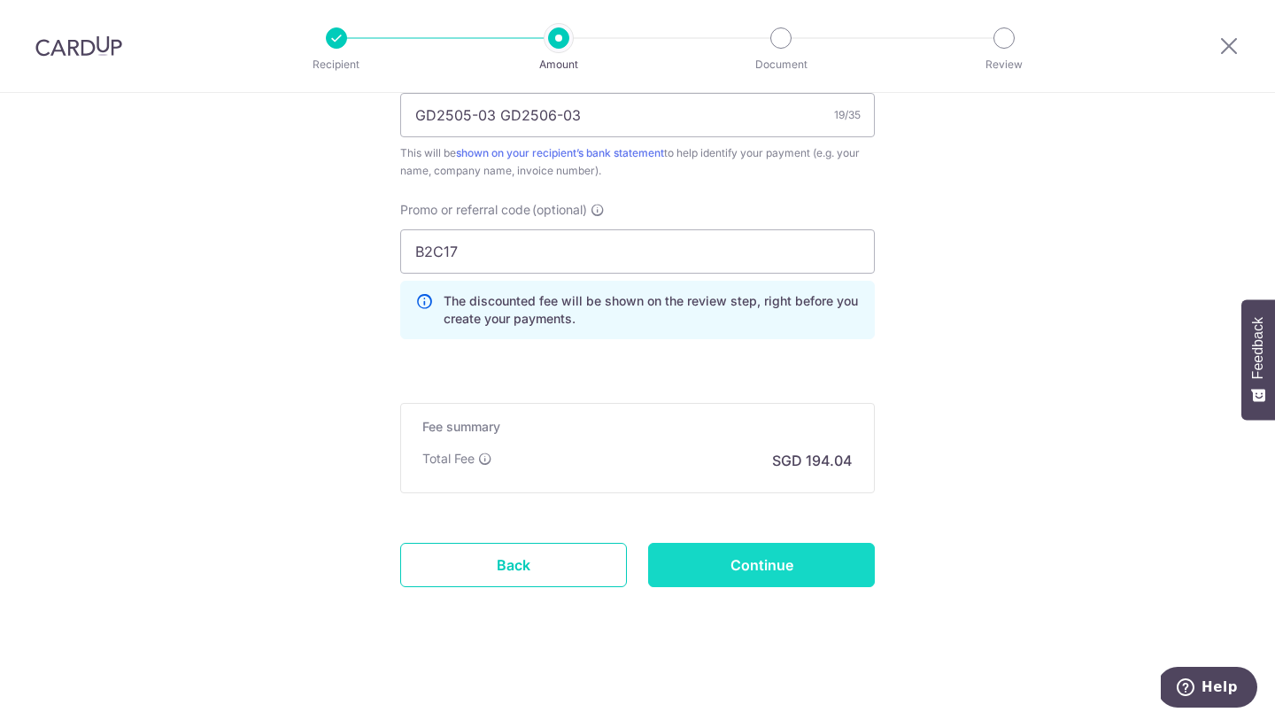
click at [747, 568] on input "Continue" at bounding box center [761, 565] width 227 height 44
type input "Create Schedule"
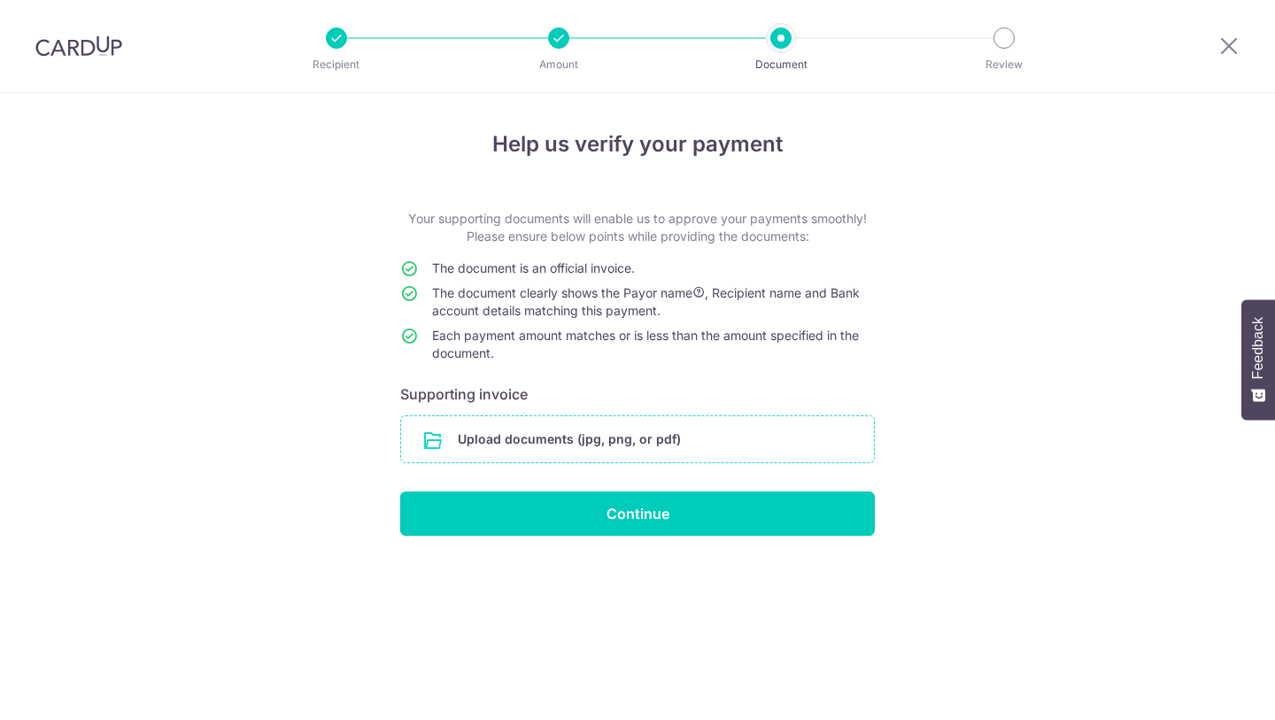
click at [607, 437] on input "file" at bounding box center [637, 439] width 473 height 46
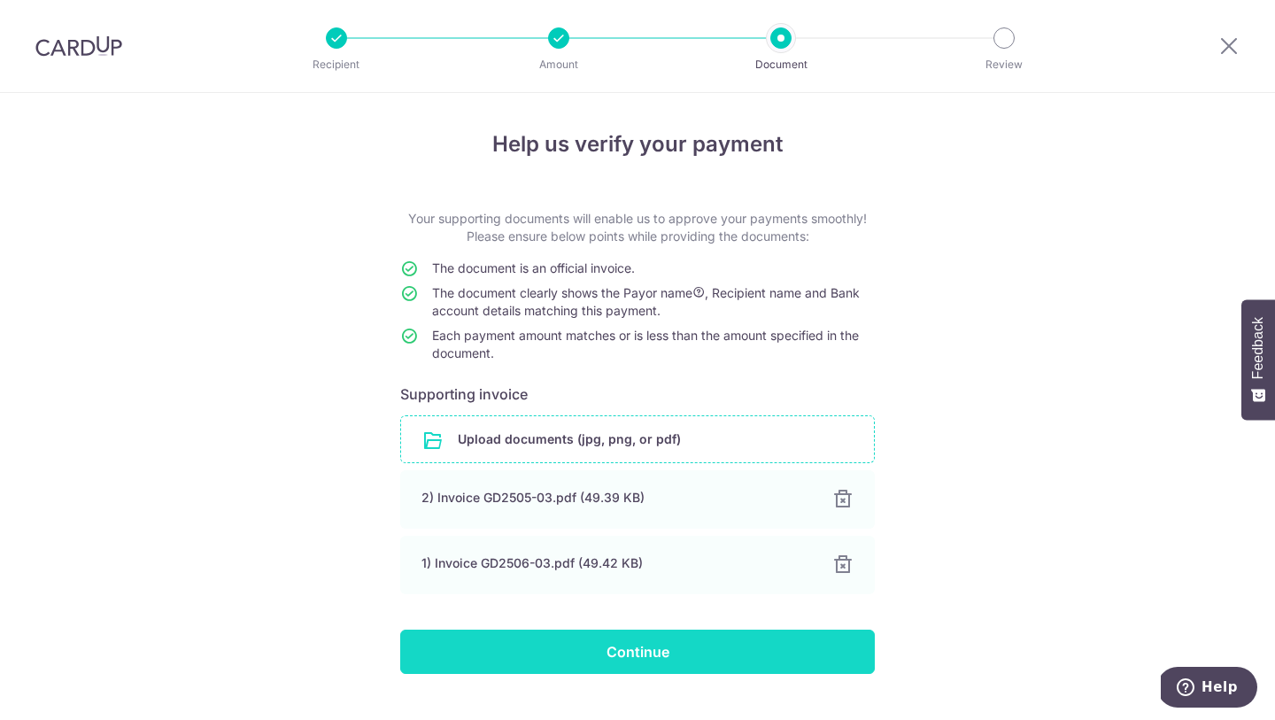
click at [578, 646] on input "Continue" at bounding box center [637, 652] width 475 height 44
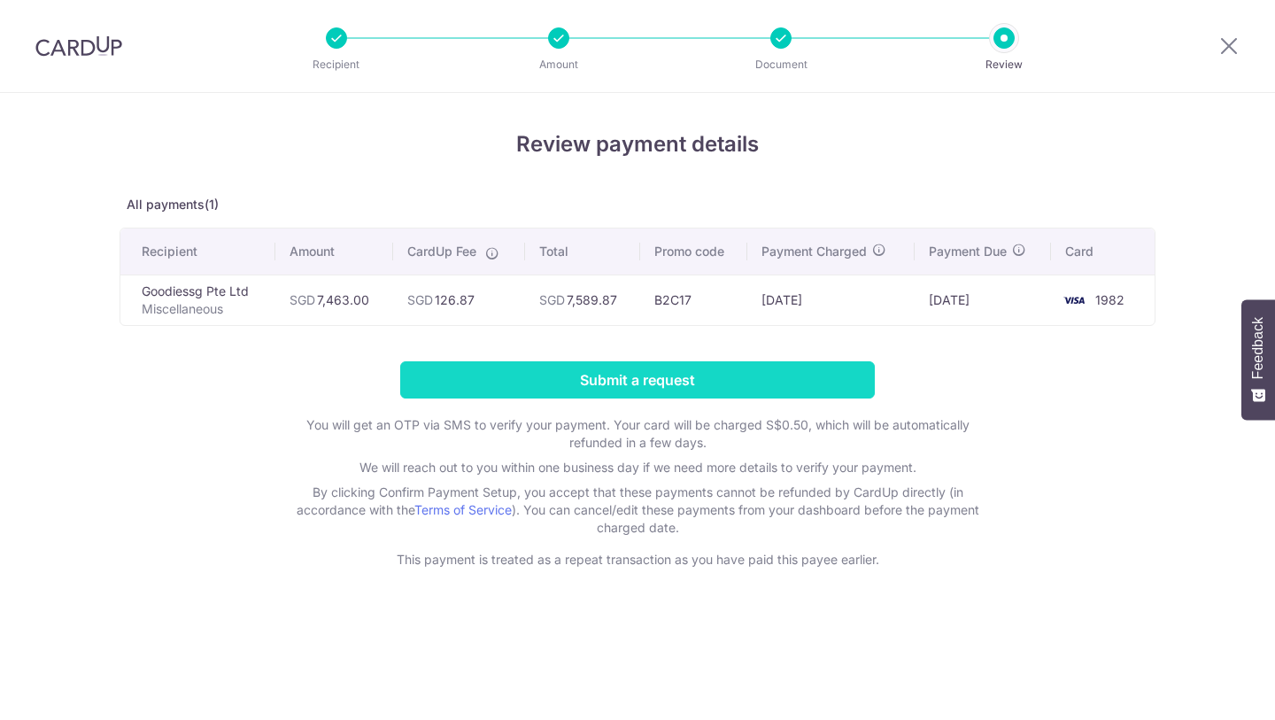
click at [700, 382] on input "Submit a request" at bounding box center [637, 379] width 475 height 37
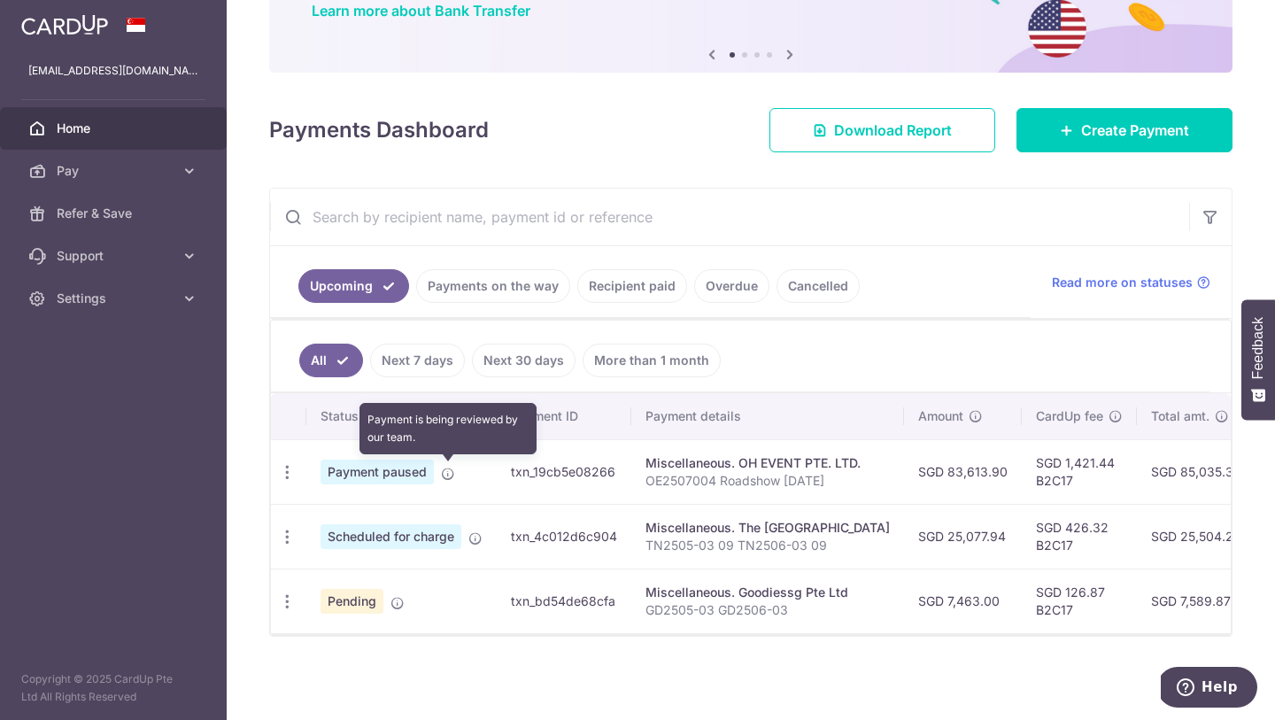
click at [441, 475] on icon at bounding box center [448, 474] width 14 height 14
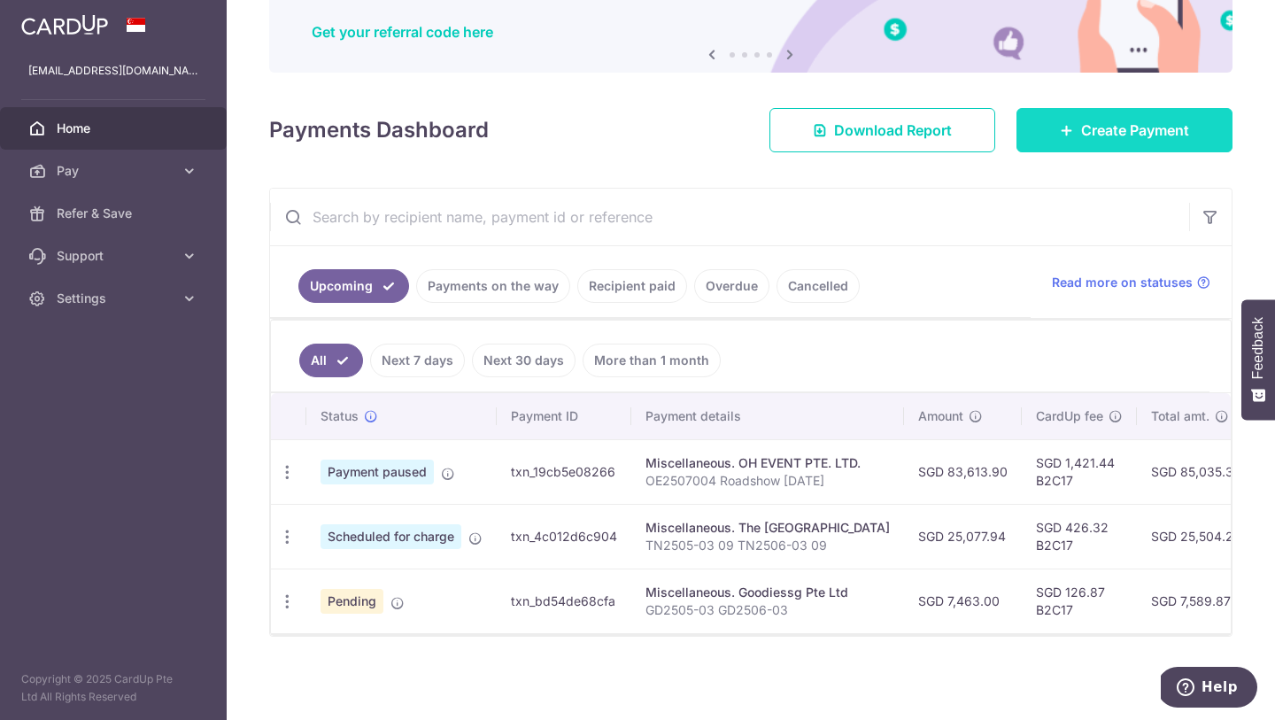
click at [1111, 129] on span "Create Payment" at bounding box center [1135, 130] width 108 height 21
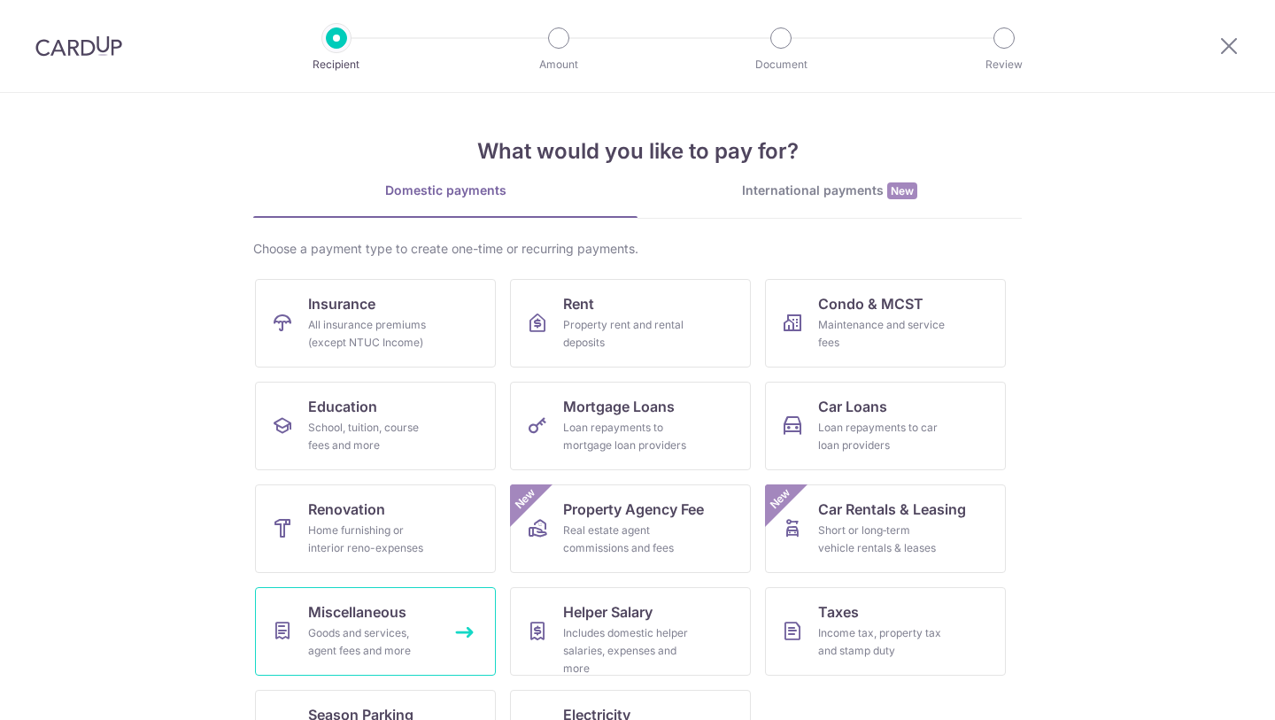
click at [369, 607] on span "Miscellaneous" at bounding box center [357, 611] width 98 height 21
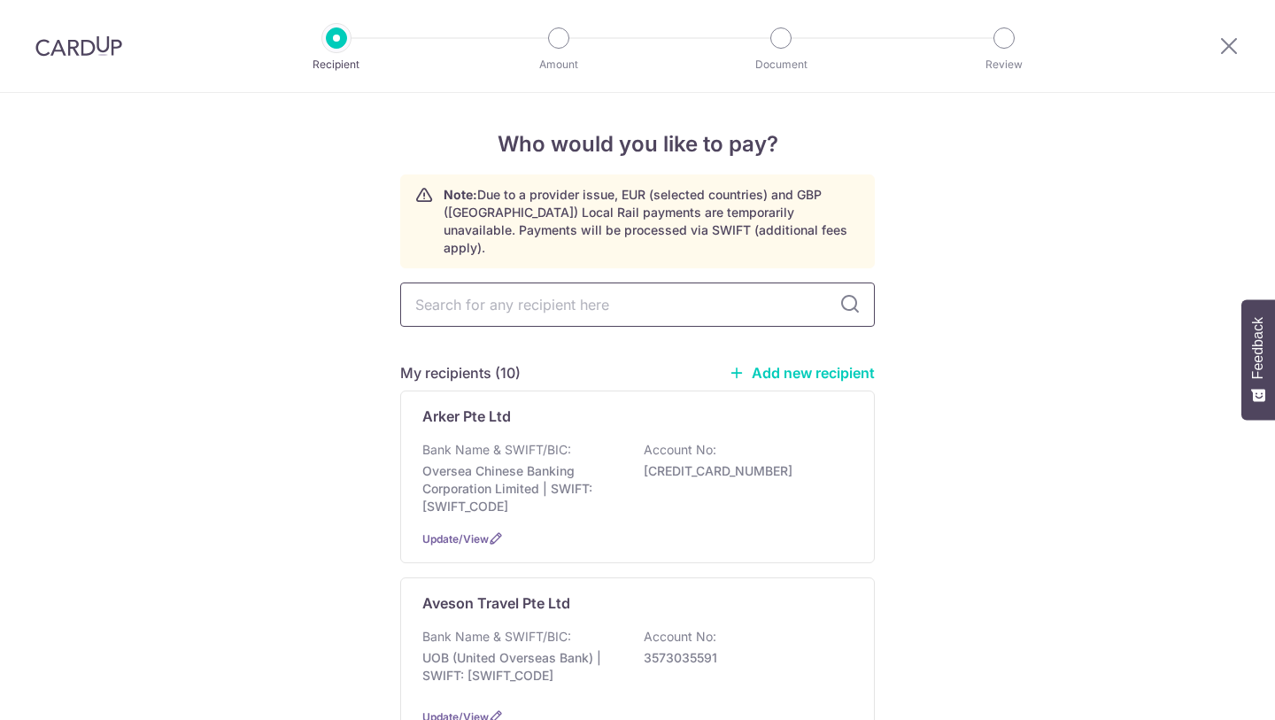
click at [523, 282] on input "text" at bounding box center [637, 304] width 475 height 44
click at [514, 406] on div "Arker Pte Ltd" at bounding box center [626, 416] width 409 height 21
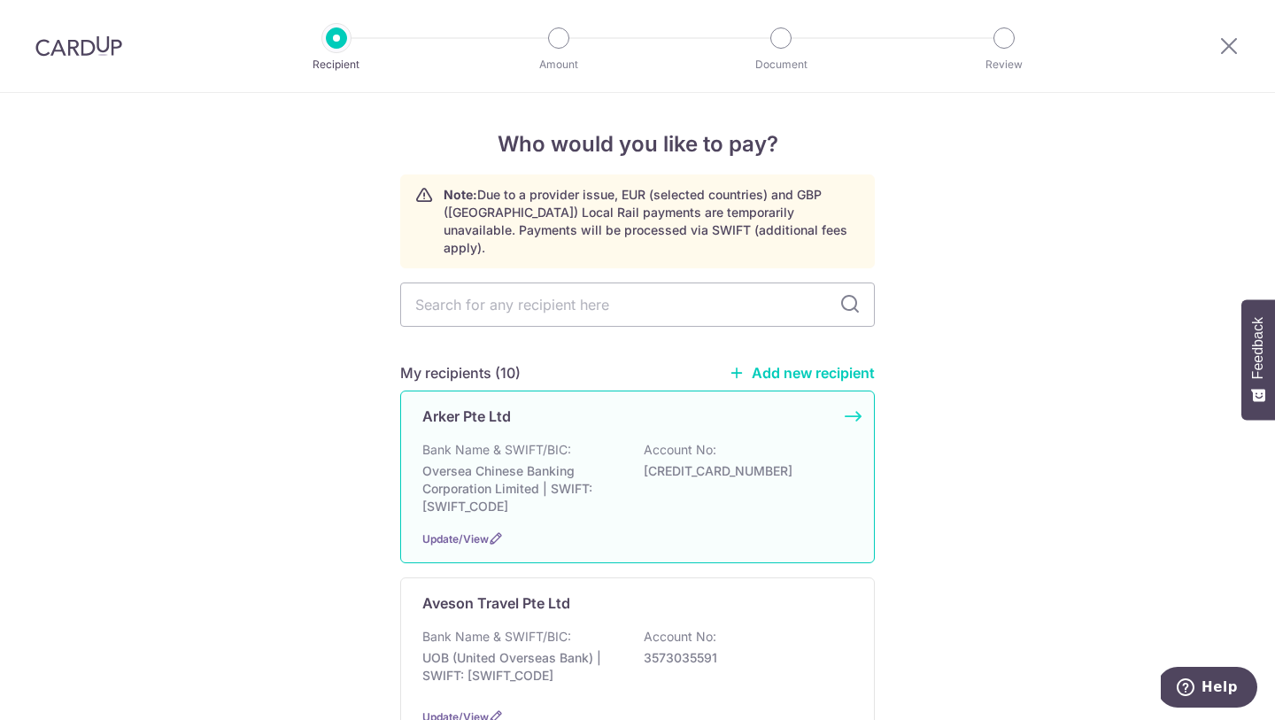
click at [716, 441] on div "Bank Name & SWIFT/BIC: Oversea Chinese Banking Corporation Limited | SWIFT: OCB…" at bounding box center [637, 478] width 430 height 74
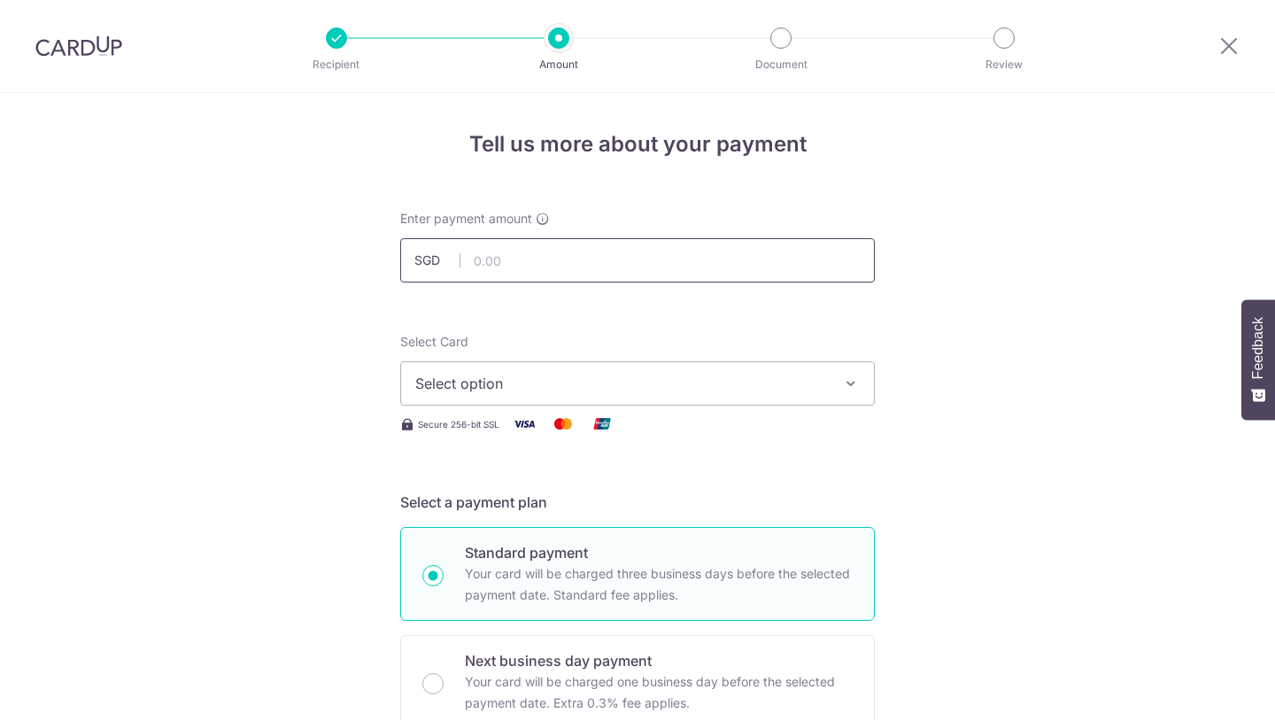
click at [590, 240] on input "text" at bounding box center [637, 260] width 475 height 44
paste input "card up 08"
type input "card up 08"
click at [537, 261] on input "text" at bounding box center [637, 260] width 475 height 44
paste input "5,232.00"
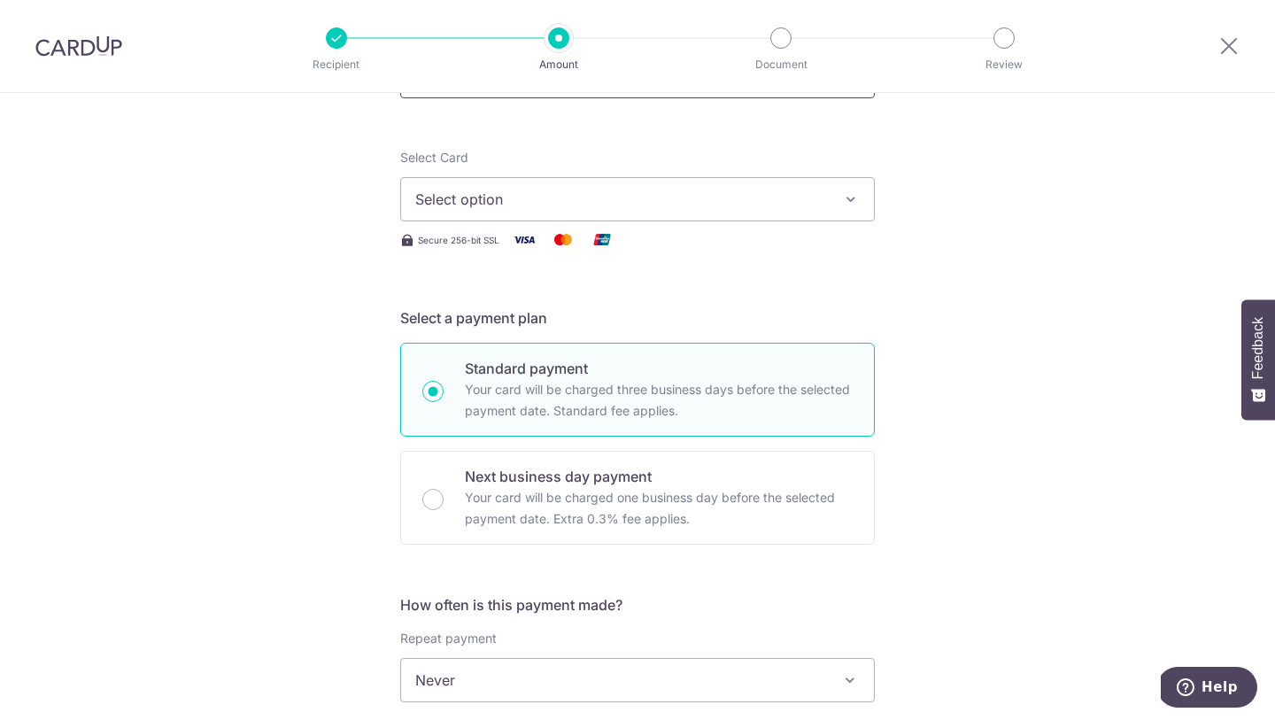
scroll to position [81, 0]
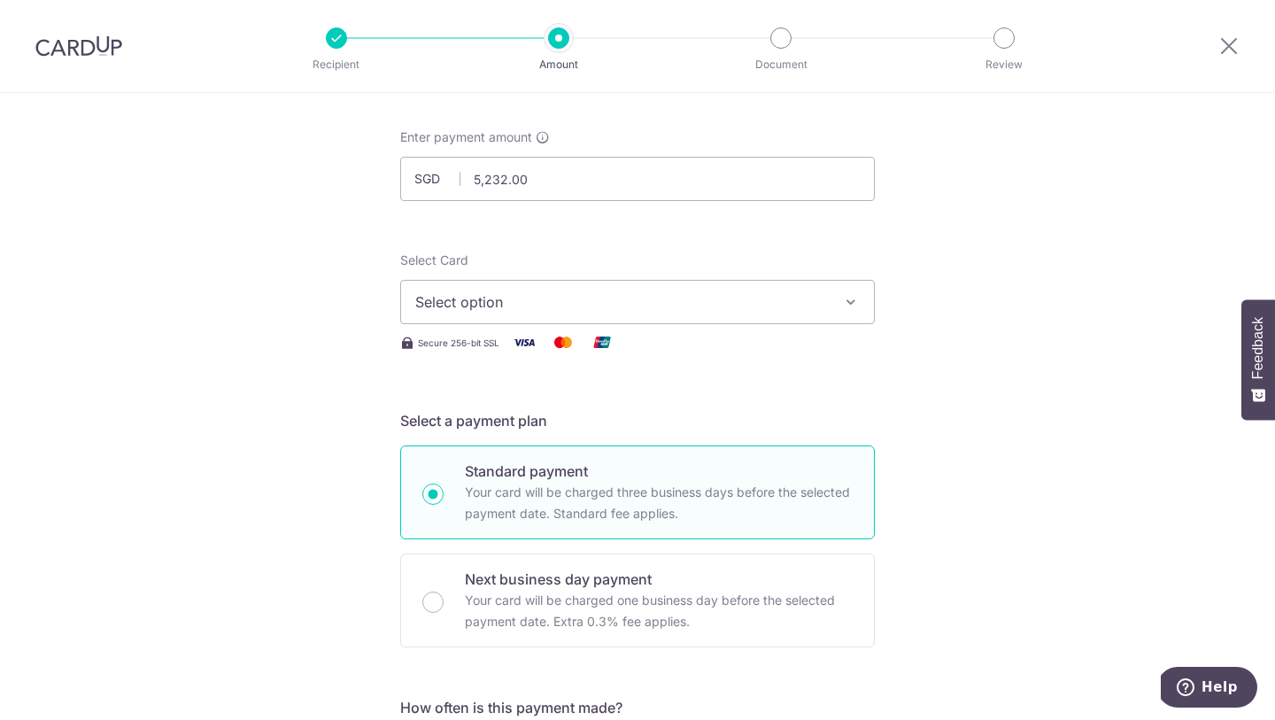
type input "5,232.00"
click at [545, 289] on button "Select option" at bounding box center [637, 302] width 475 height 44
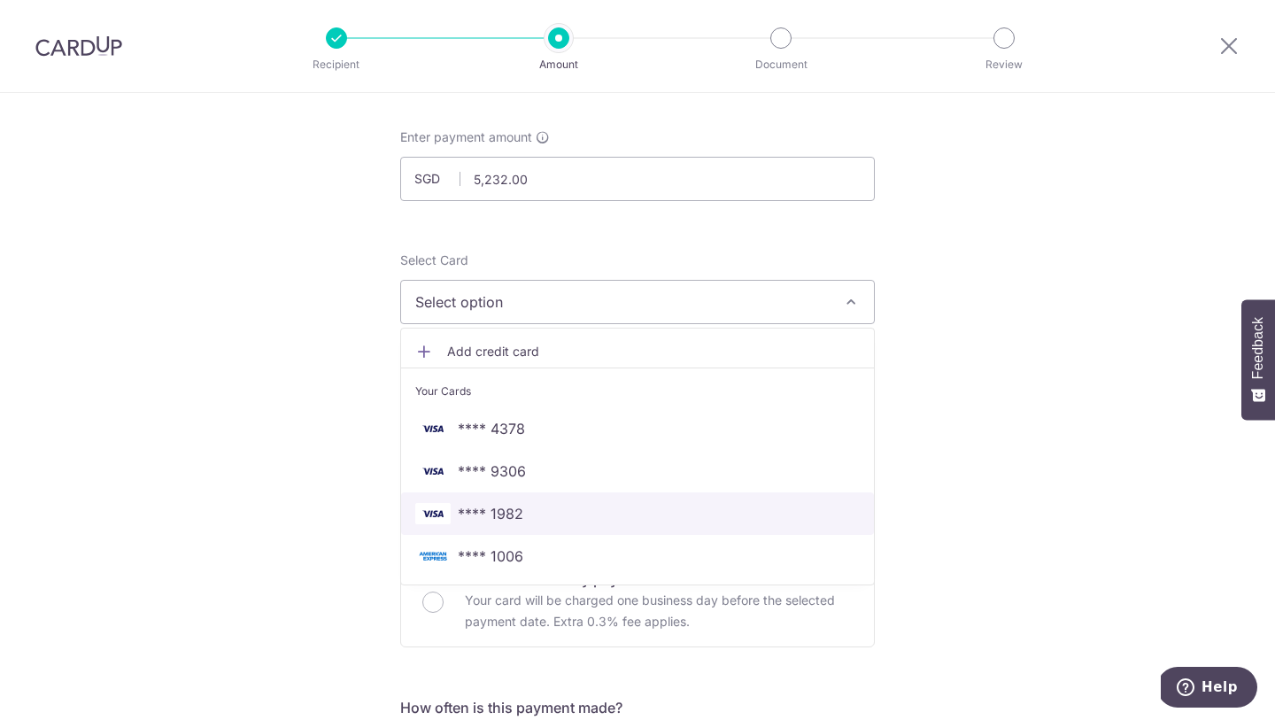
click at [537, 522] on span "**** 1982" at bounding box center [637, 513] width 445 height 21
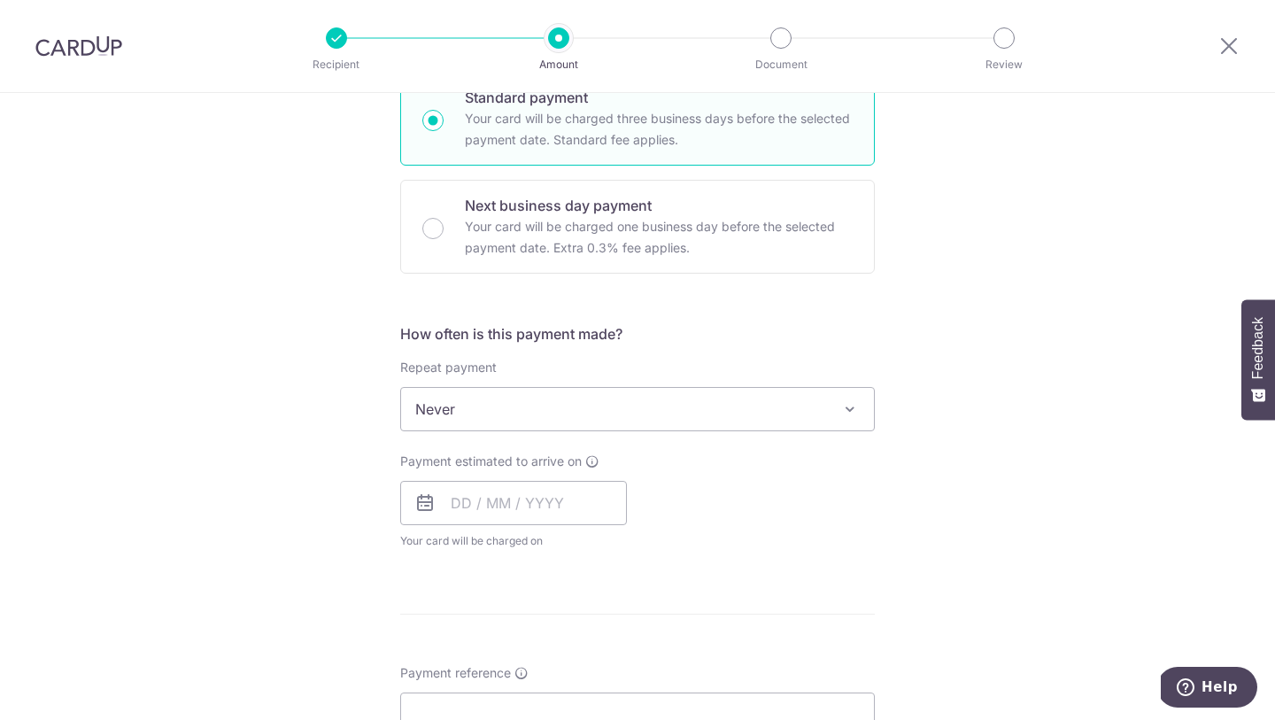
scroll to position [477, 0]
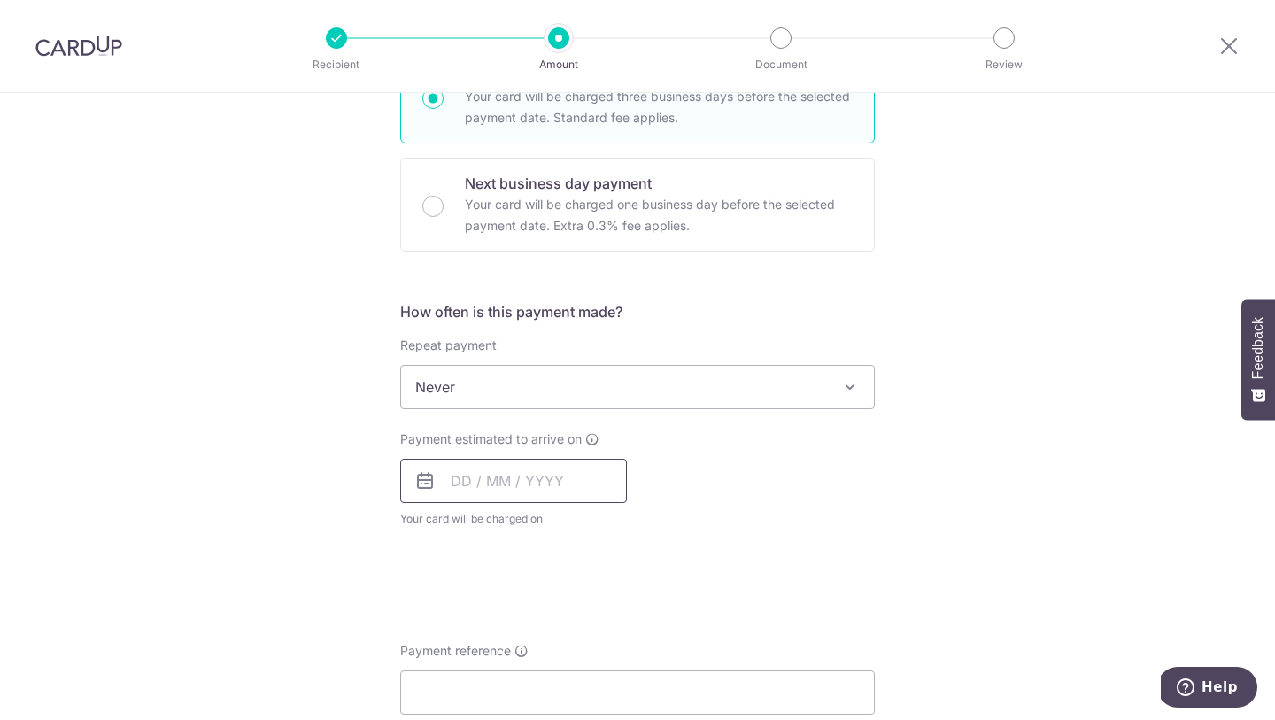
click at [546, 477] on input "text" at bounding box center [513, 481] width 227 height 44
click at [469, 639] on link "8" at bounding box center [472, 642] width 28 height 28
type input "[DATE]"
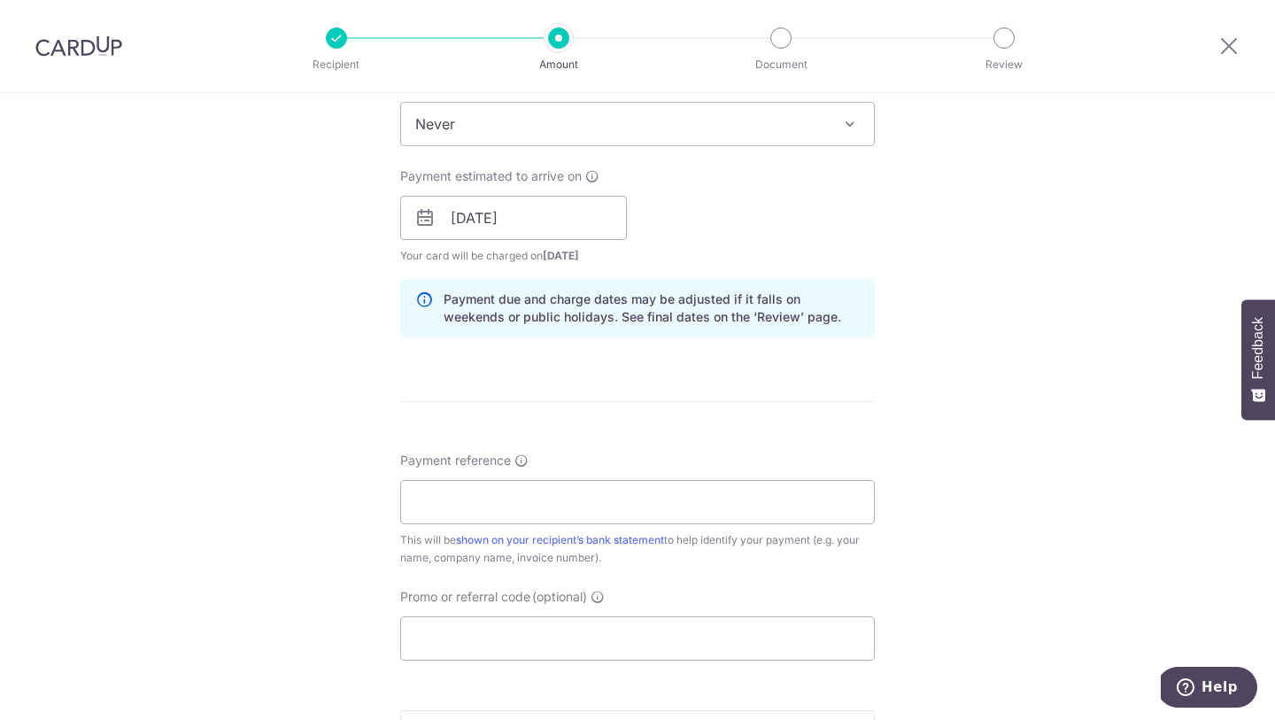
scroll to position [886, 0]
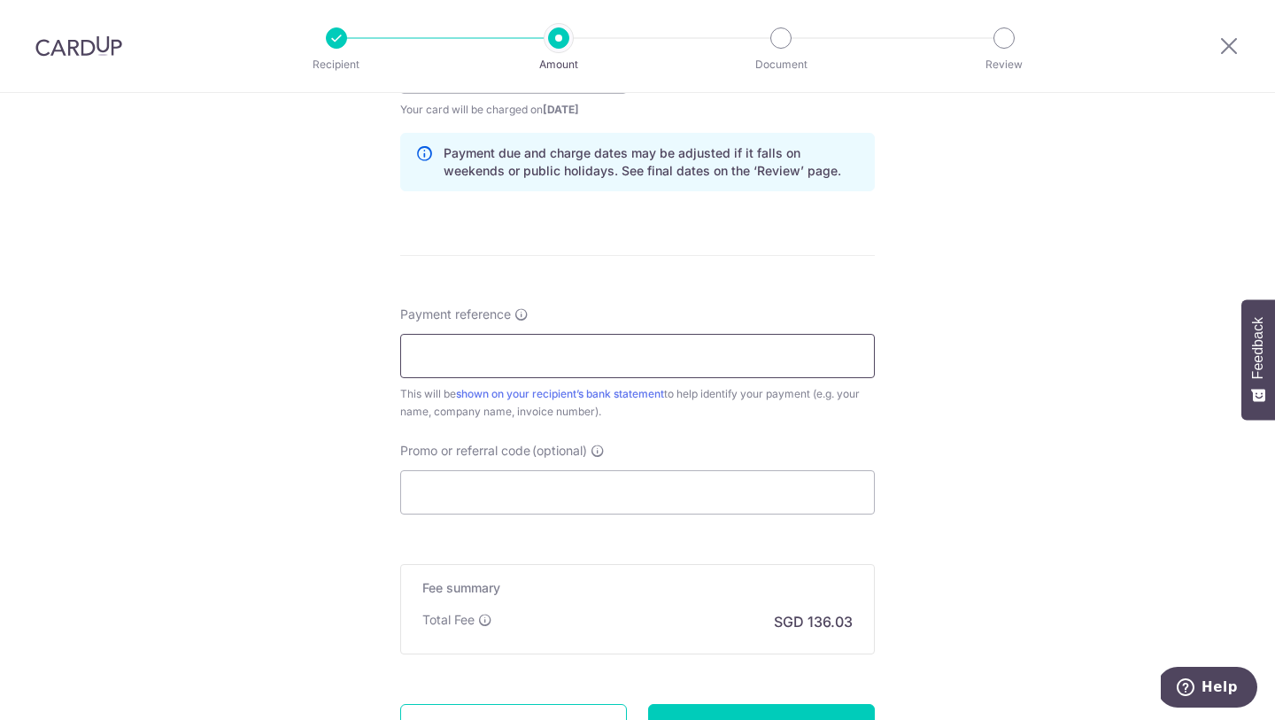
click at [484, 375] on input "Payment reference" at bounding box center [637, 356] width 475 height 44
paste input "AK-2507009"
type input "AK-2507009"
click at [483, 482] on input "Promo or referral code (optional)" at bounding box center [637, 492] width 475 height 44
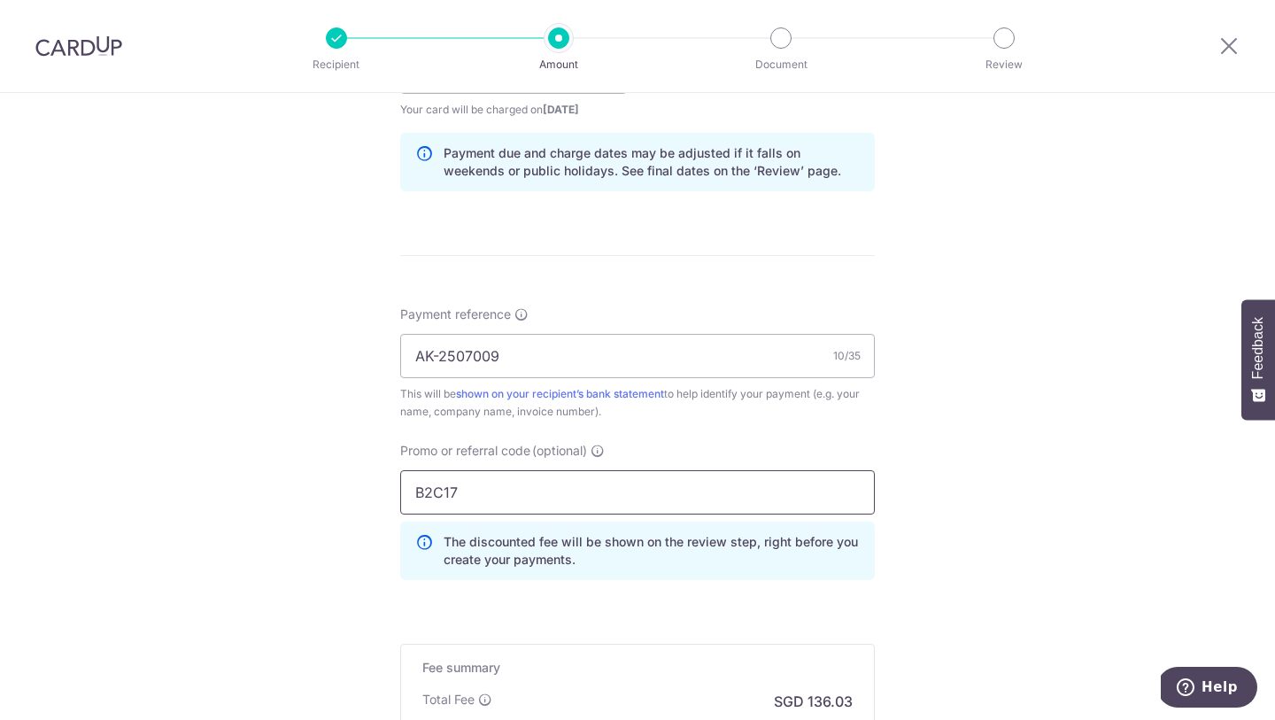
scroll to position [1127, 0]
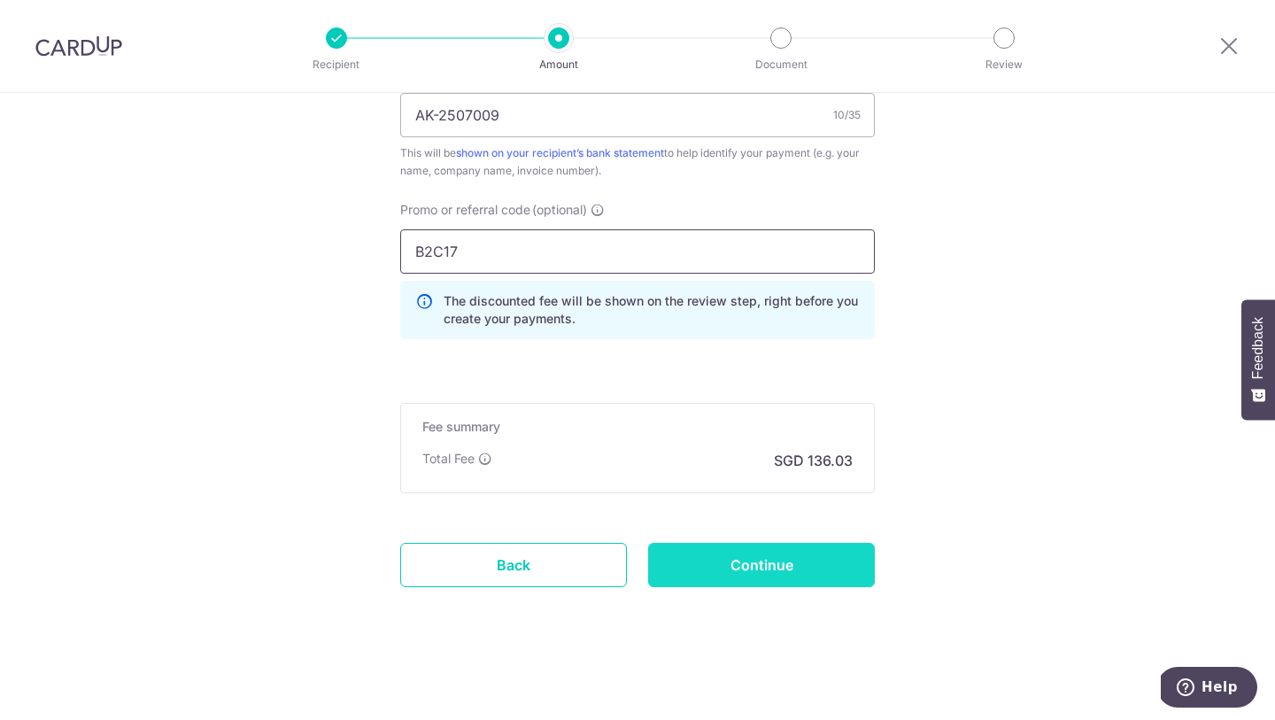
type input "B2C17"
click at [776, 561] on input "Continue" at bounding box center [761, 565] width 227 height 44
type input "Create Schedule"
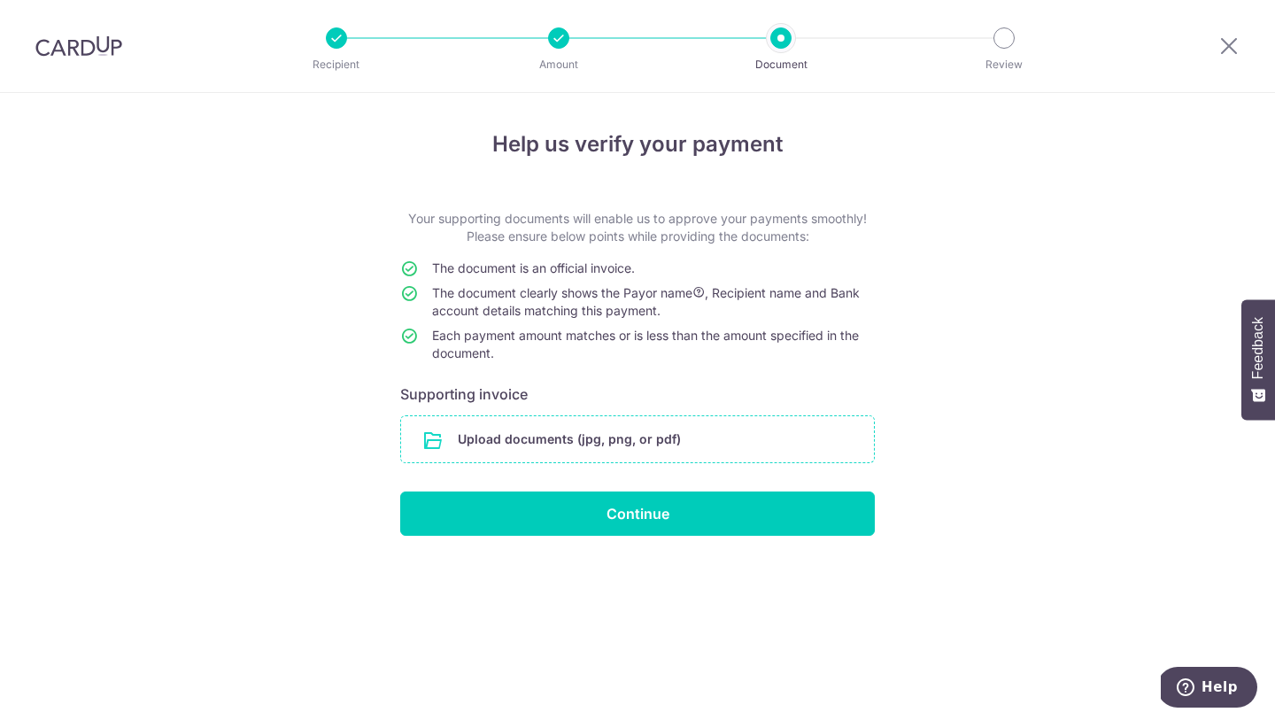
click at [624, 426] on input "file" at bounding box center [637, 439] width 473 height 46
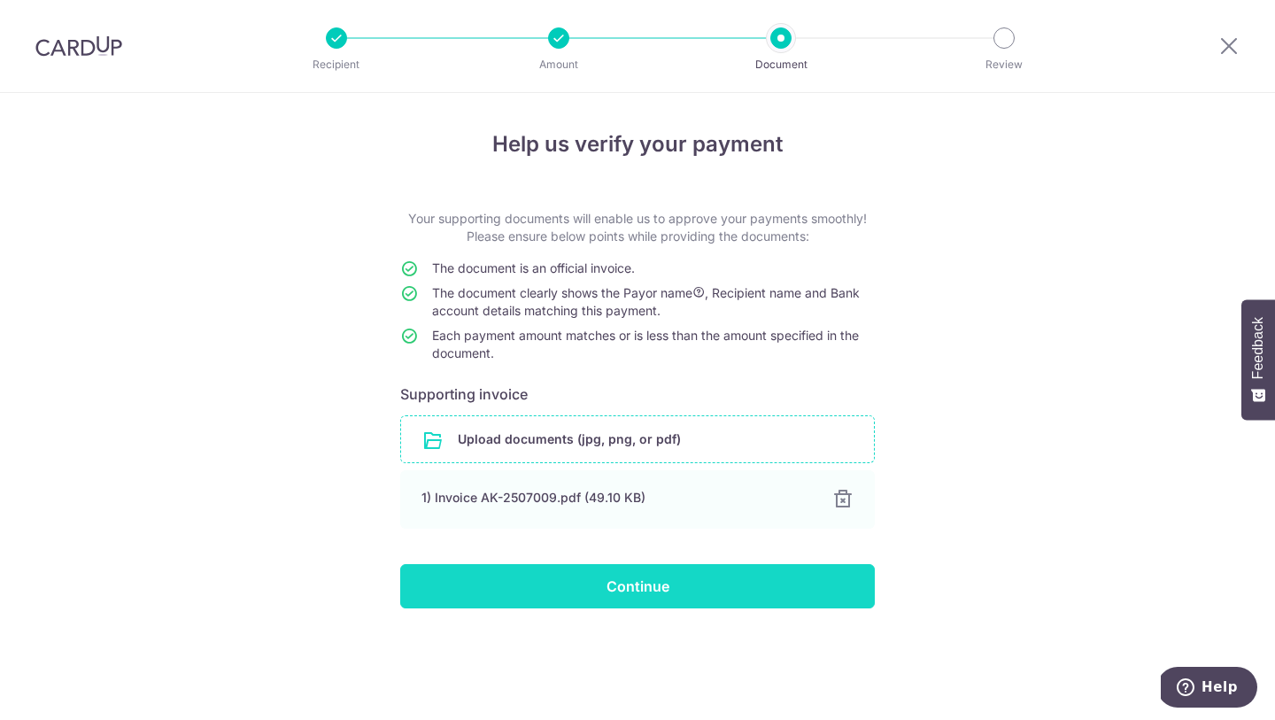
click at [591, 595] on input "Continue" at bounding box center [637, 586] width 475 height 44
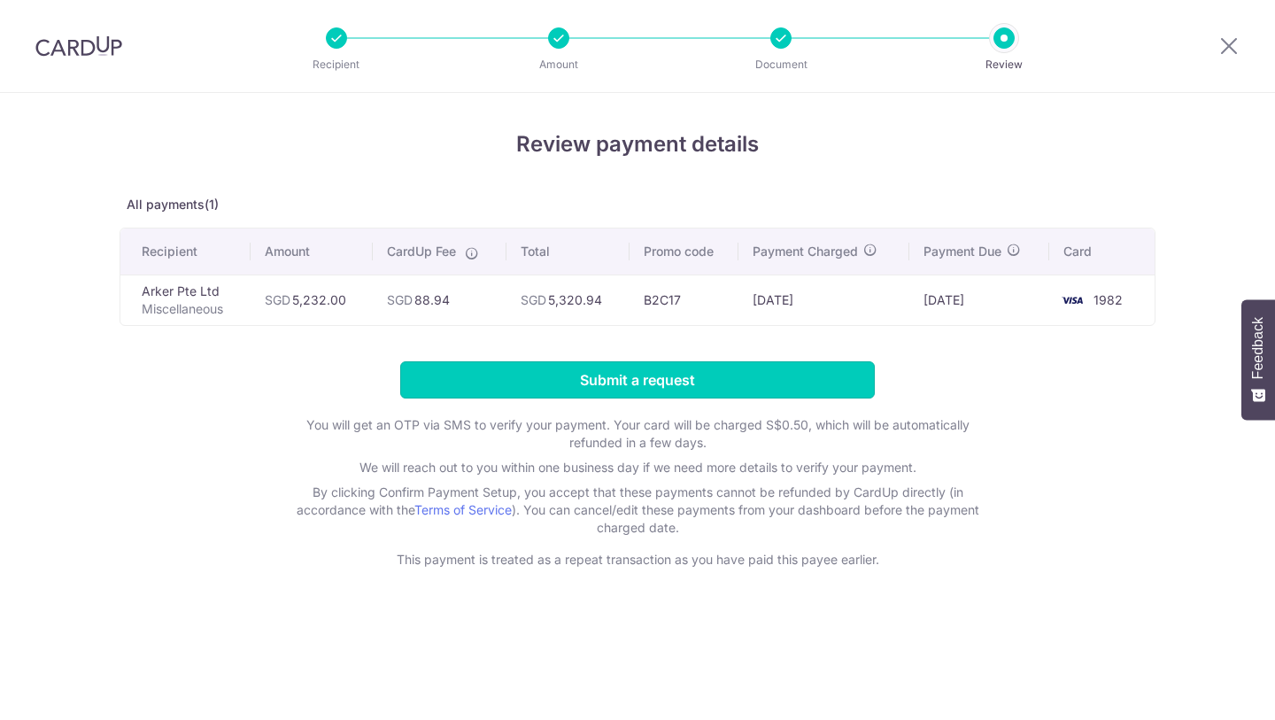
click at [611, 387] on input "Submit a request" at bounding box center [637, 379] width 475 height 37
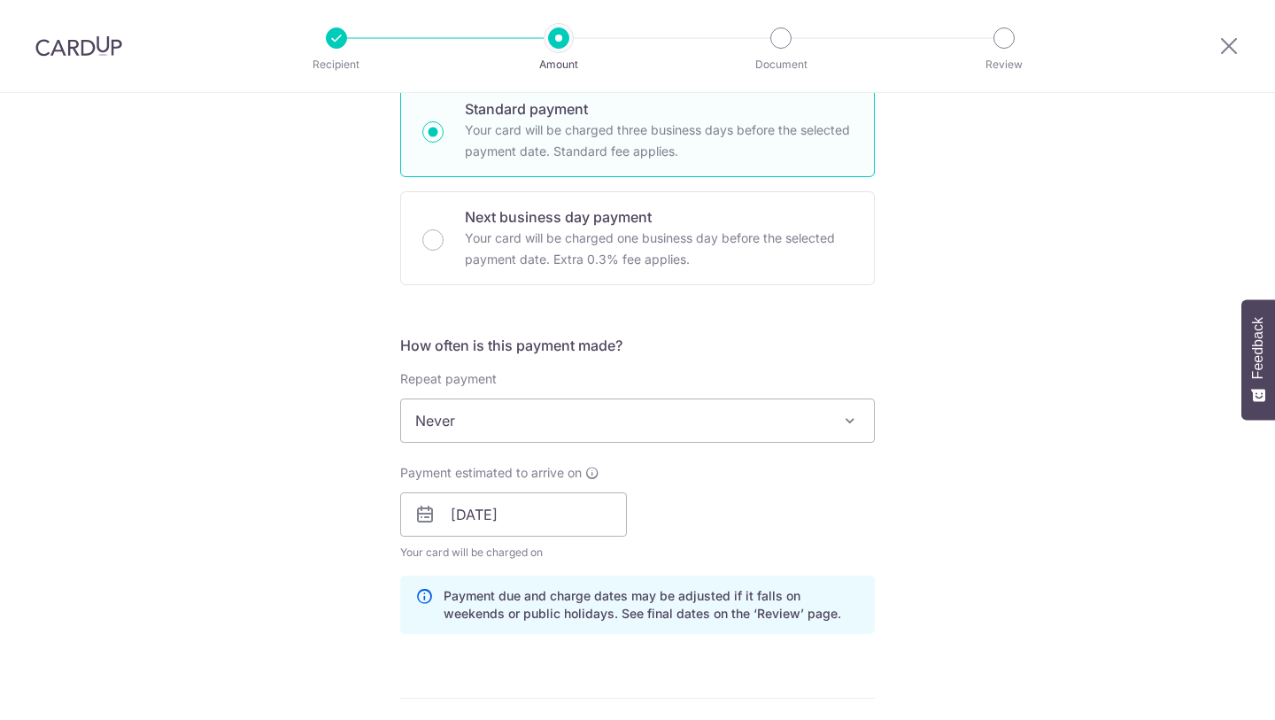
scroll to position [1200, 0]
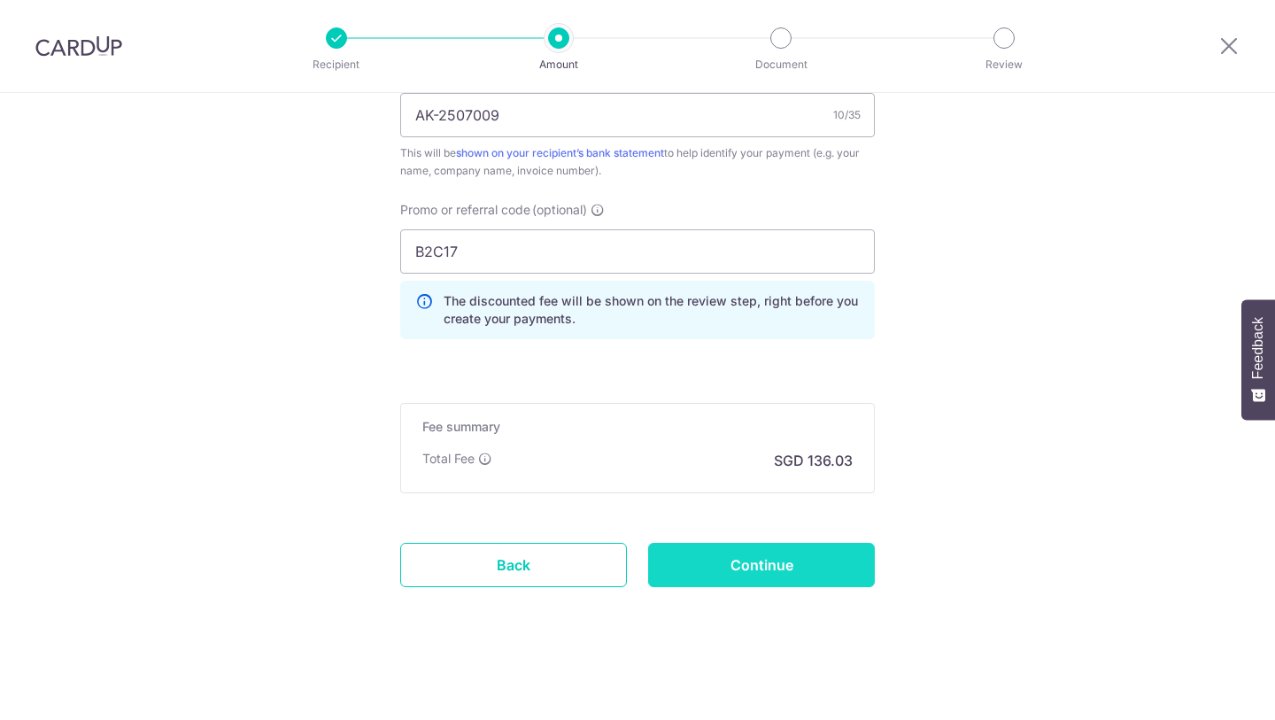
click at [746, 550] on input "Continue" at bounding box center [761, 565] width 227 height 44
type input "Update Schedule"
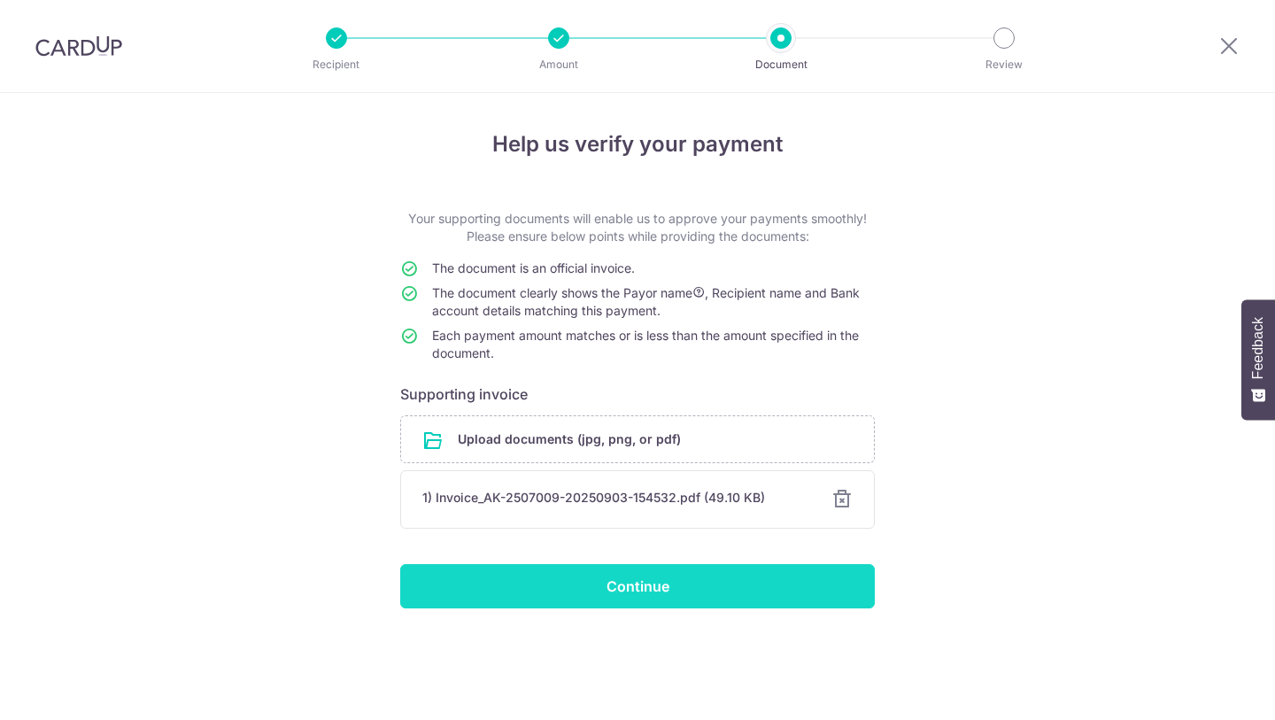
click at [606, 595] on input "Continue" at bounding box center [637, 586] width 475 height 44
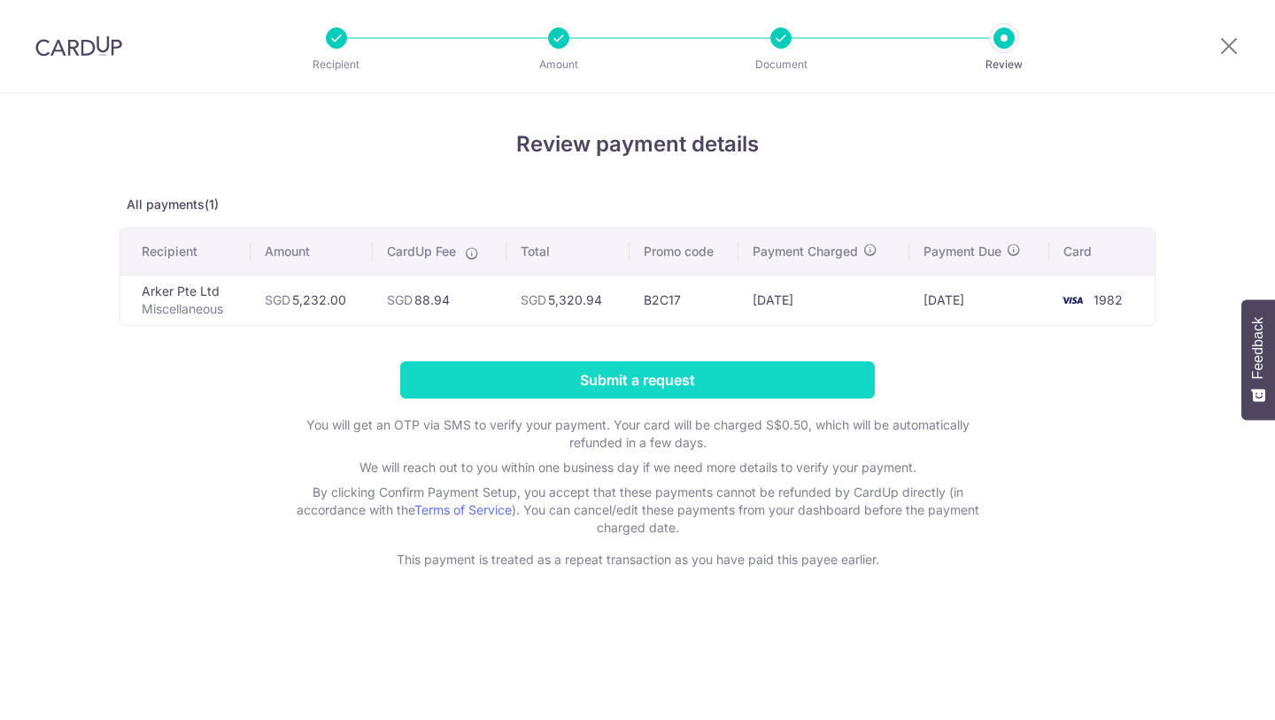
click at [535, 372] on input "Submit a request" at bounding box center [637, 379] width 475 height 37
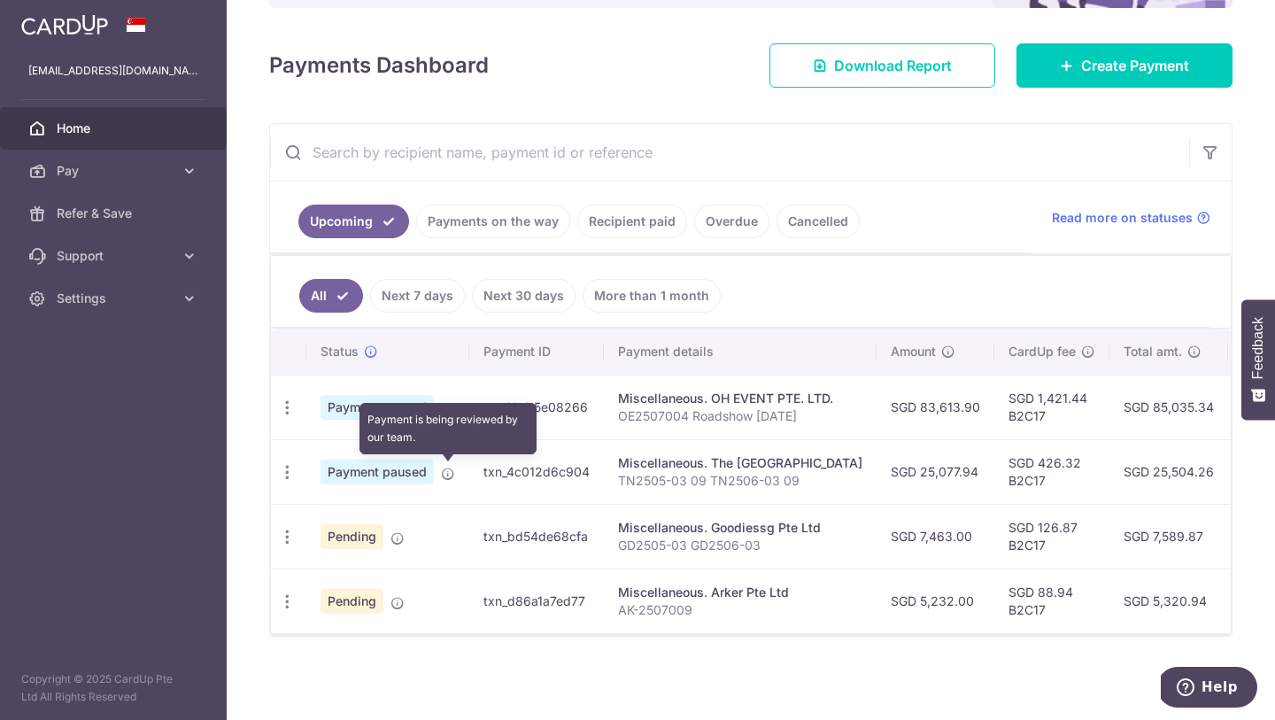
click at [445, 475] on icon at bounding box center [448, 474] width 14 height 14
click at [290, 417] on icon "button" at bounding box center [287, 407] width 19 height 19
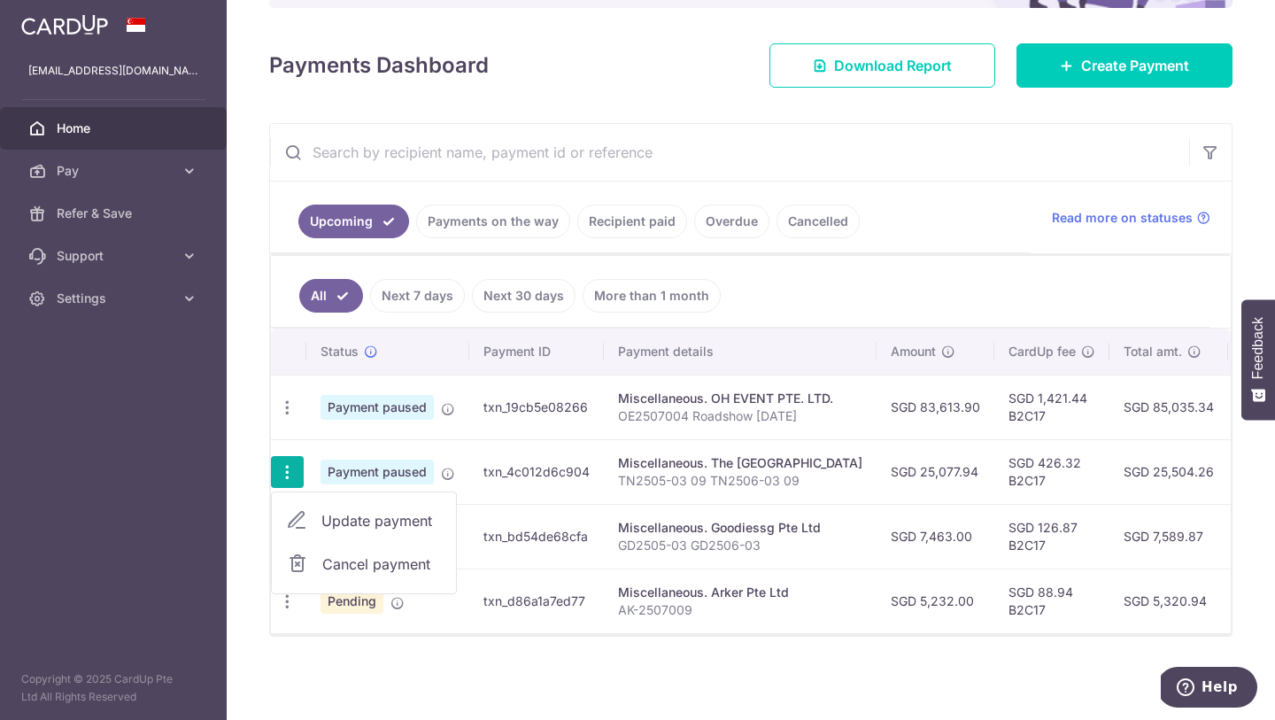
click at [290, 466] on icon "button" at bounding box center [287, 472] width 19 height 19
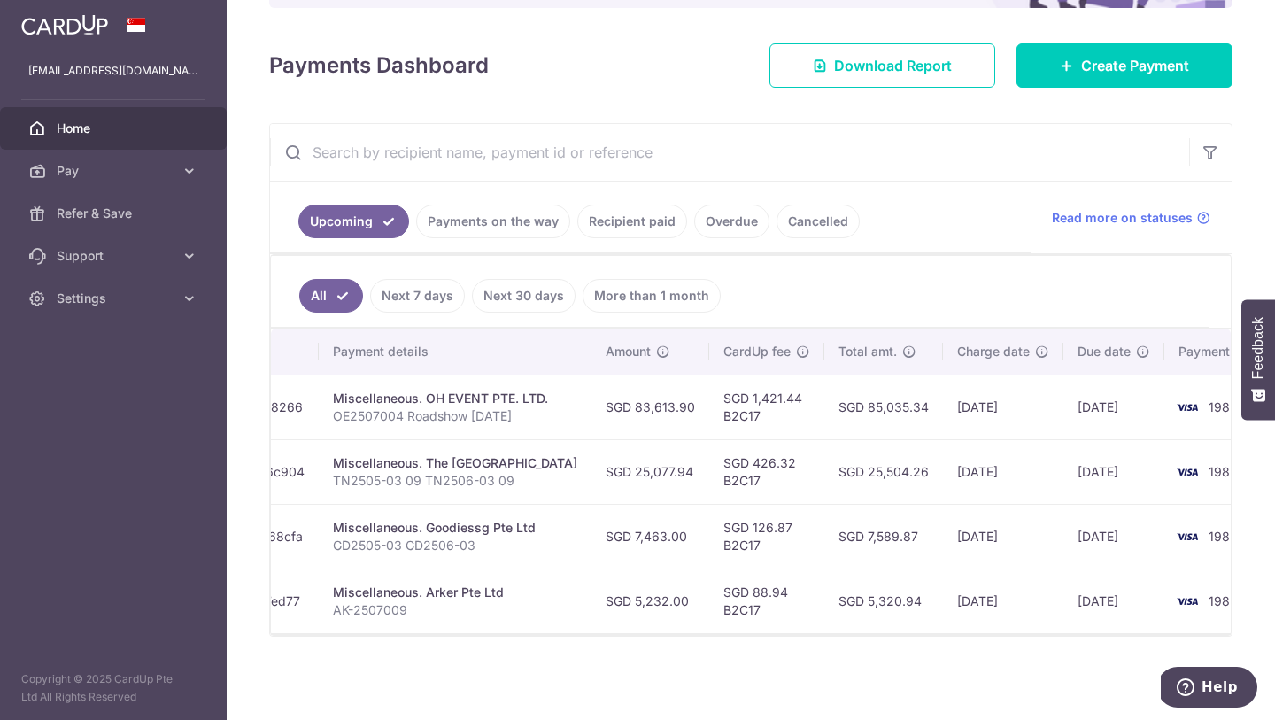
scroll to position [0, 313]
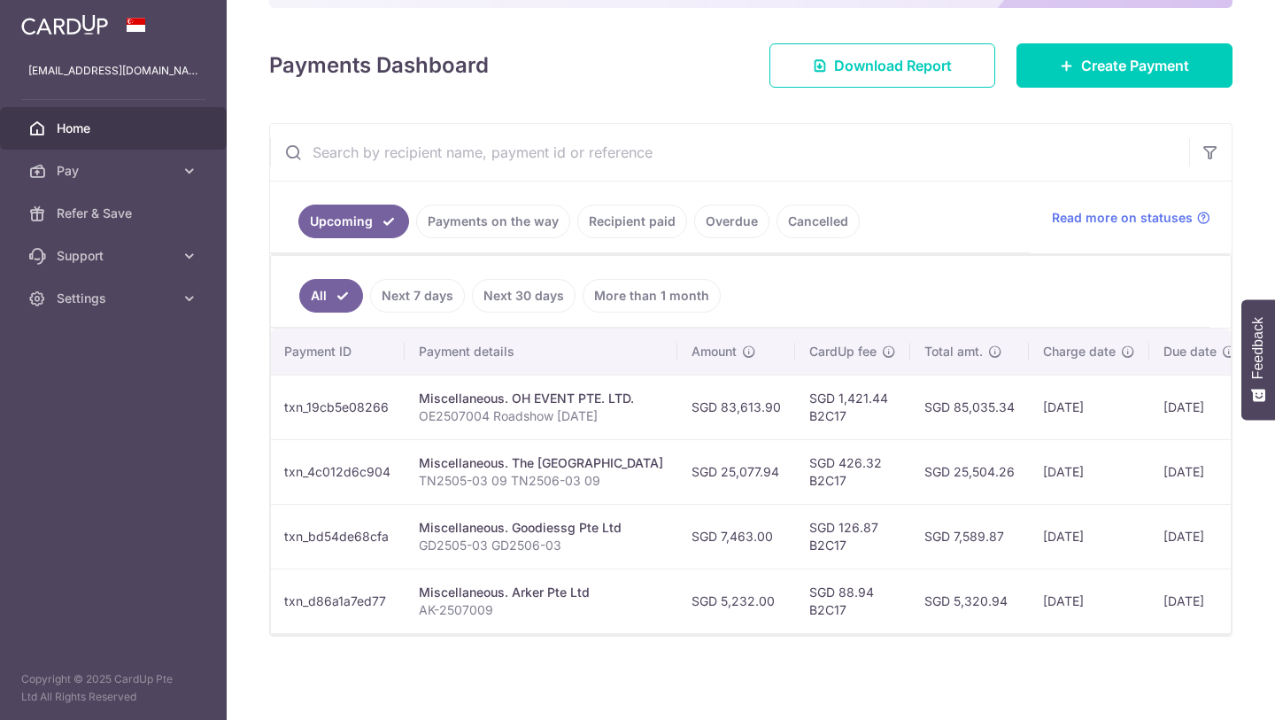
scroll to position [0, 191]
